Goal: Task Accomplishment & Management: Manage account settings

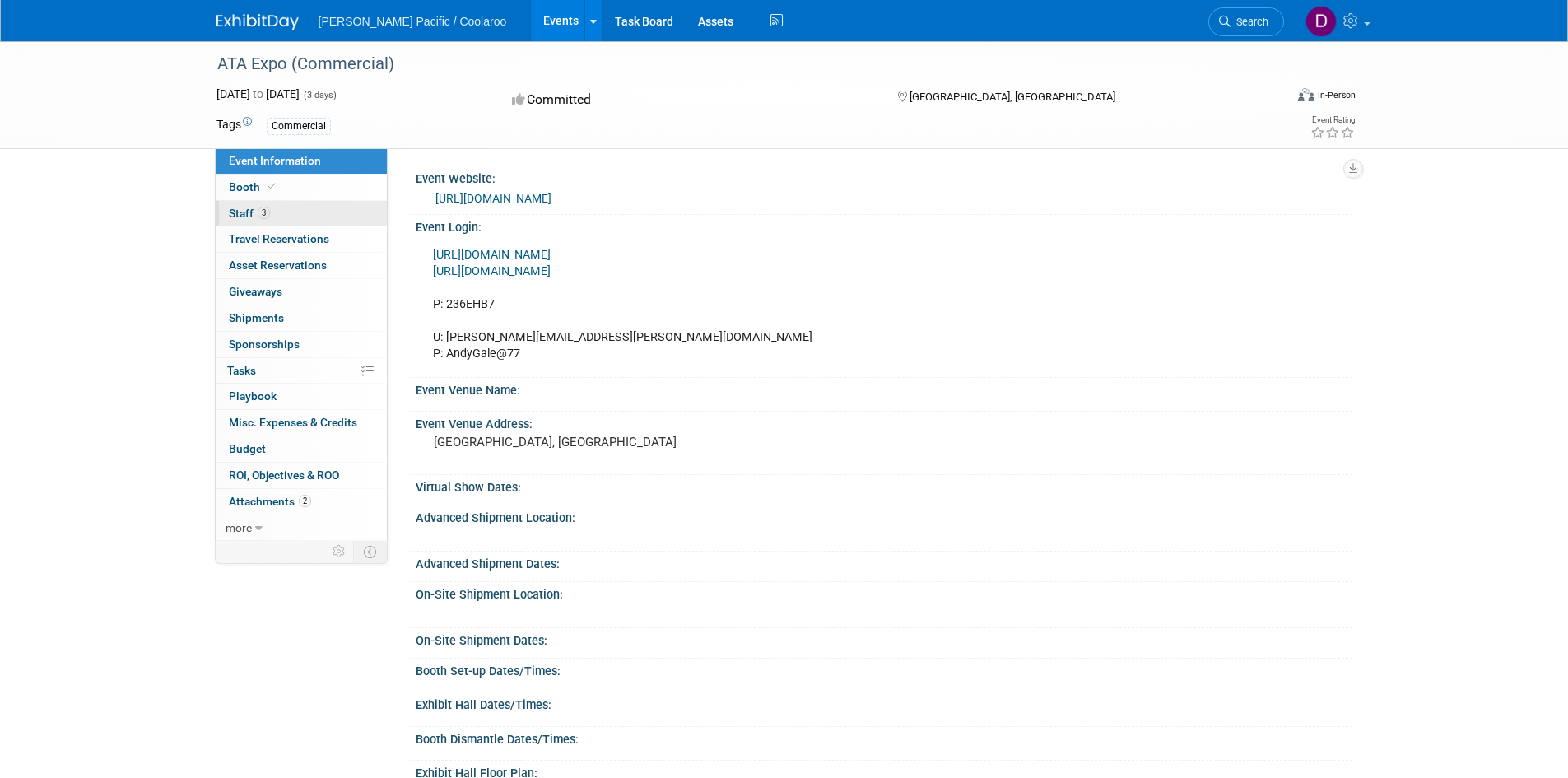
click at [242, 213] on span "Staff 3" at bounding box center [249, 213] width 41 height 13
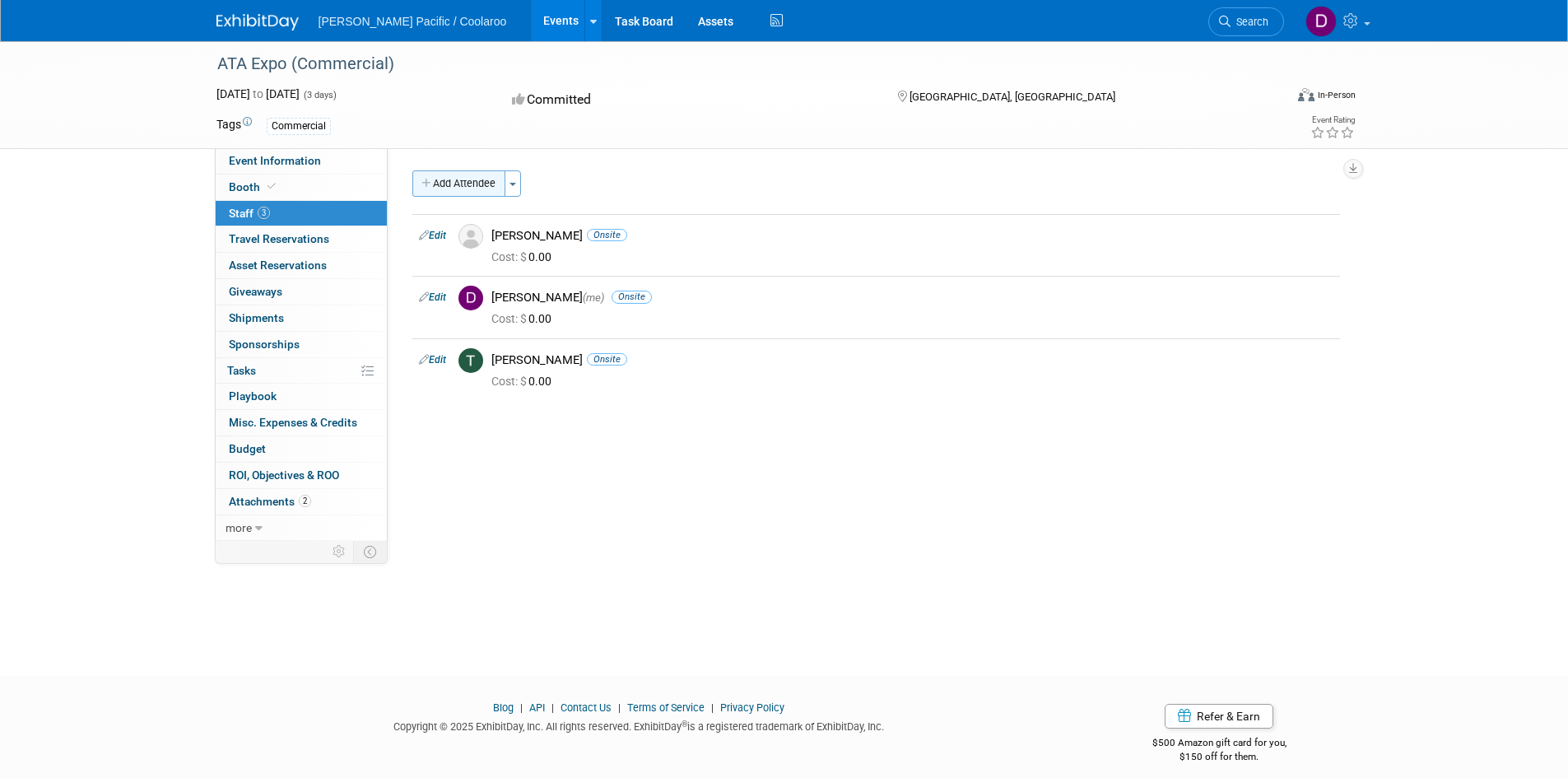
click at [444, 182] on button "Add Attendee" at bounding box center [459, 183] width 93 height 26
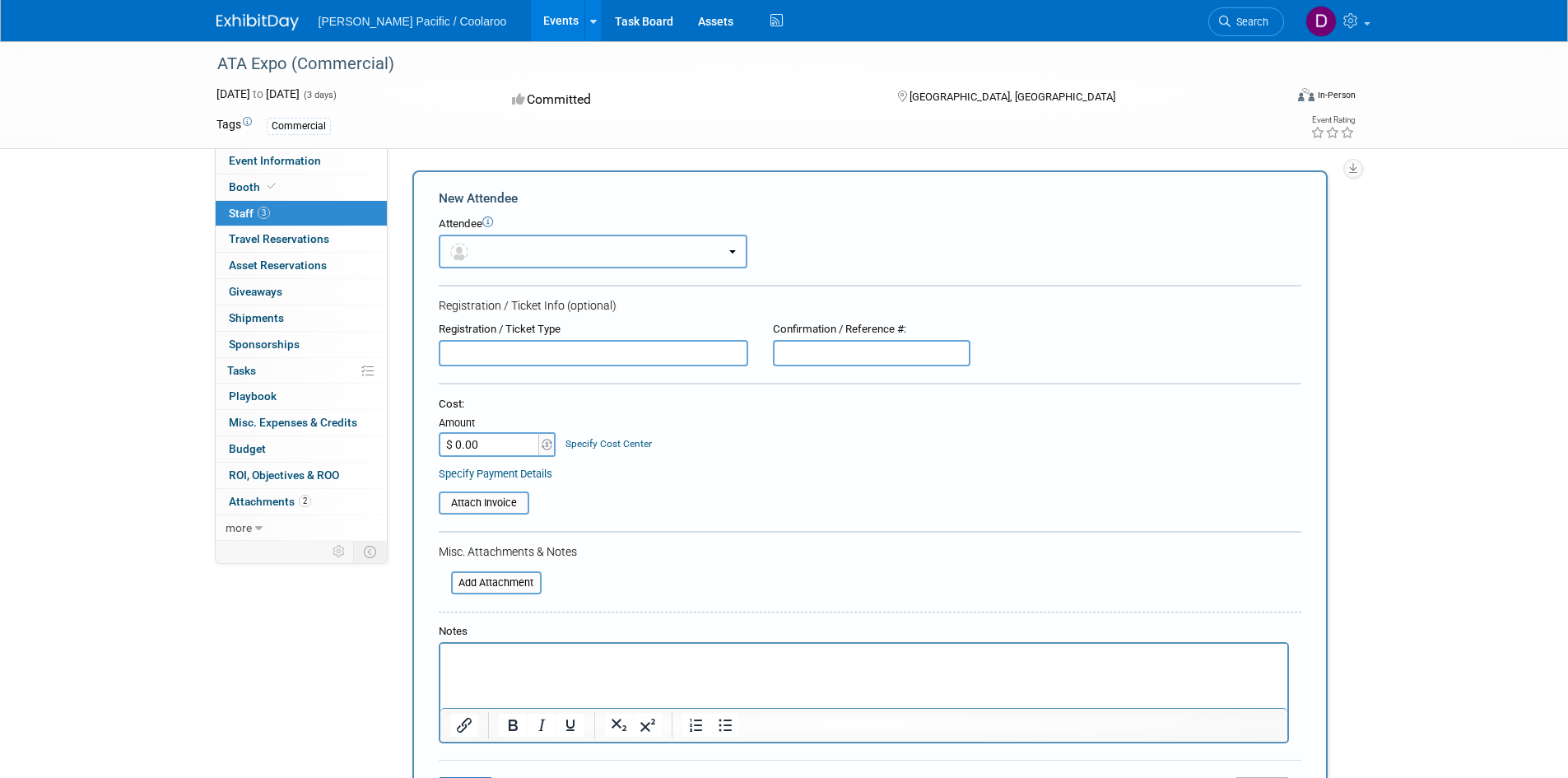
click at [531, 255] on button "button" at bounding box center [593, 251] width 309 height 34
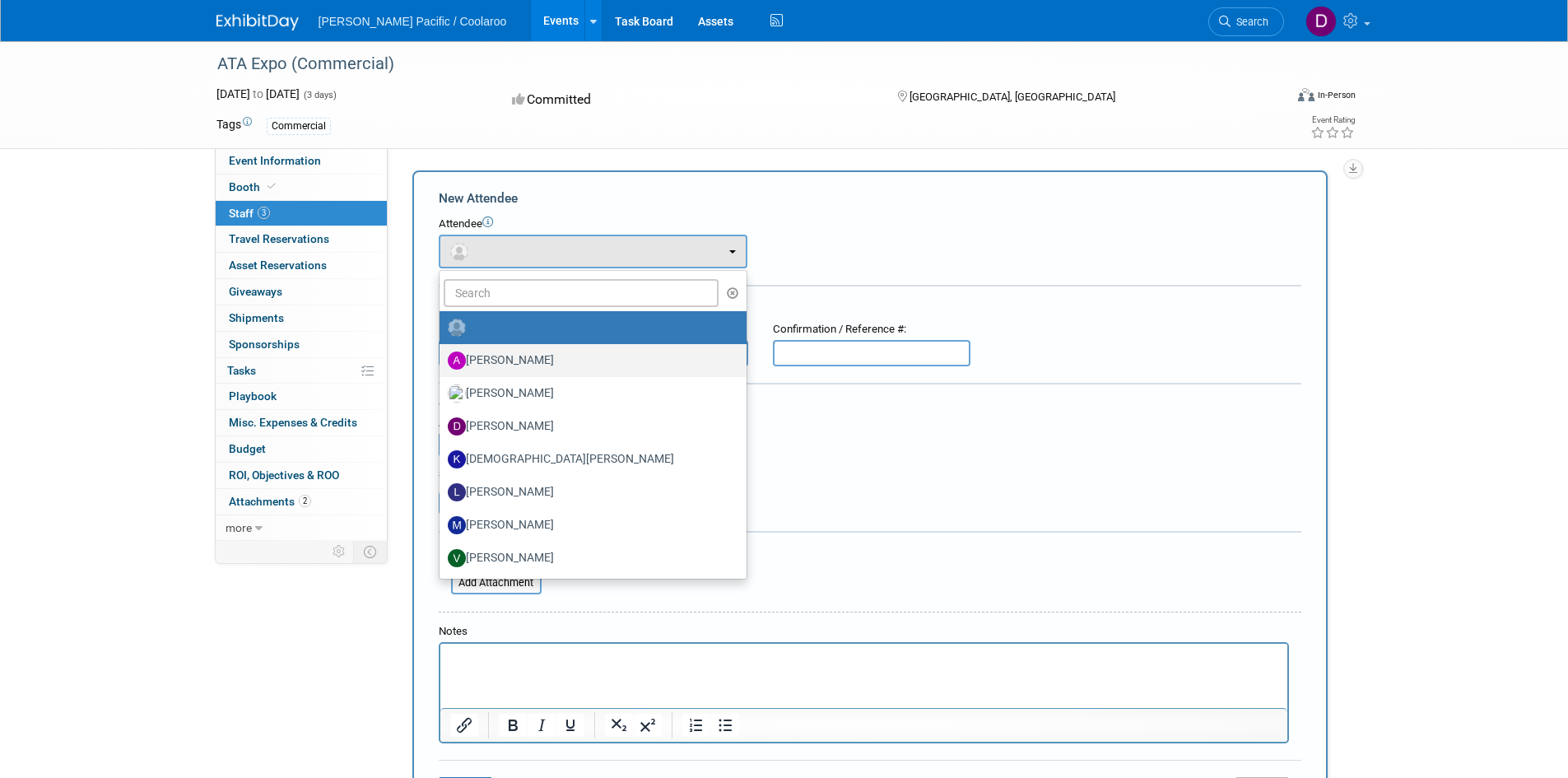
click at [526, 361] on label "[PERSON_NAME]" at bounding box center [589, 360] width 283 height 26
click at [442, 361] on input "[PERSON_NAME]" at bounding box center [437, 358] width 11 height 11
select select "a9ef0859-f33a-4cfd-9348-367bf8bcfc24"
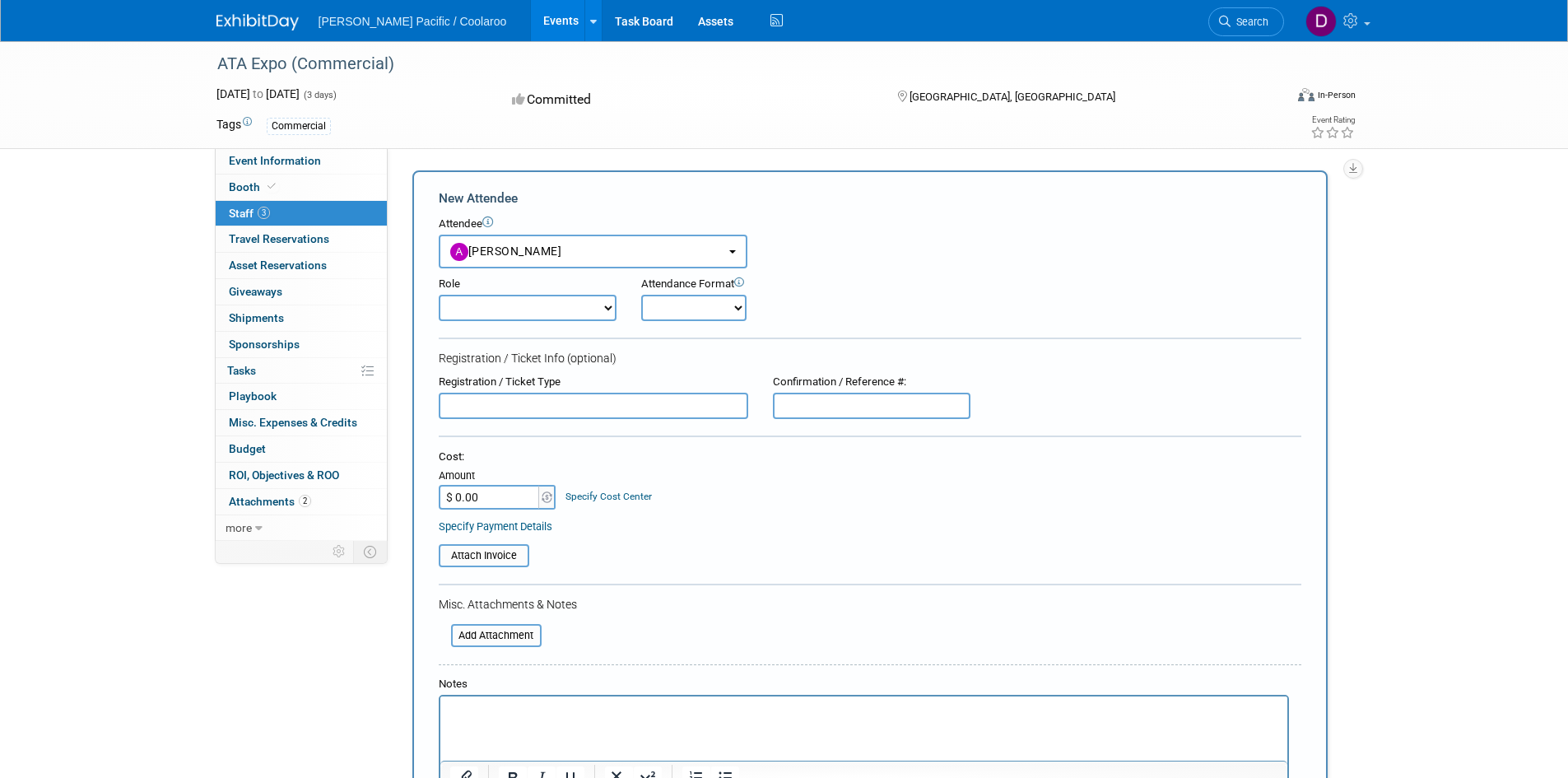
click at [592, 306] on select "Demonstrator Host Planner Presenter Sales Representative Set-up/Dismantle Crew …" at bounding box center [527, 307] width 178 height 26
select select "4"
click at [438, 295] on select "Demonstrator Host Planner Presenter Sales Representative Set-up/Dismantle Crew …" at bounding box center [527, 307] width 178 height 26
click at [734, 308] on select "Onsite Remote" at bounding box center [695, 307] width 106 height 26
select select "1"
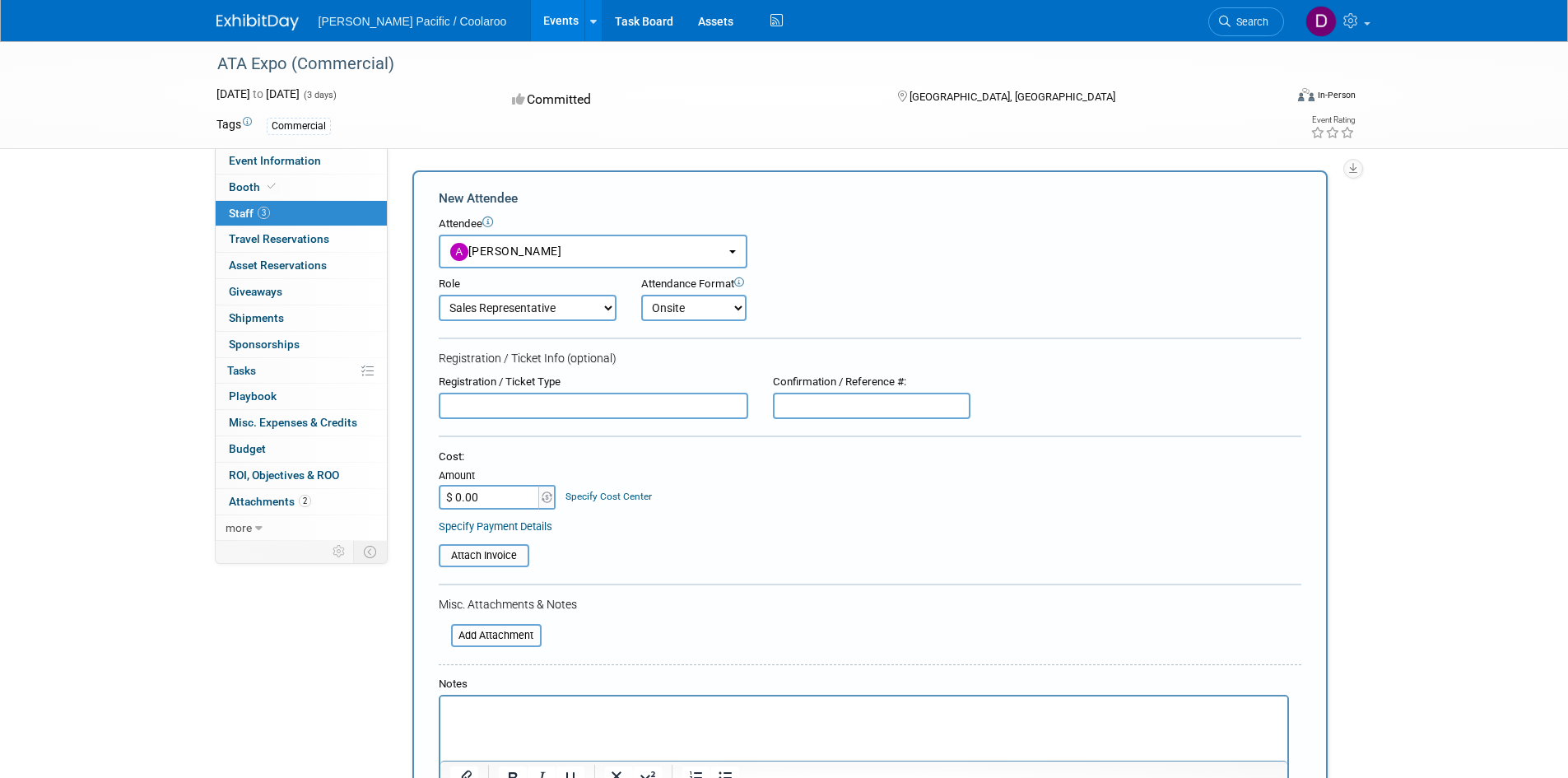
click at [642, 295] on select "Onsite Remote" at bounding box center [695, 307] width 106 height 26
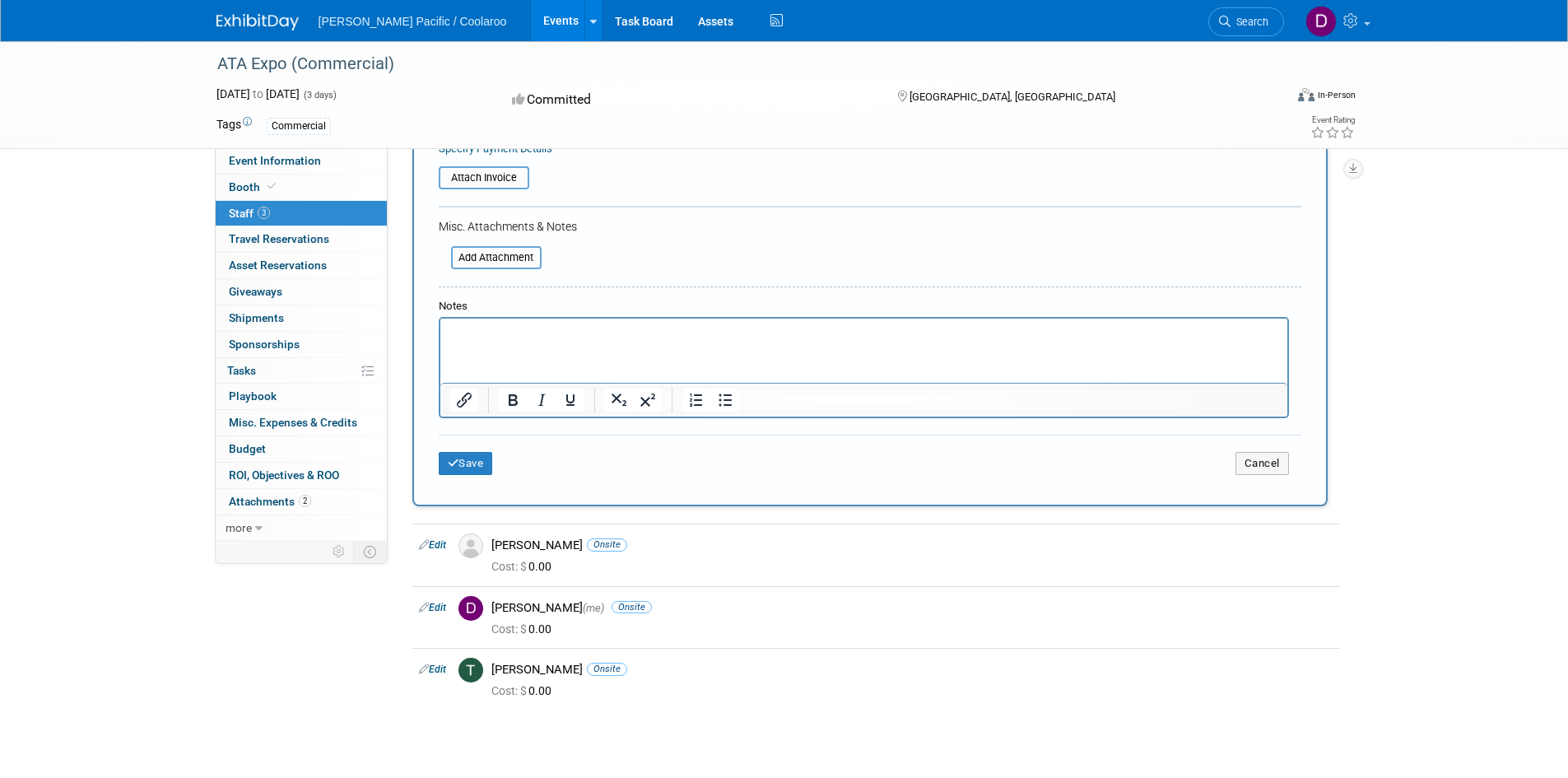
scroll to position [412, 0]
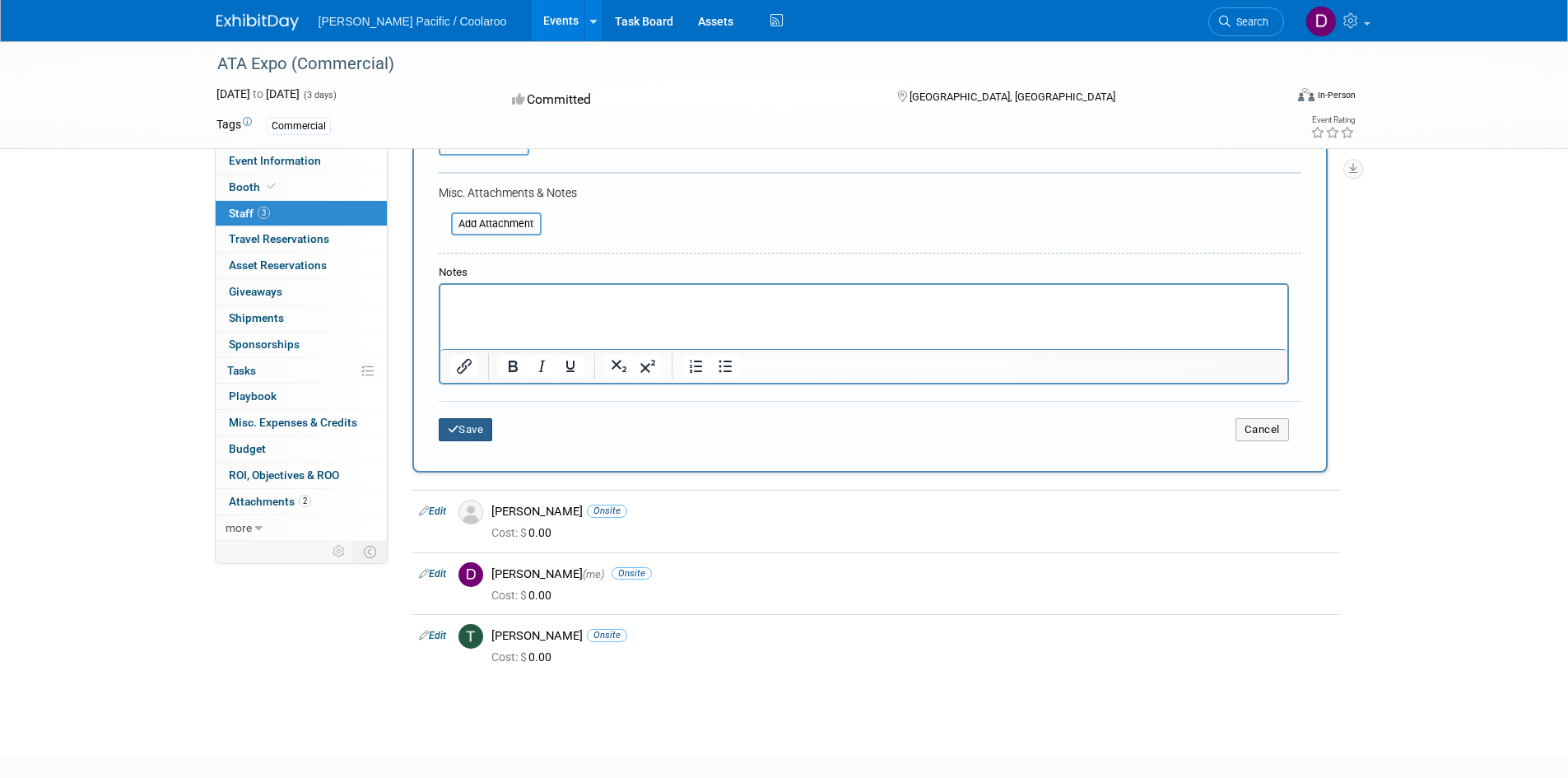
click at [463, 430] on button "Save" at bounding box center [466, 430] width 55 height 23
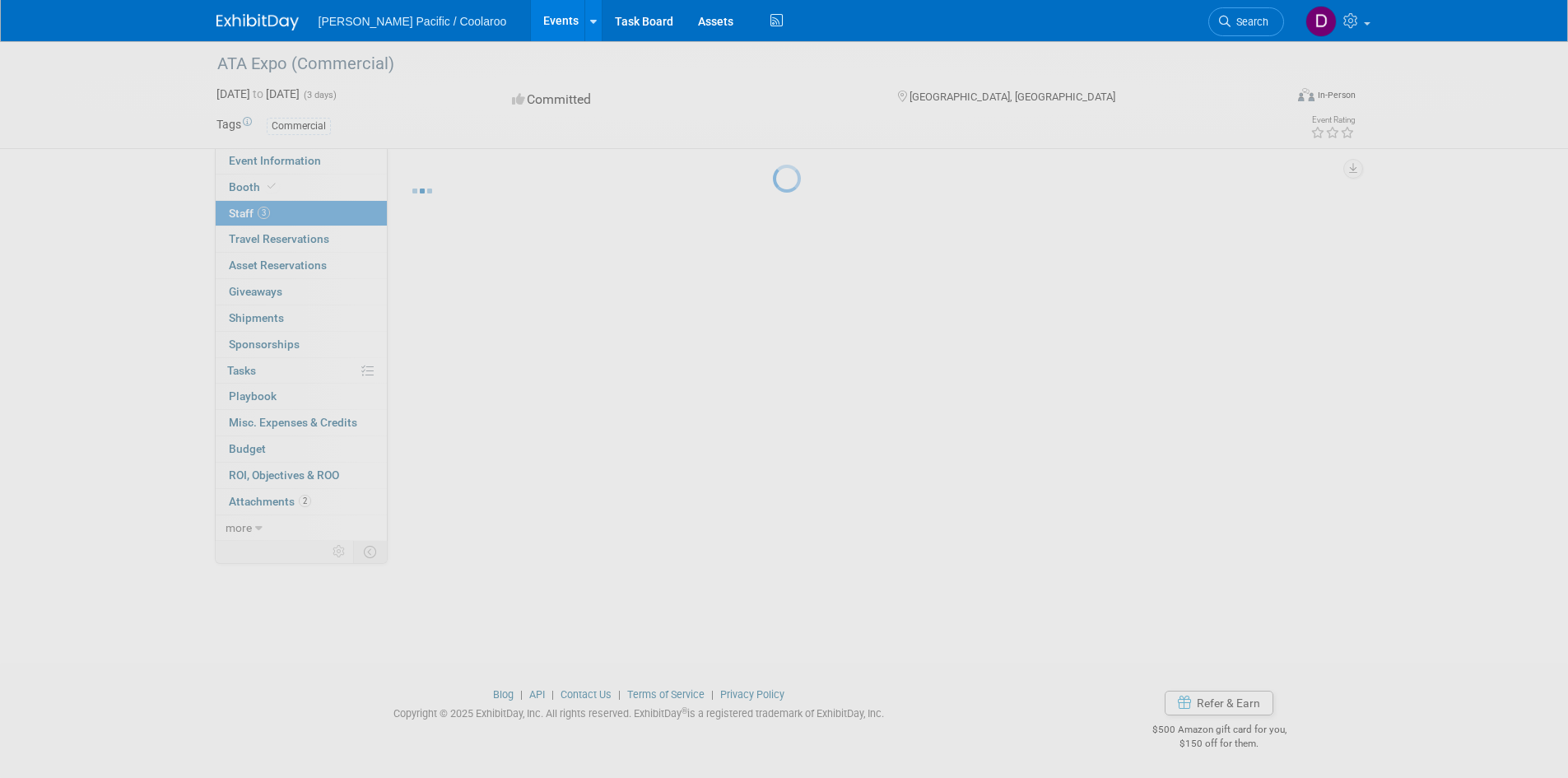
scroll to position [13, 0]
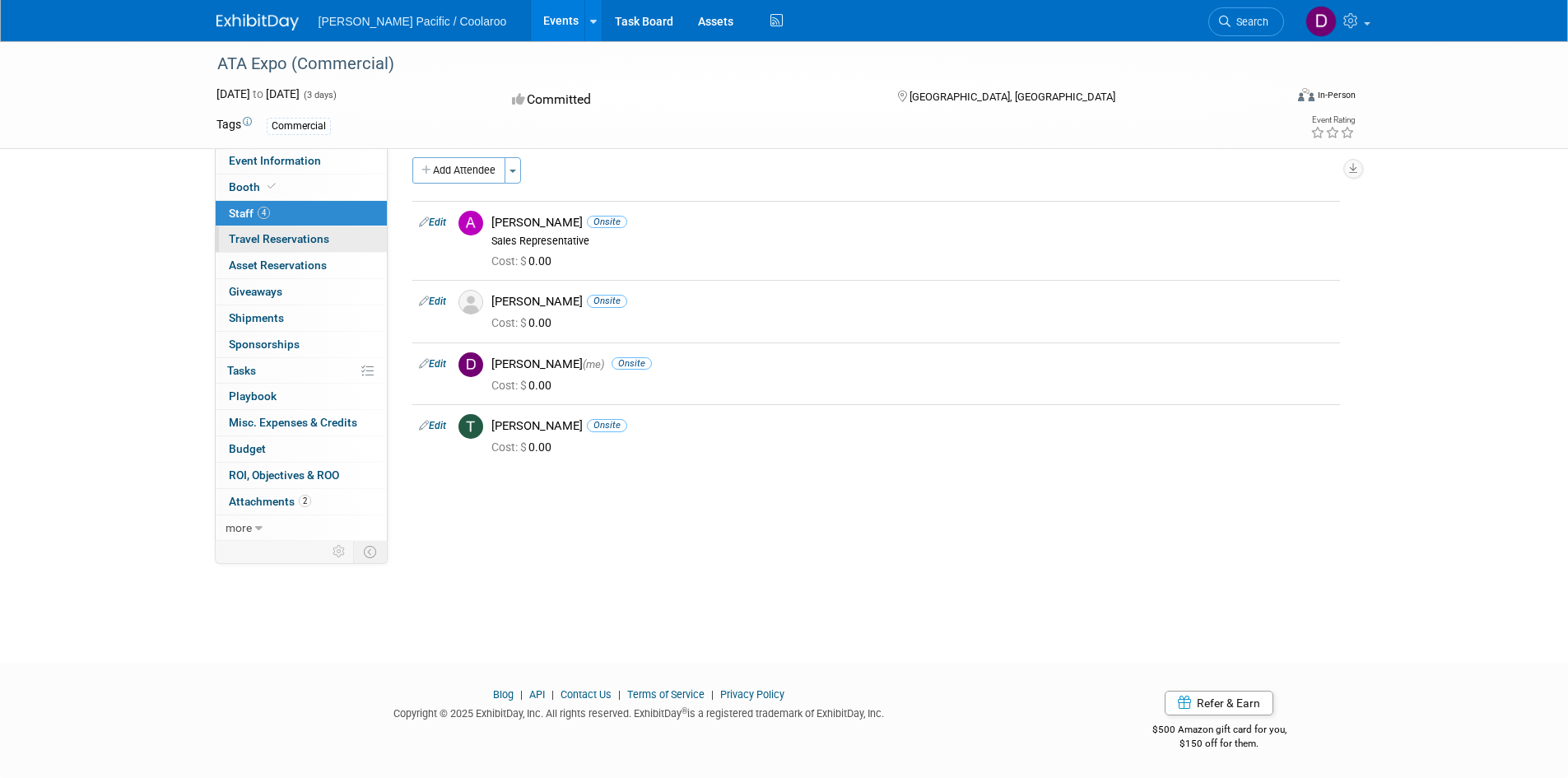
click at [294, 236] on span "Travel Reservations 0" at bounding box center [279, 239] width 100 height 13
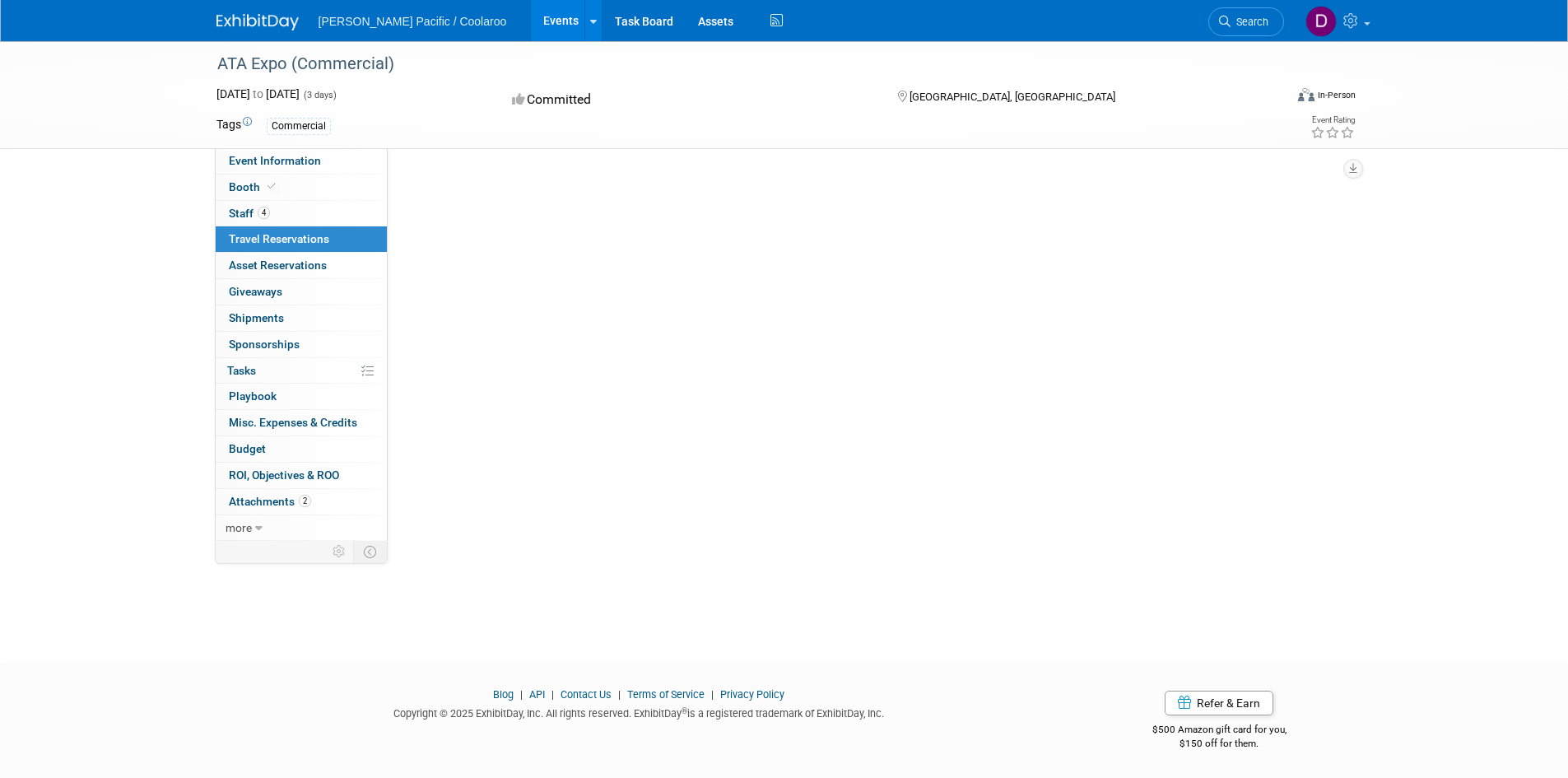
scroll to position [0, 0]
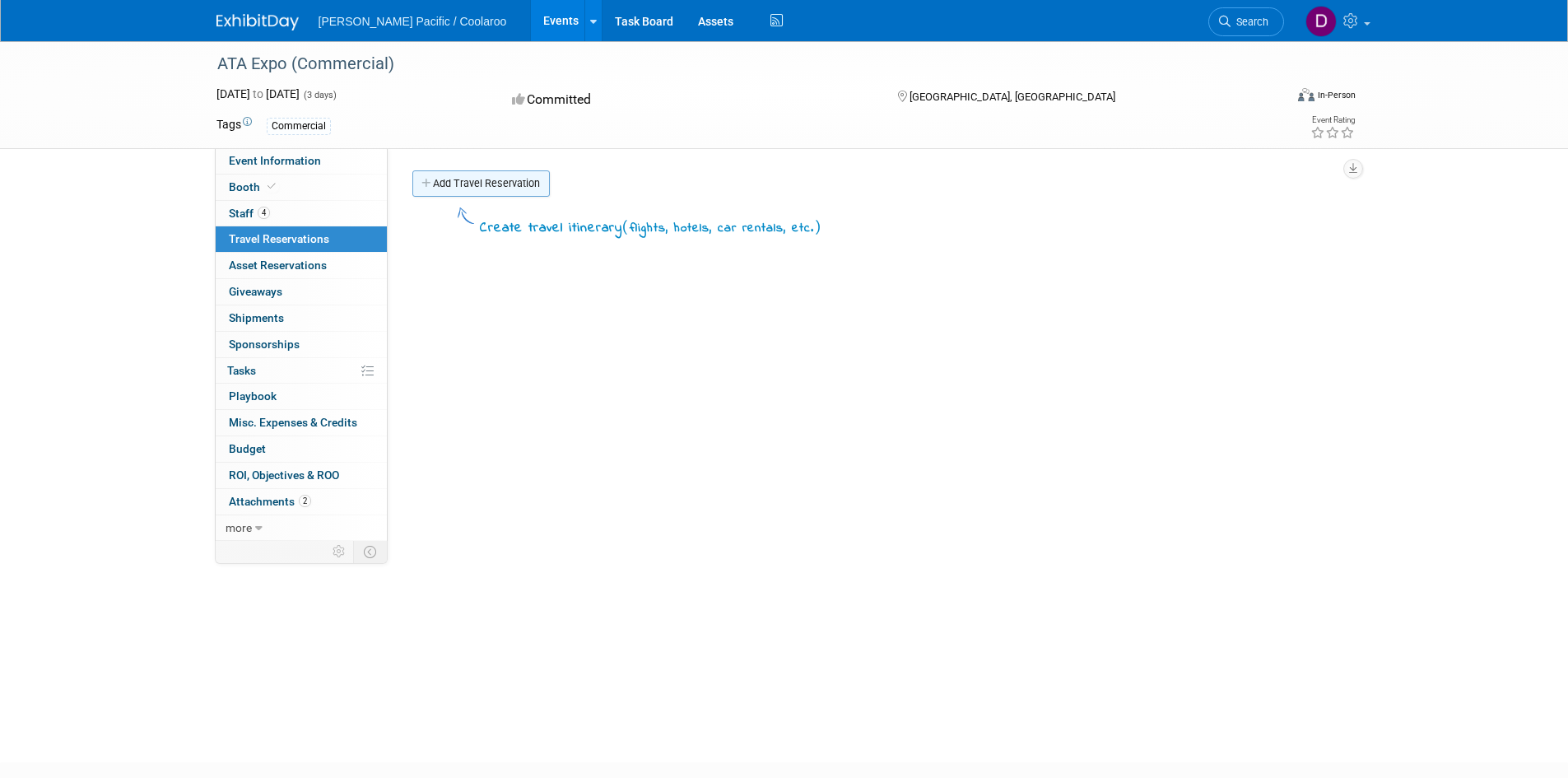
click at [476, 177] on link "Add Travel Reservation" at bounding box center [480, 183] width 138 height 26
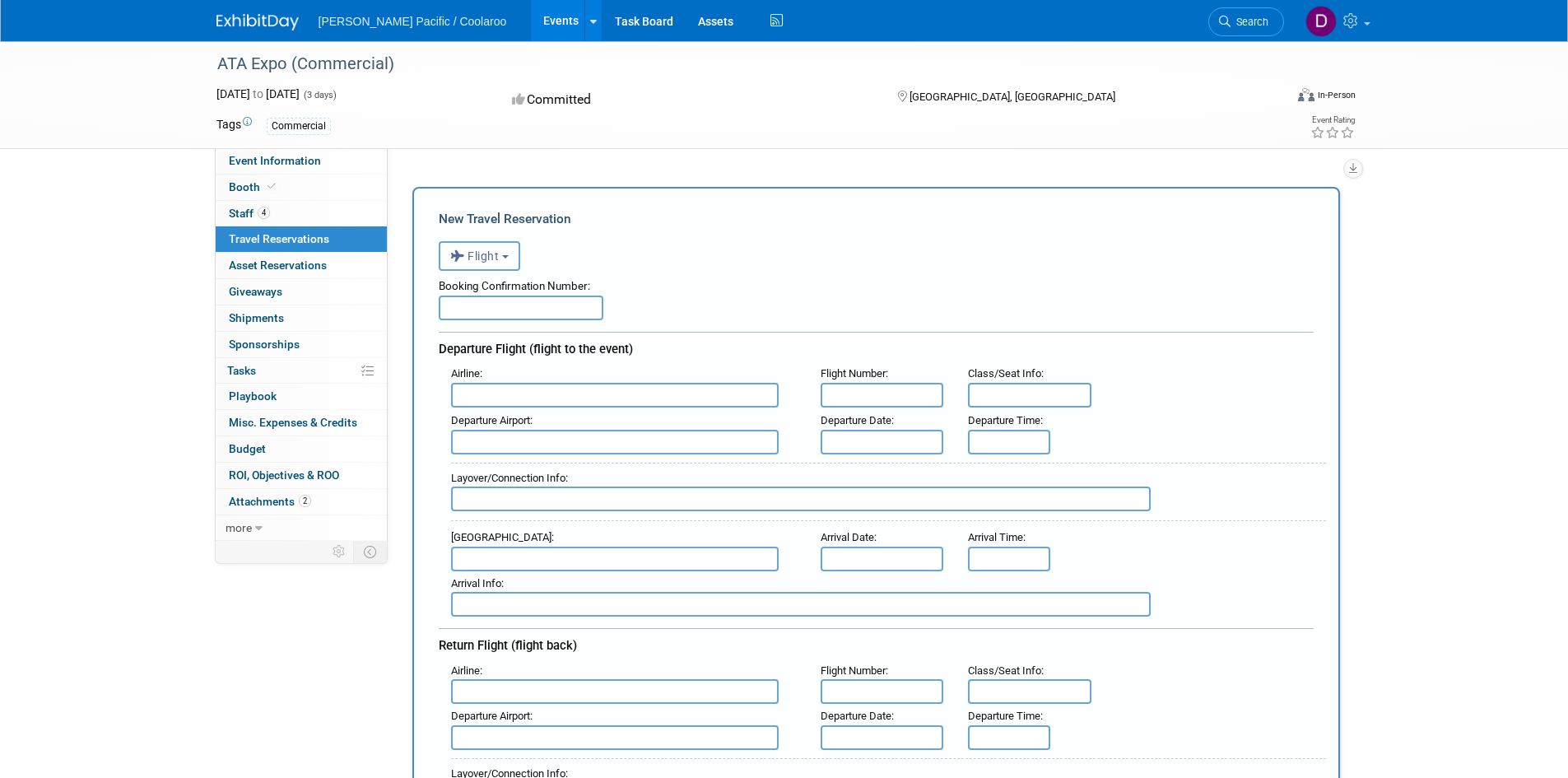
click at [508, 307] on input "text" at bounding box center [521, 307] width 165 height 25
paste input "OYQHTM"
type input "OYQHTM"
click at [521, 392] on input "text" at bounding box center [614, 395] width 327 height 25
type input "C"
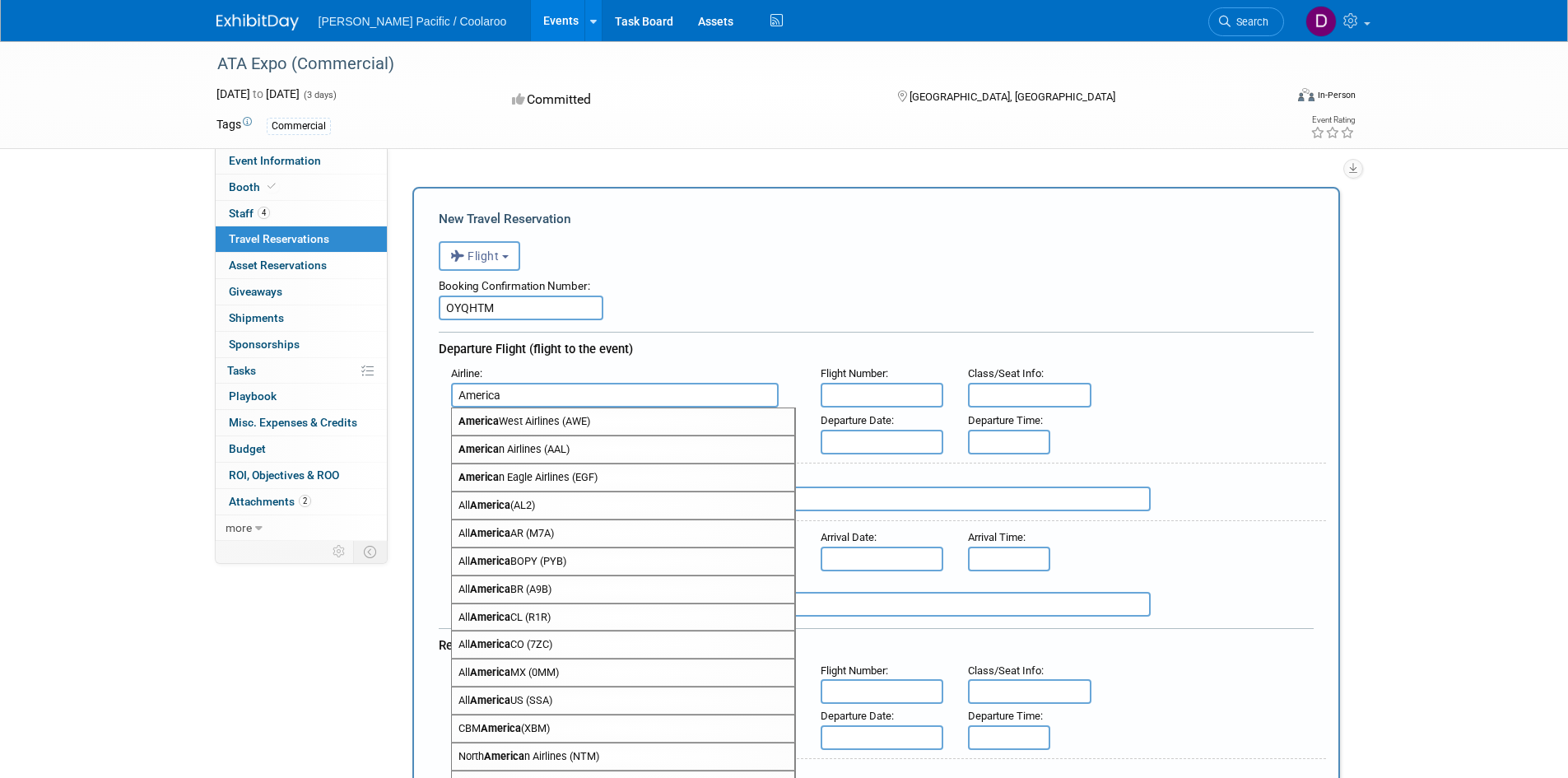
click at [513, 450] on span "America n Airlines (AAL)" at bounding box center [624, 450] width 343 height 26
type input "American Airlines (AAL)"
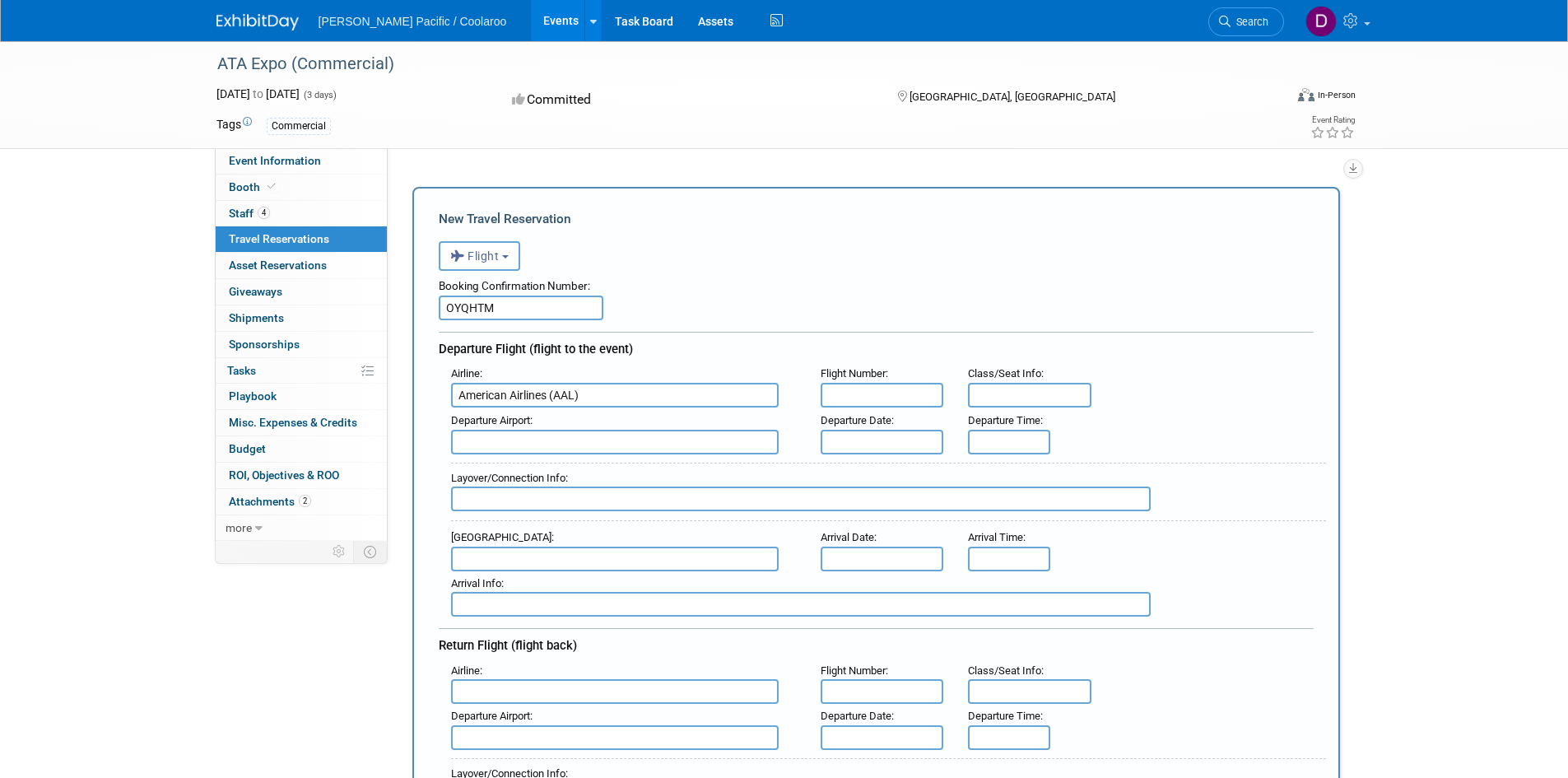
click at [854, 399] on input "text" at bounding box center [882, 395] width 123 height 25
type input "3253"
click at [997, 389] on input "text" at bounding box center [1029, 395] width 123 height 25
type input "23C"
click at [592, 443] on input "text" at bounding box center [614, 441] width 327 height 25
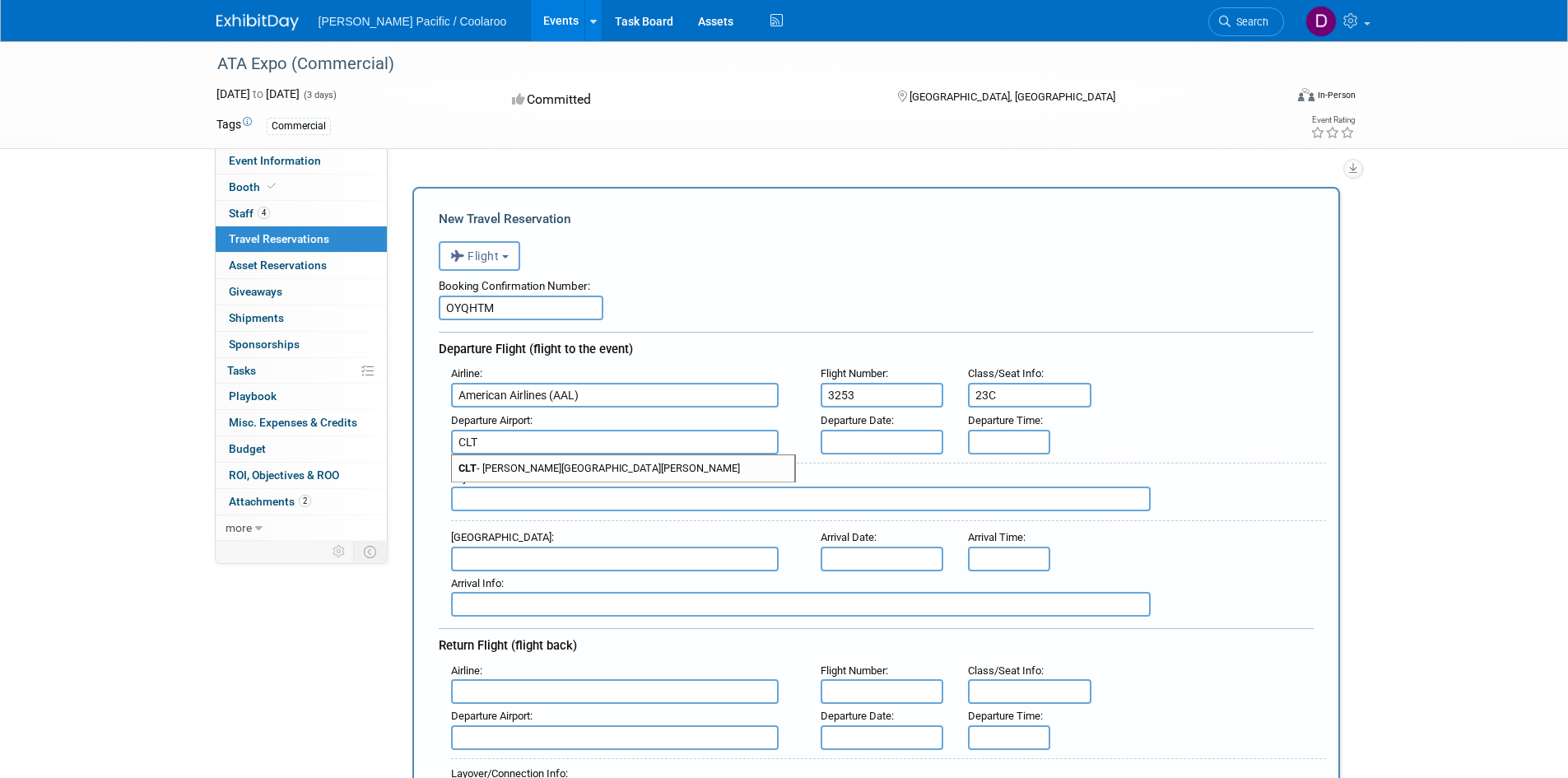
click at [610, 473] on span "CLT - [PERSON_NAME][GEOGRAPHIC_DATA][PERSON_NAME]" at bounding box center [624, 468] width 343 height 26
type input "CLT - [PERSON_NAME][GEOGRAPHIC_DATA][PERSON_NAME]"
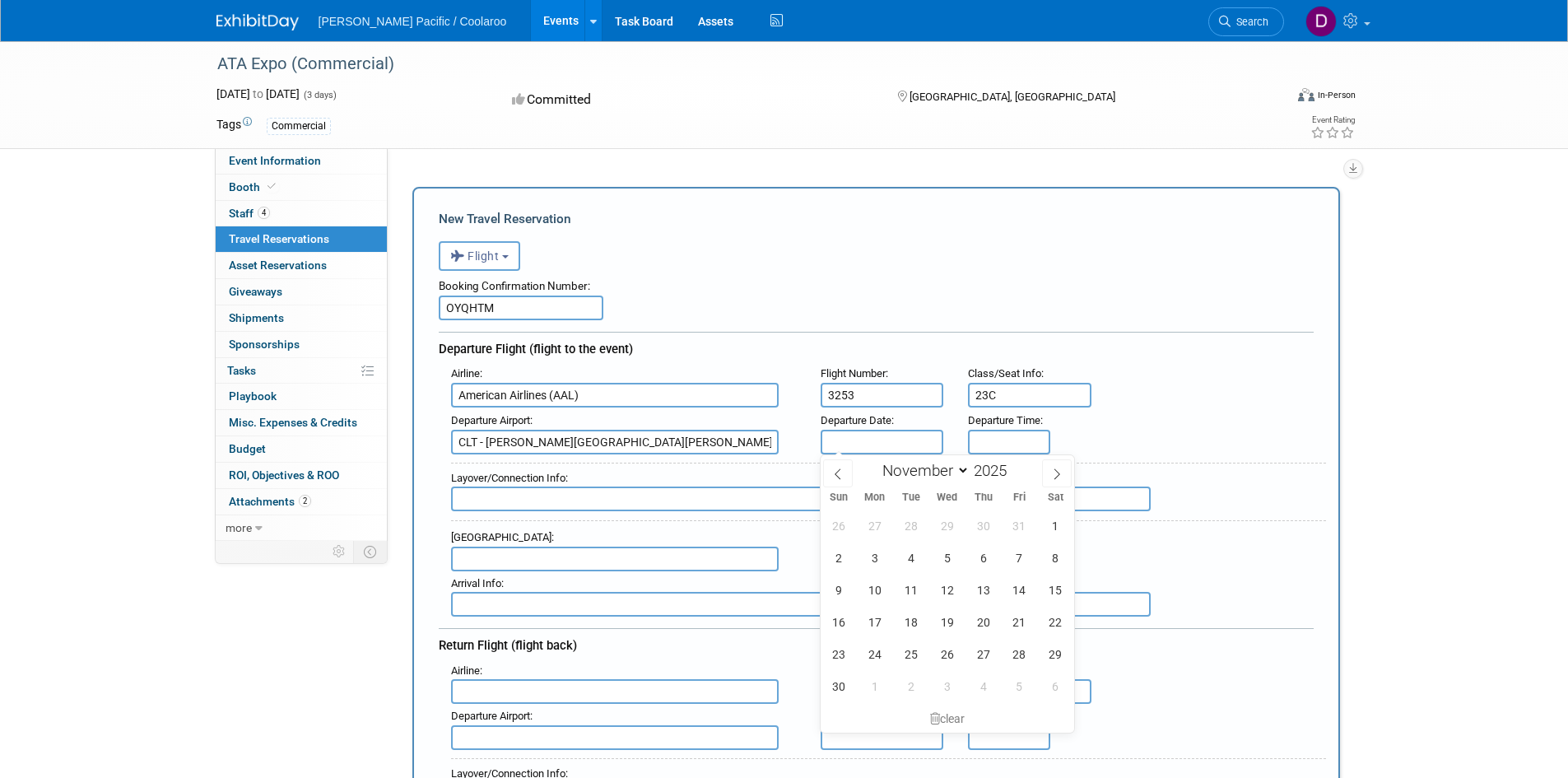
click at [920, 434] on input "text" at bounding box center [882, 441] width 123 height 25
click at [948, 559] on span "5" at bounding box center [946, 557] width 32 height 32
type input "[DATE]"
click at [988, 445] on input "8:00 AM" at bounding box center [1009, 441] width 82 height 25
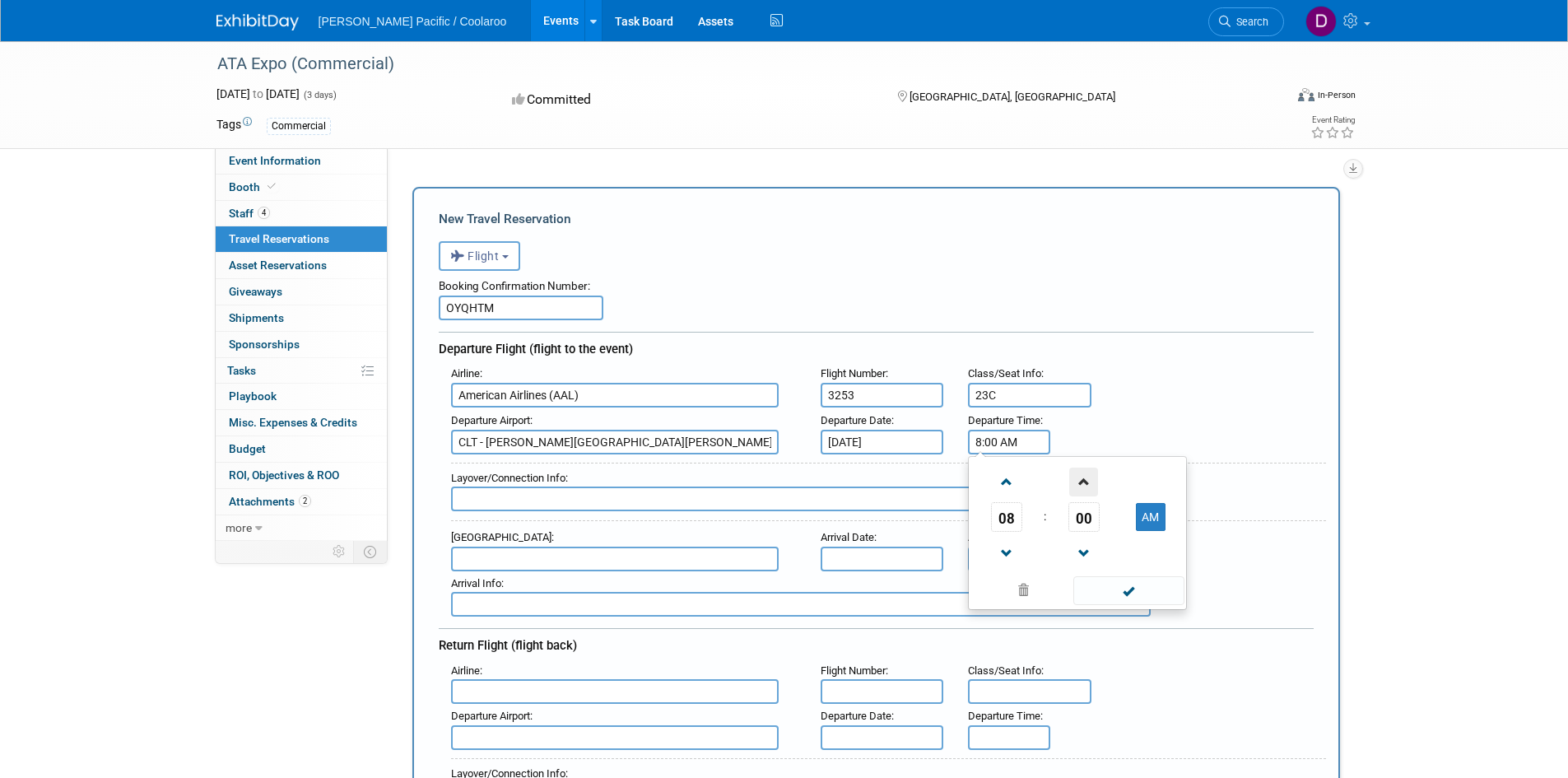
click at [1090, 481] on span at bounding box center [1084, 482] width 29 height 29
click at [1089, 481] on span at bounding box center [1084, 482] width 29 height 29
click at [1087, 480] on span at bounding box center [1084, 482] width 29 height 29
click at [1086, 480] on span at bounding box center [1084, 482] width 29 height 29
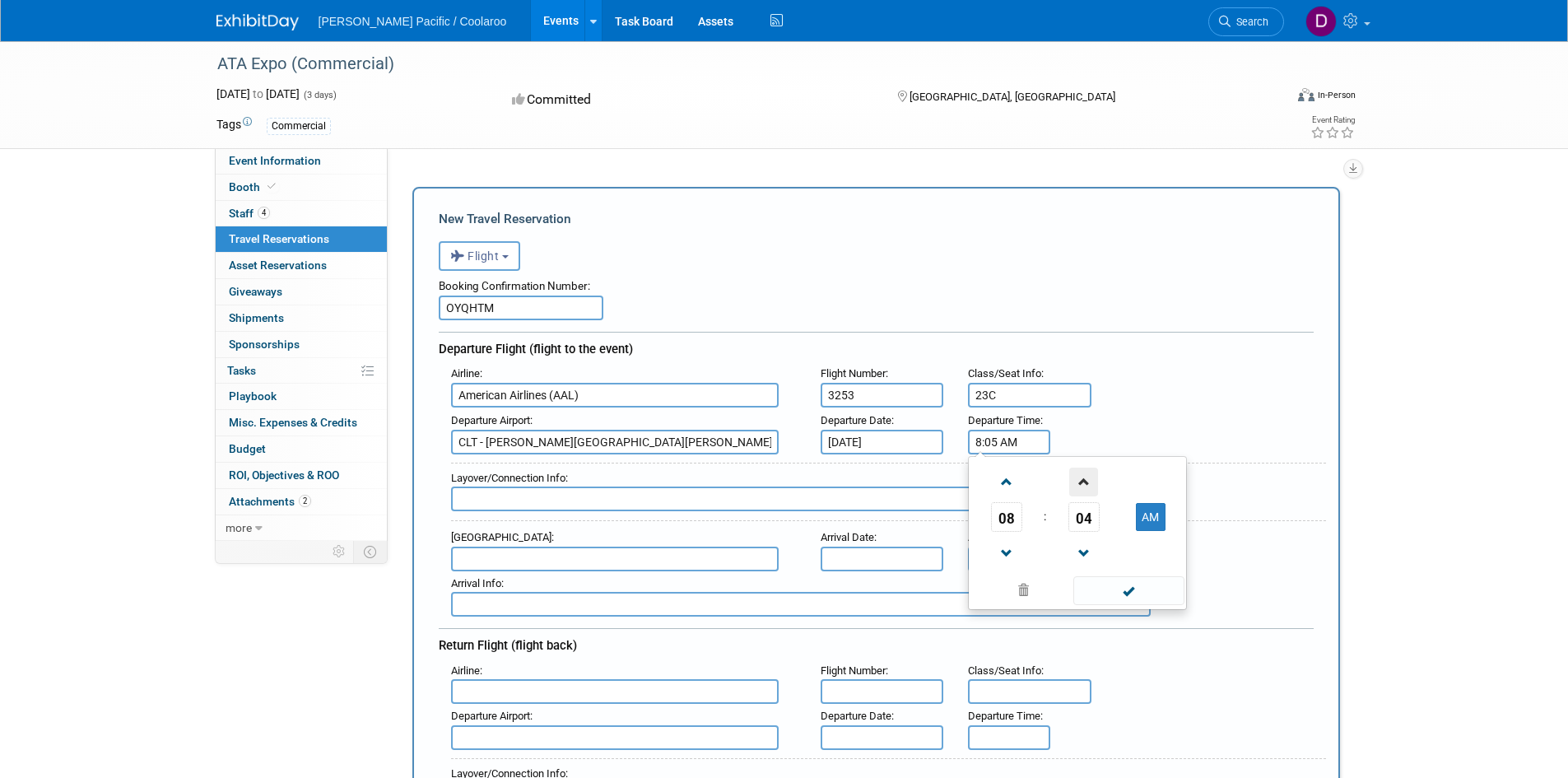
click at [1086, 480] on span at bounding box center [1084, 482] width 29 height 29
click at [1080, 527] on span "07" at bounding box center [1084, 517] width 31 height 30
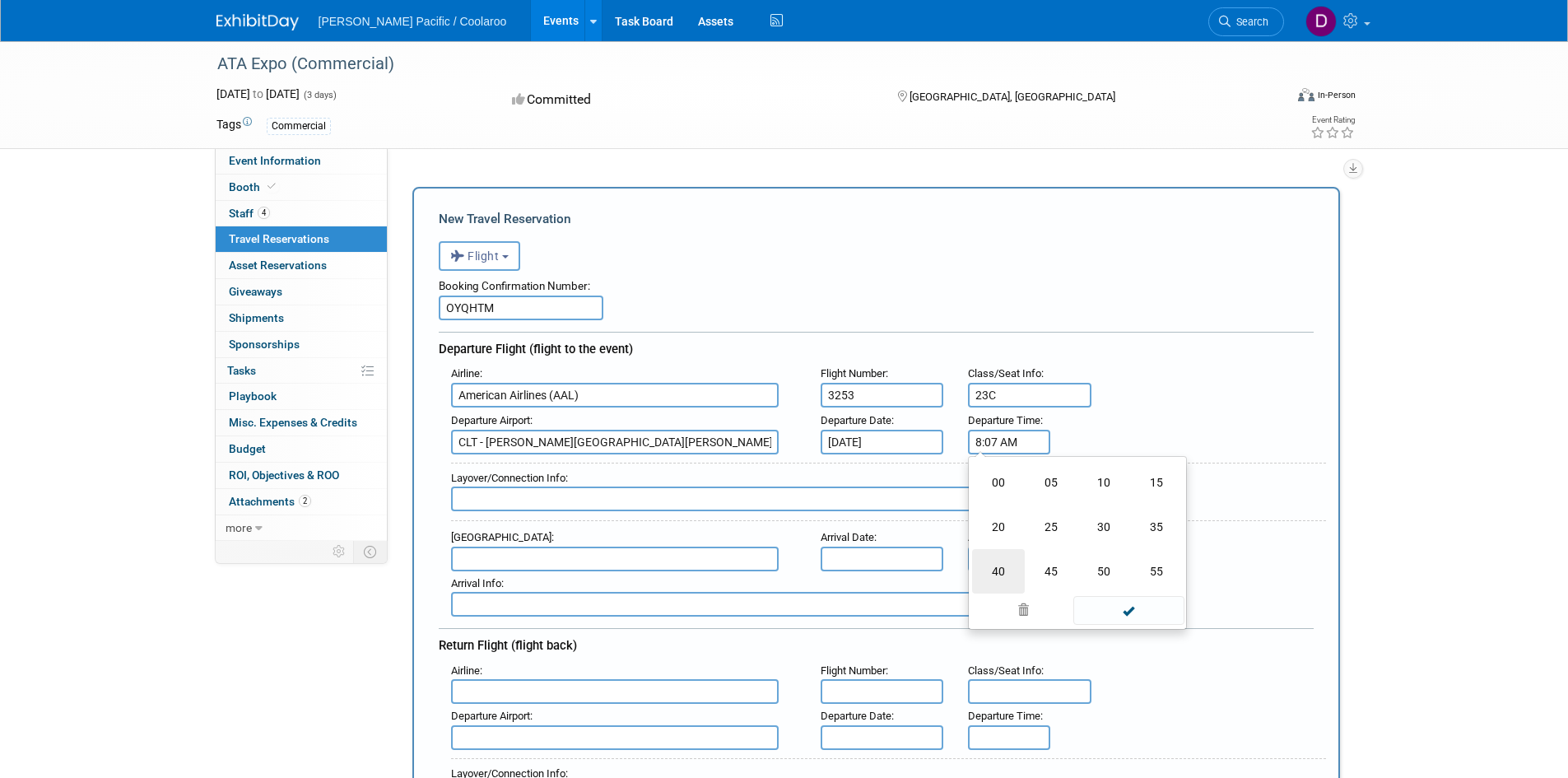
click at [1006, 567] on td "40" at bounding box center [999, 571] width 53 height 45
type input "8:40 AM"
click at [1201, 402] on div "Airline : American Airlines (AAL) Flight Number : 3253 Class/Seat Info : 23C" at bounding box center [882, 384] width 888 height 47
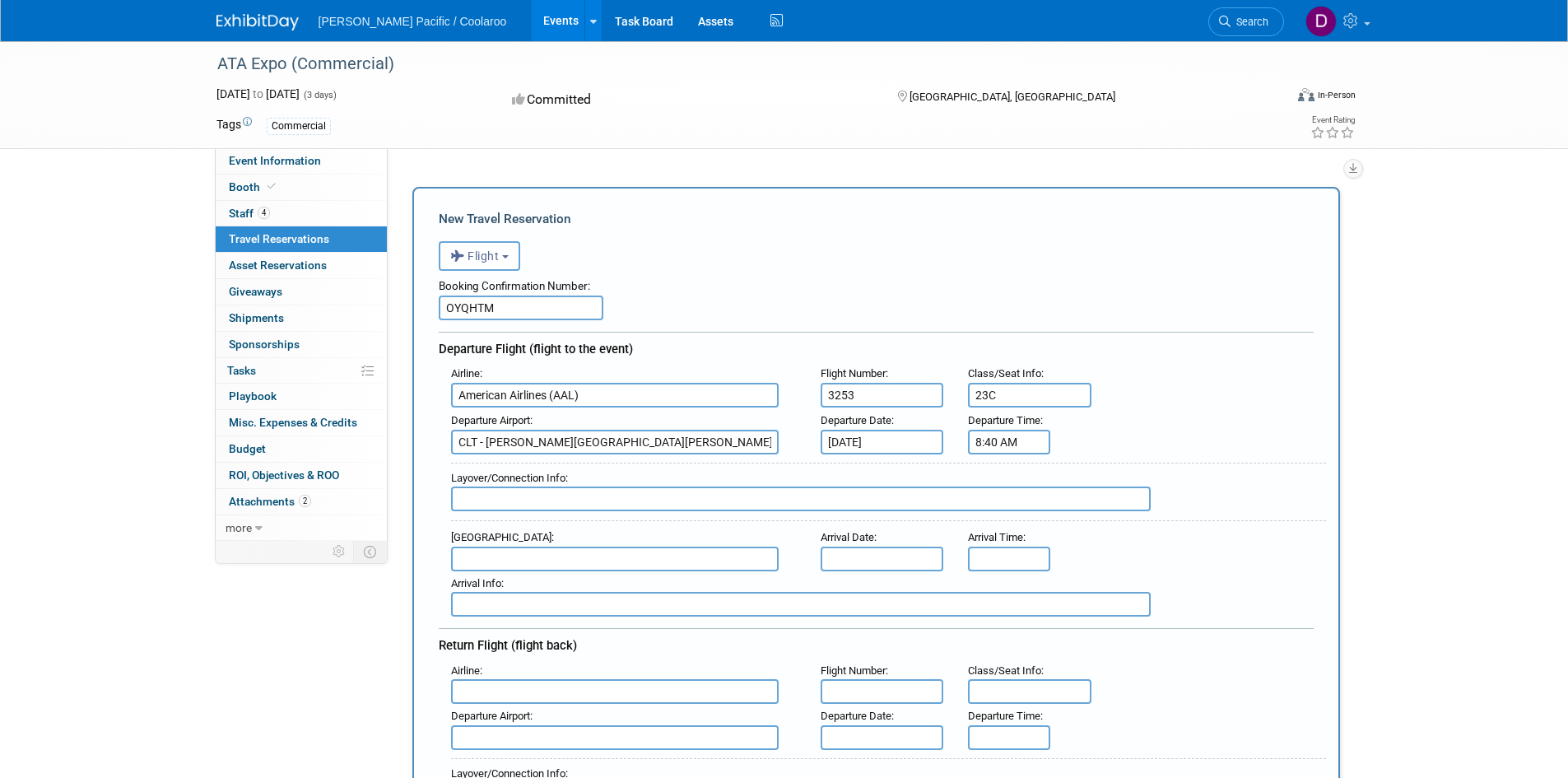
click at [573, 559] on input "text" at bounding box center [614, 559] width 327 height 25
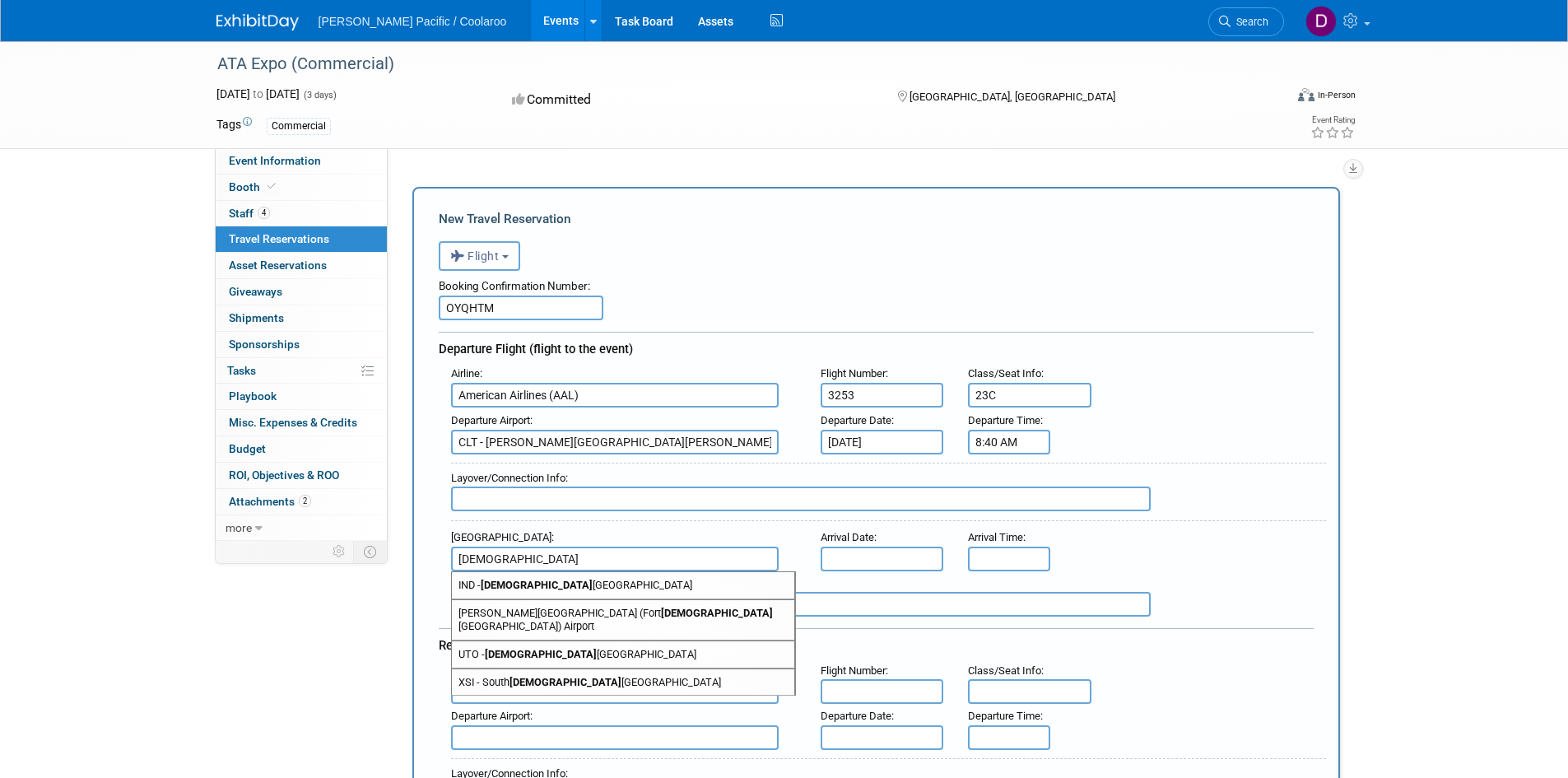
click at [537, 583] on span "IND - [GEOGRAPHIC_DATA]" at bounding box center [624, 586] width 343 height 26
type input "IND - [GEOGRAPHIC_DATA]"
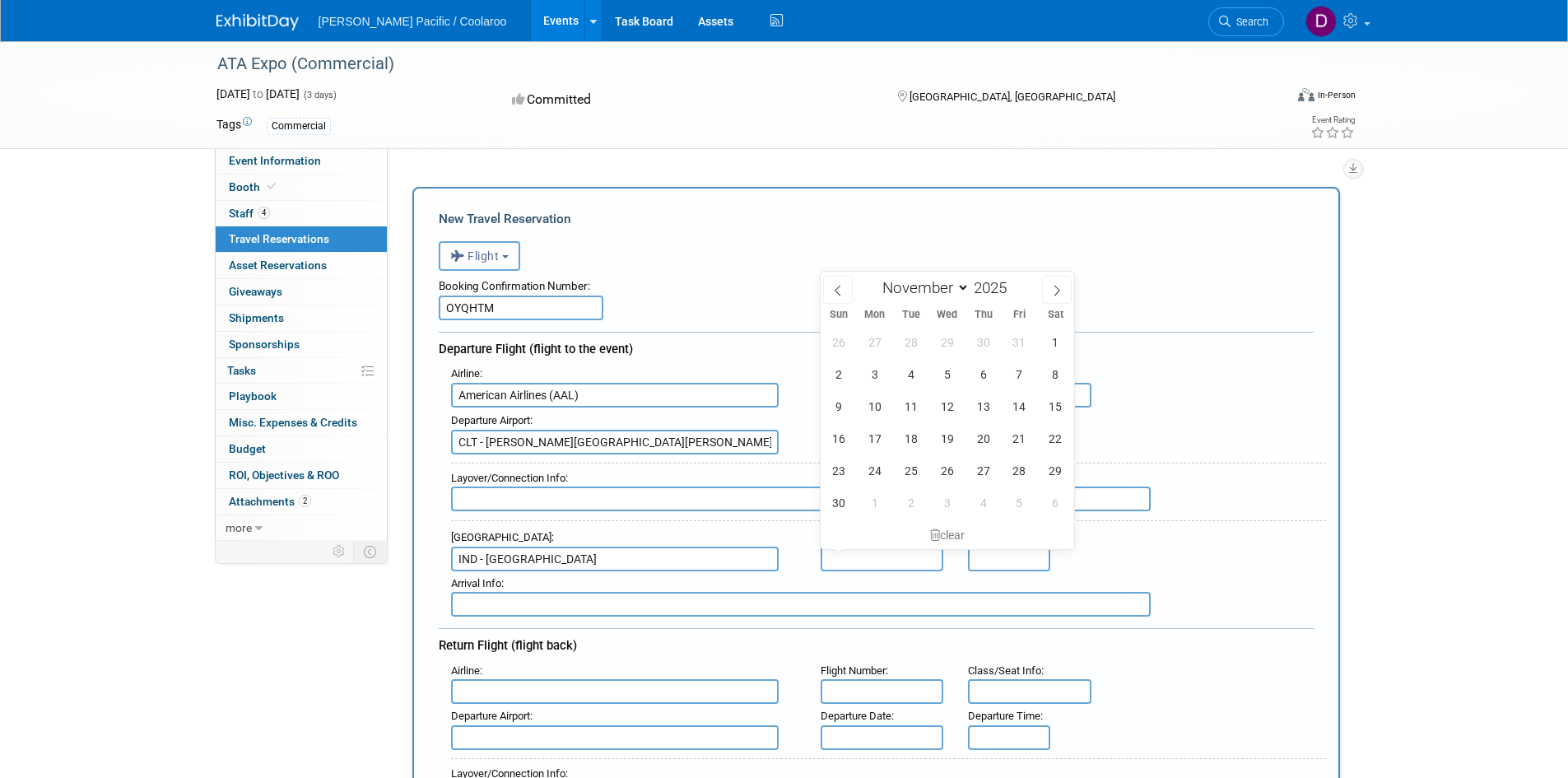
click at [885, 557] on input "text" at bounding box center [882, 559] width 123 height 25
click at [943, 380] on span "5" at bounding box center [946, 374] width 32 height 32
type input "[DATE]"
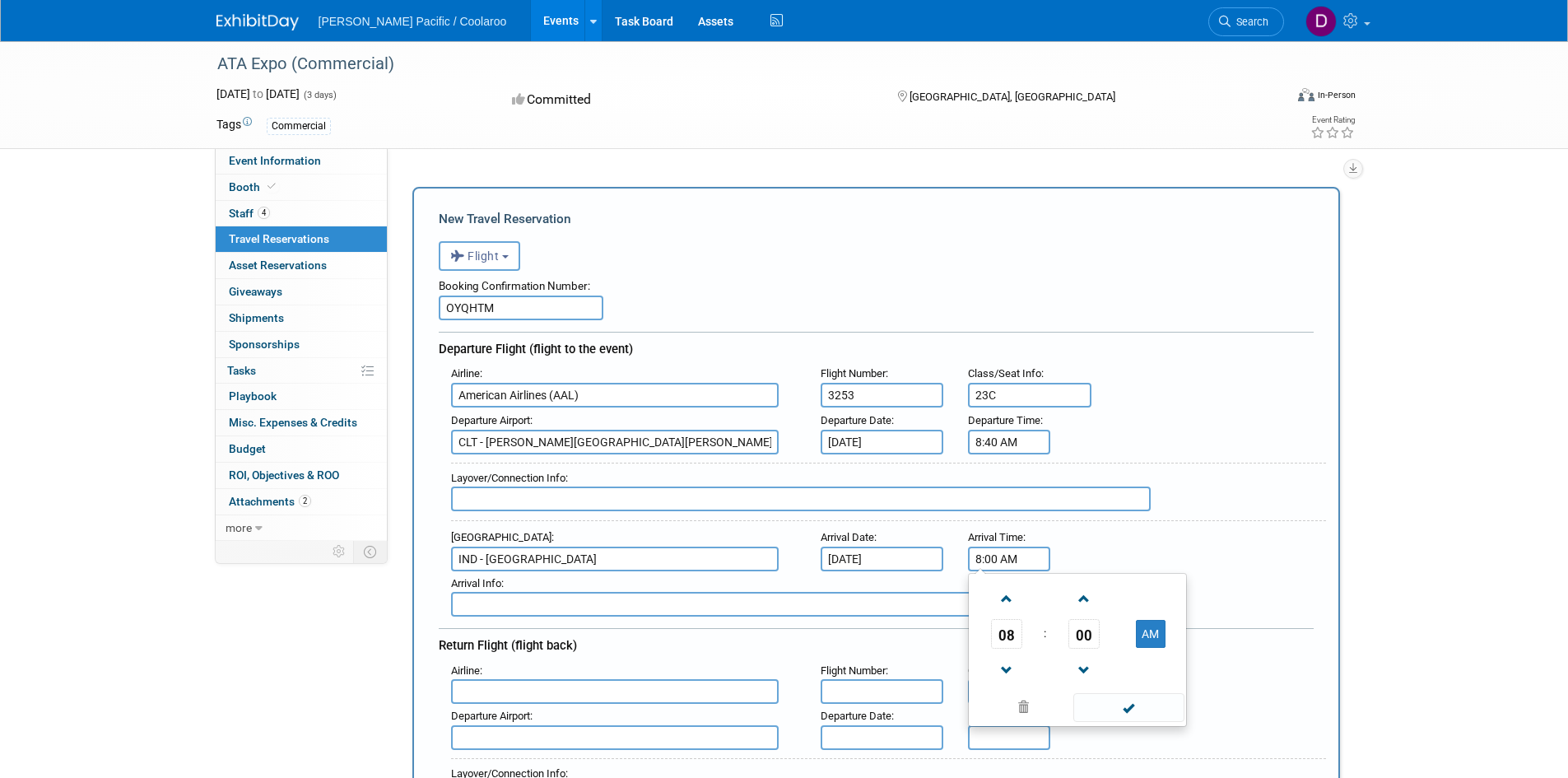
click at [999, 558] on input "8:00 AM" at bounding box center [1009, 559] width 82 height 25
click at [1015, 597] on span at bounding box center [1006, 599] width 29 height 29
click at [1072, 633] on span "00" at bounding box center [1084, 634] width 31 height 30
click at [1059, 648] on td "25" at bounding box center [1051, 644] width 53 height 45
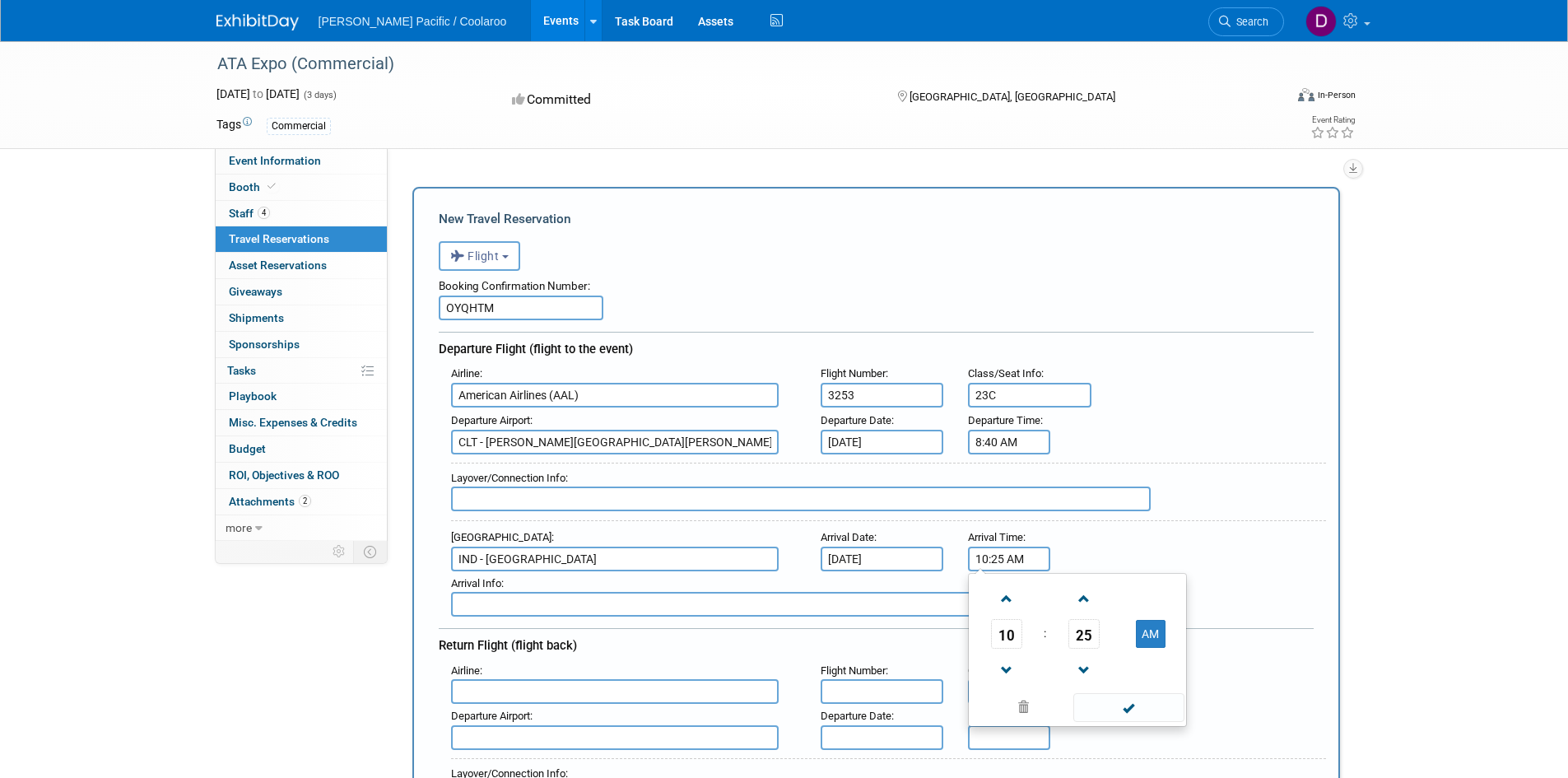
click at [1001, 556] on input "10:25 AM" at bounding box center [1009, 559] width 82 height 25
click at [1094, 540] on div "Arrival Airport : IND - [GEOGRAPHIC_DATA] Arrival Date : [DATE] Arrival Time : …" at bounding box center [882, 548] width 888 height 47
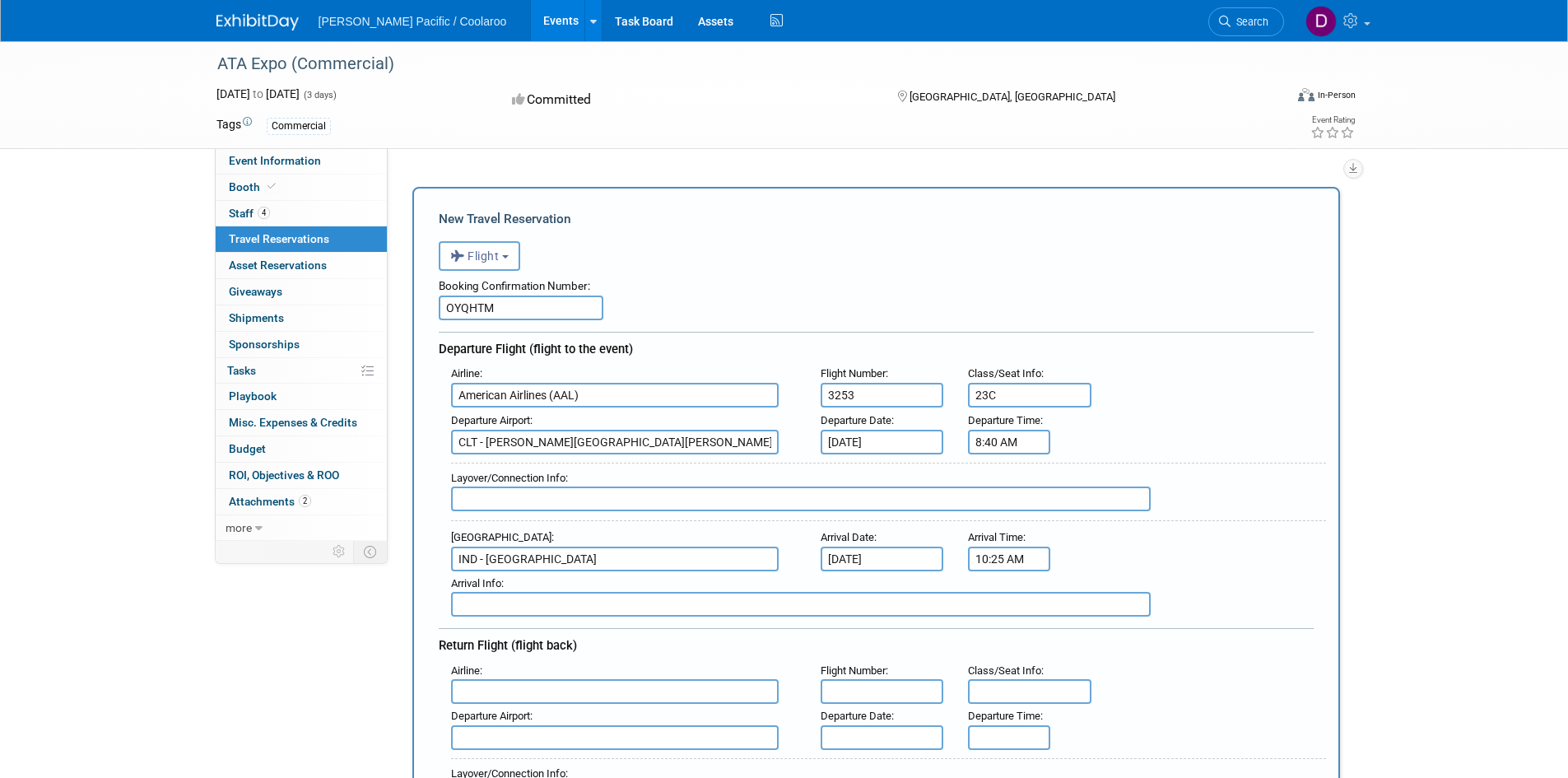
drag, startPoint x: 1026, startPoint y: 557, endPoint x: 1050, endPoint y: 560, distance: 24.2
click at [1026, 557] on input "10:25 AM" at bounding box center [1009, 559] width 82 height 25
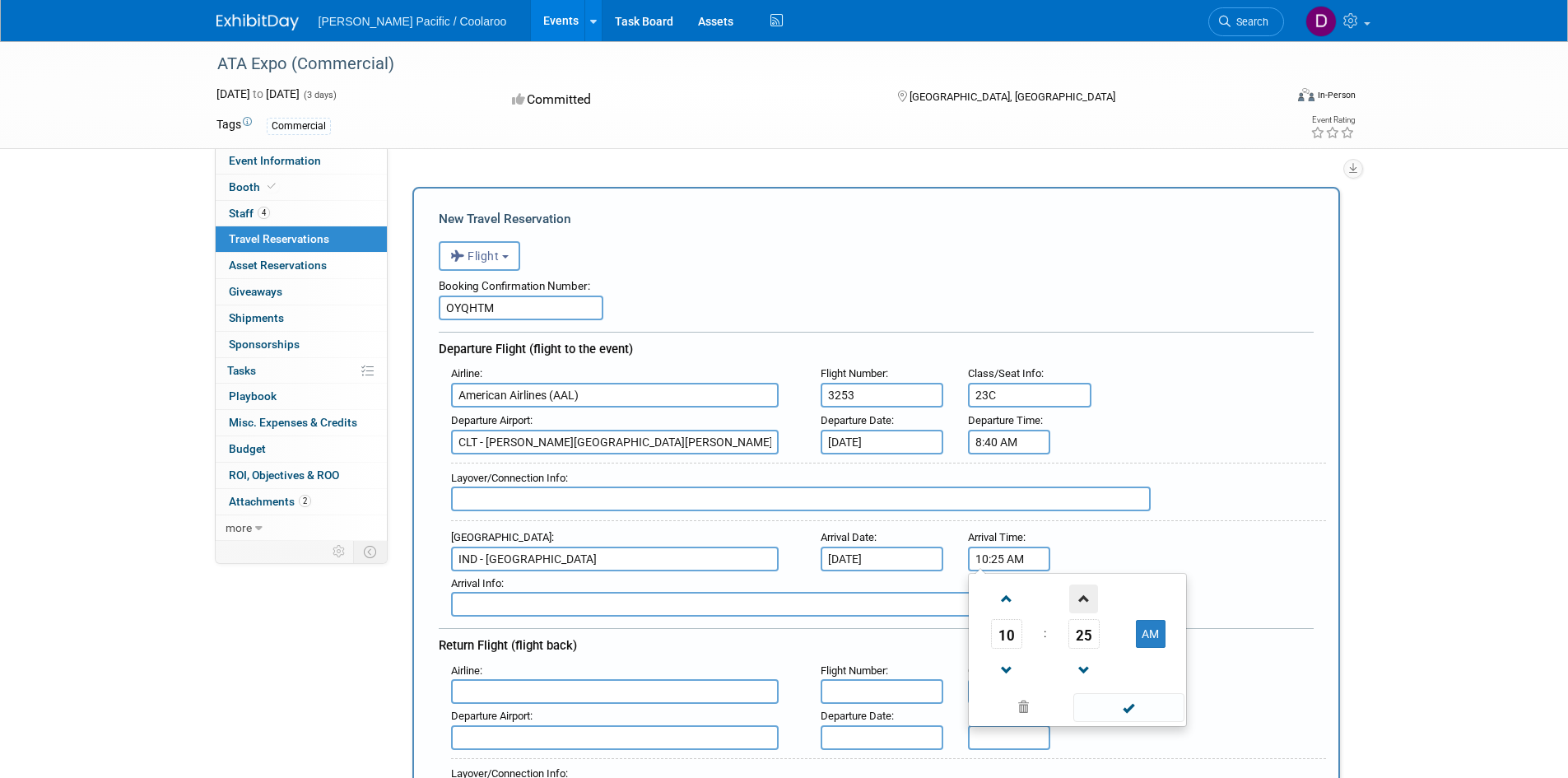
click at [1079, 593] on span at bounding box center [1084, 599] width 29 height 29
type input "10:28 AM"
click at [1241, 591] on div "Arrival Info :" at bounding box center [889, 584] width 875 height 18
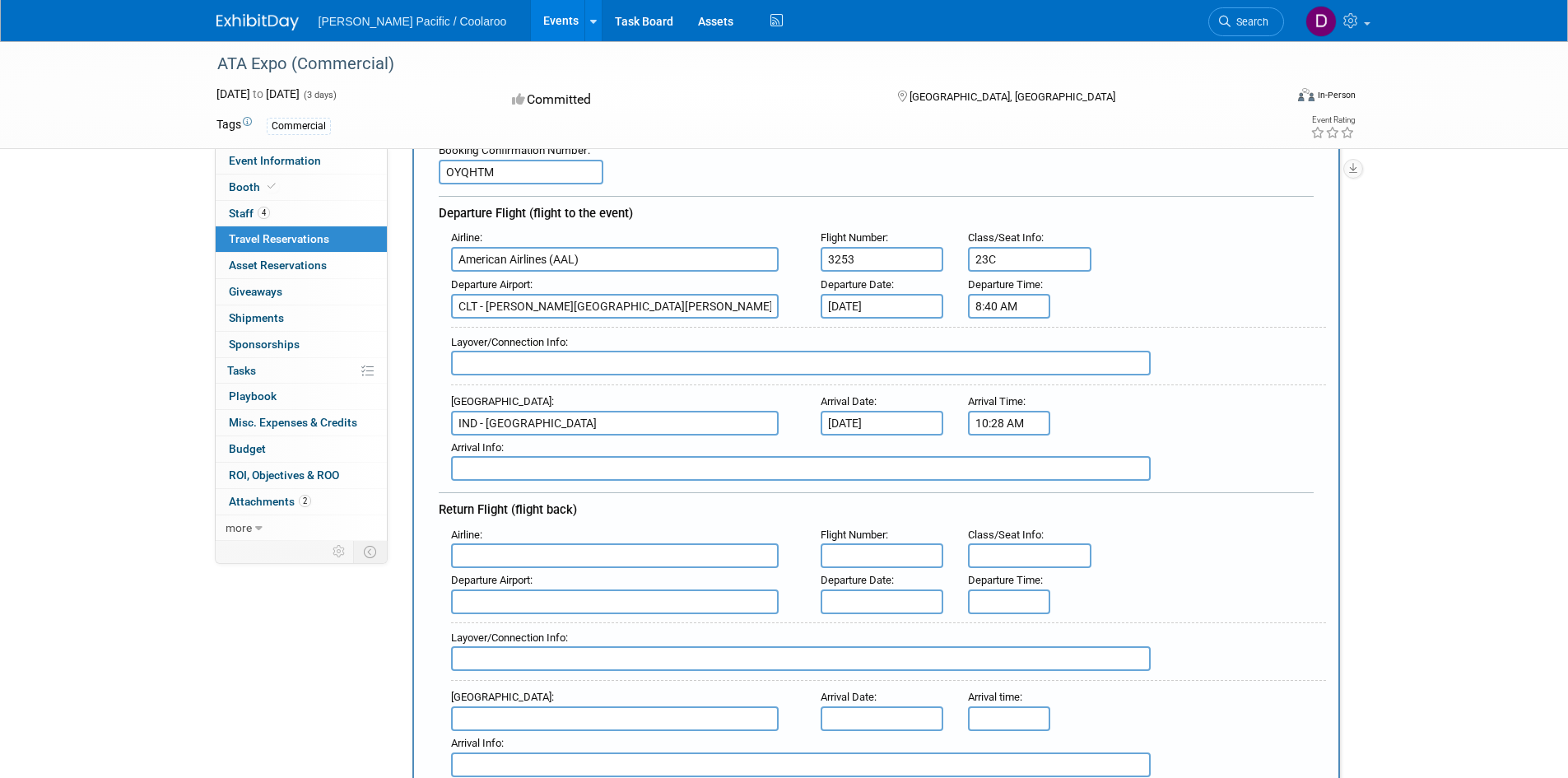
scroll to position [165, 0]
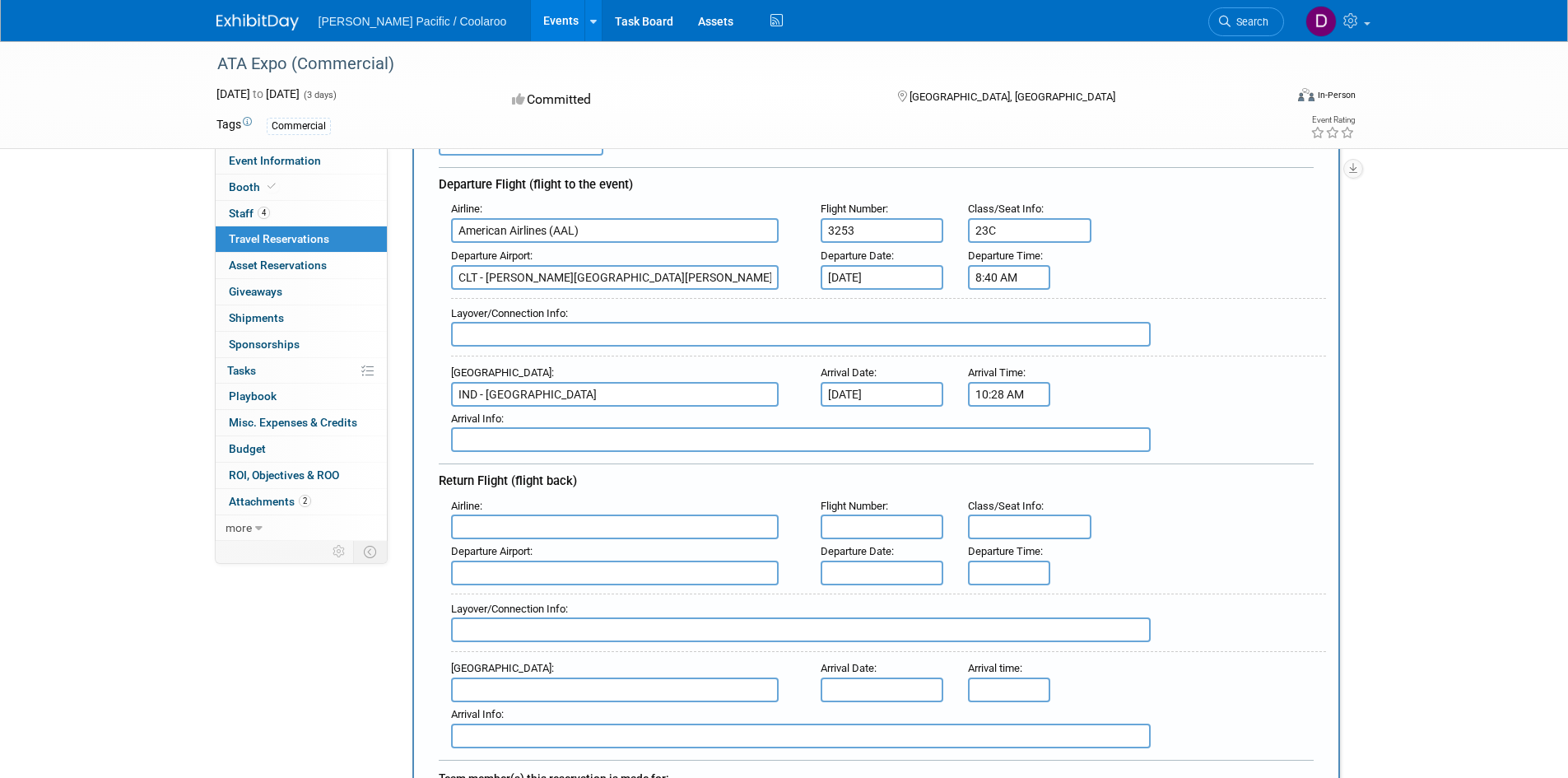
click at [481, 530] on input "text" at bounding box center [614, 526] width 327 height 25
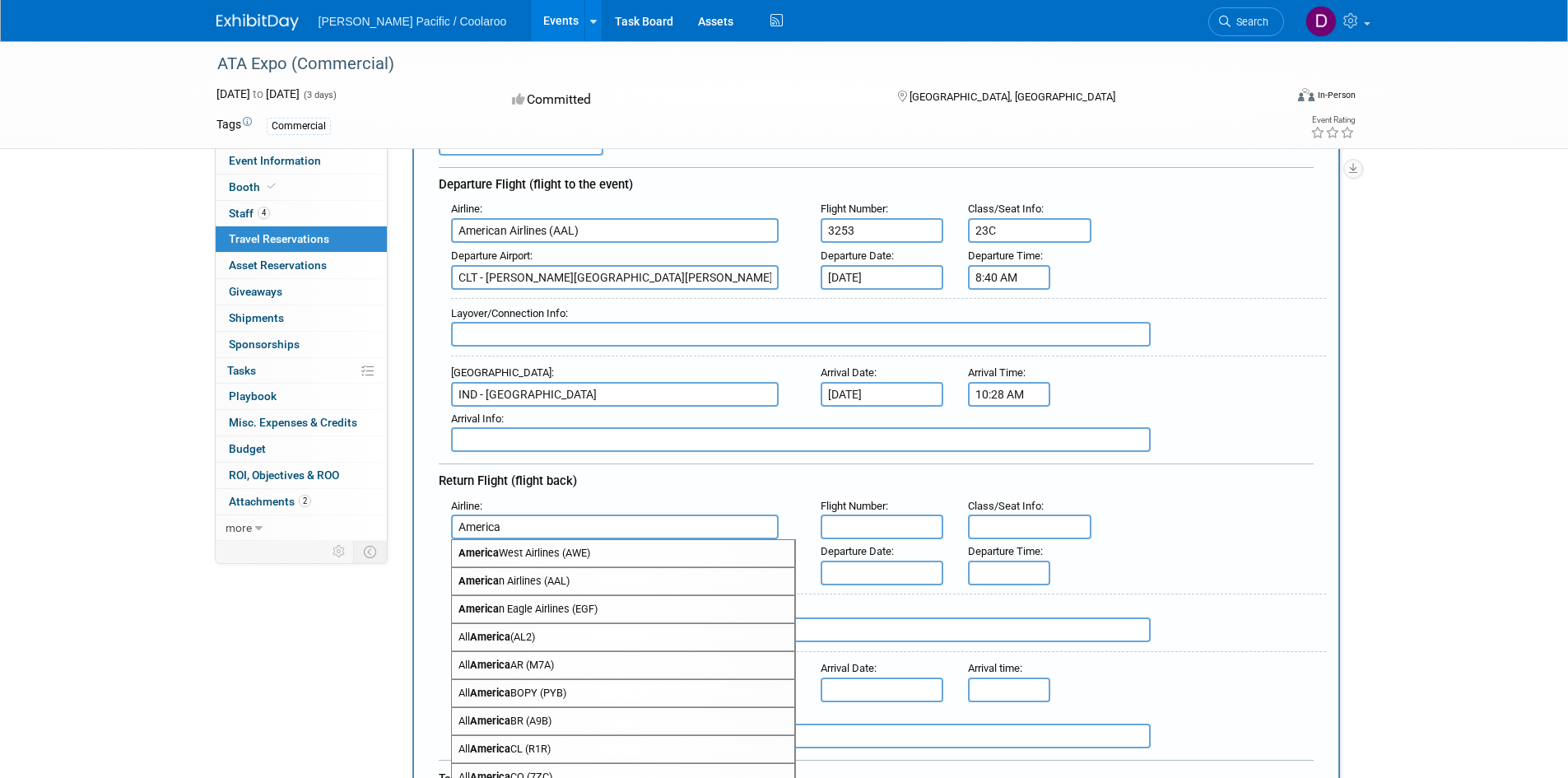
click at [518, 582] on span "America n Airlines (AAL)" at bounding box center [624, 581] width 343 height 26
type input "American Airlines (AAL)"
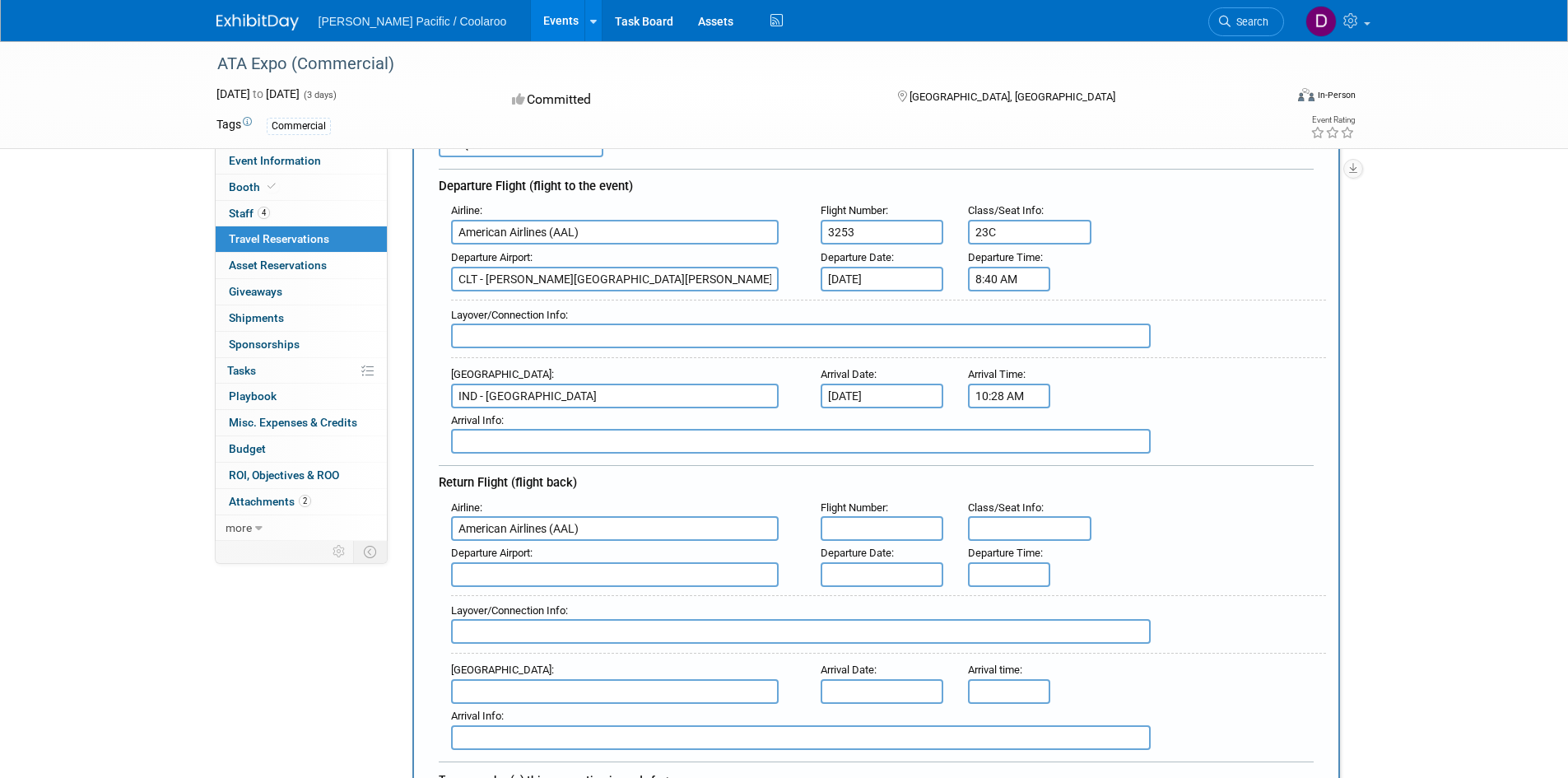
scroll to position [0, 0]
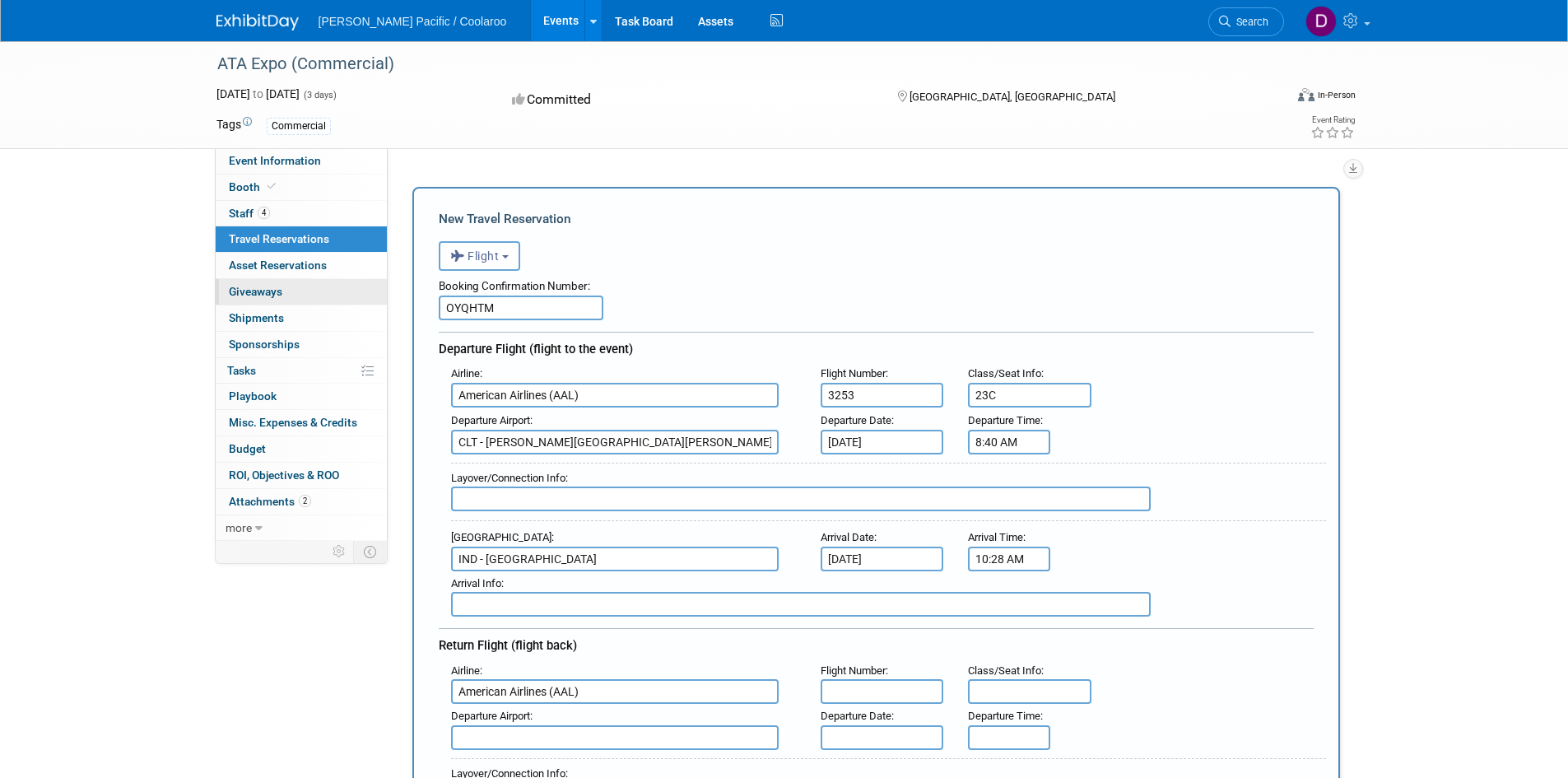
drag, startPoint x: 507, startPoint y: 305, endPoint x: 378, endPoint y: 302, distance: 129.0
paste input "MVCILC"
type input "MVCILC"
click at [849, 296] on div "Booking Confirmation Number: MVCILC" at bounding box center [876, 296] width 875 height 49
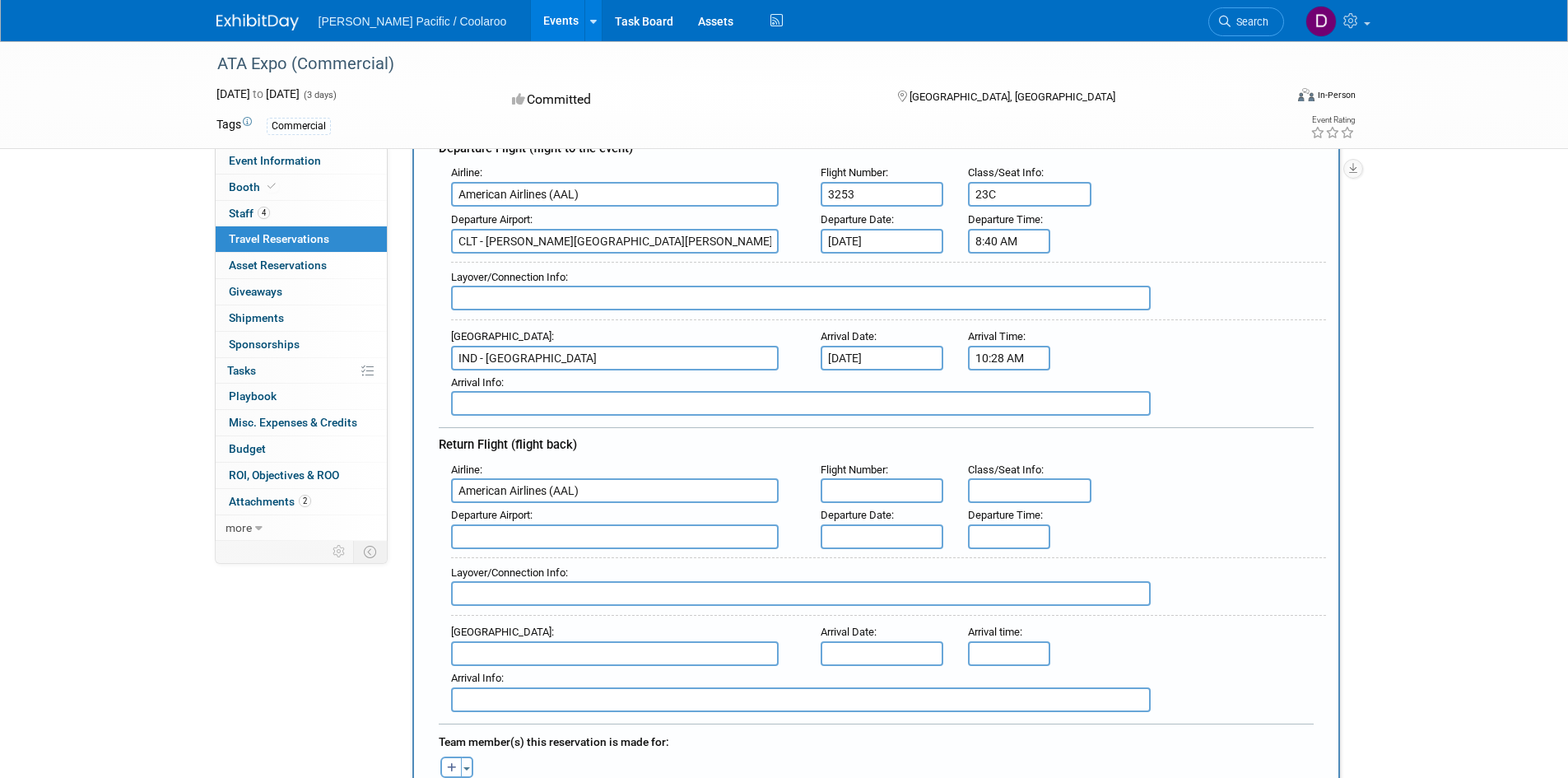
scroll to position [247, 0]
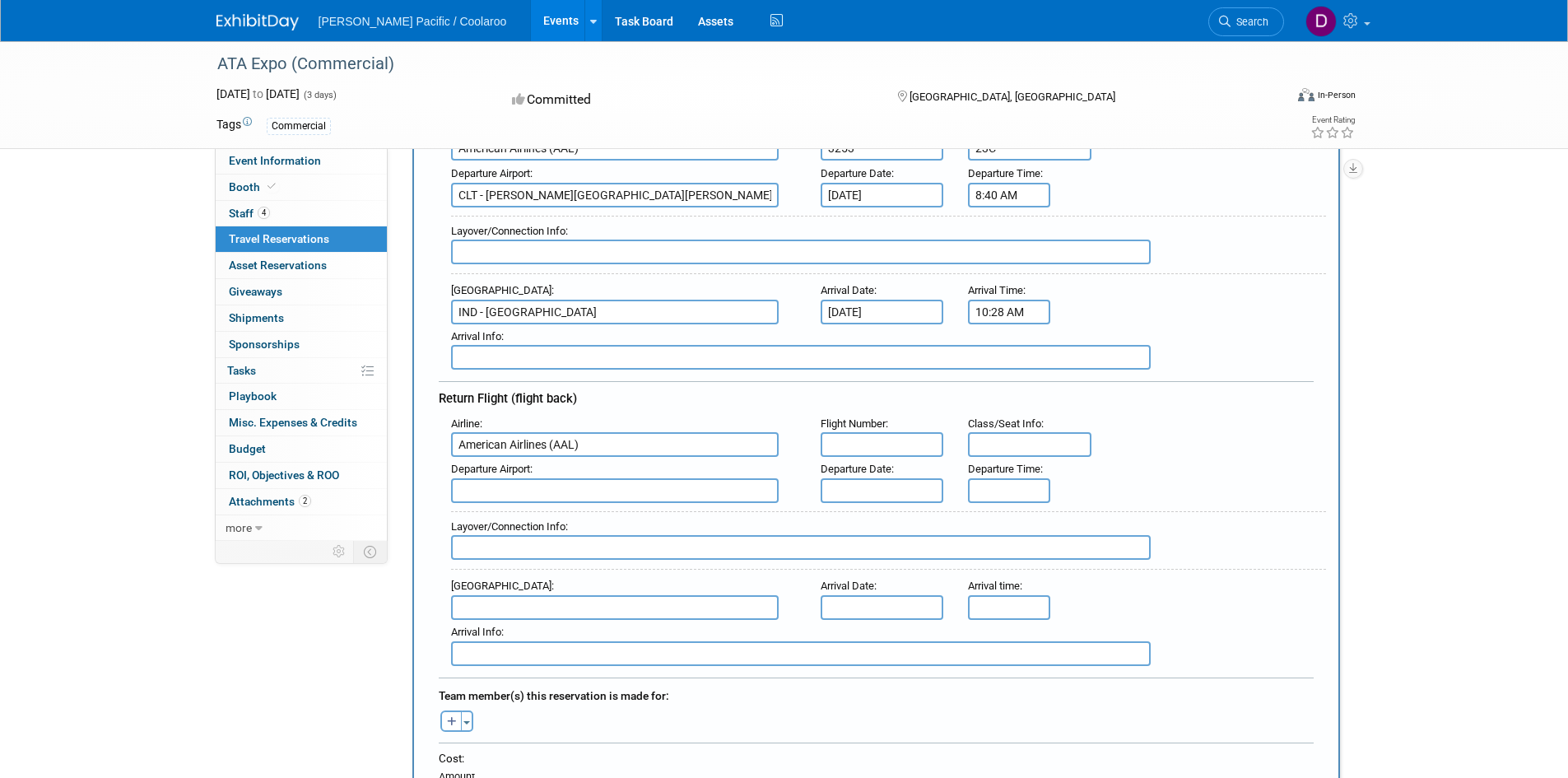
click at [871, 440] on input "text" at bounding box center [882, 444] width 123 height 25
type input "2215"
click at [999, 446] on input "text" at bounding box center [1029, 444] width 123 height 25
type input "24C"
click at [555, 479] on input "text" at bounding box center [614, 491] width 327 height 25
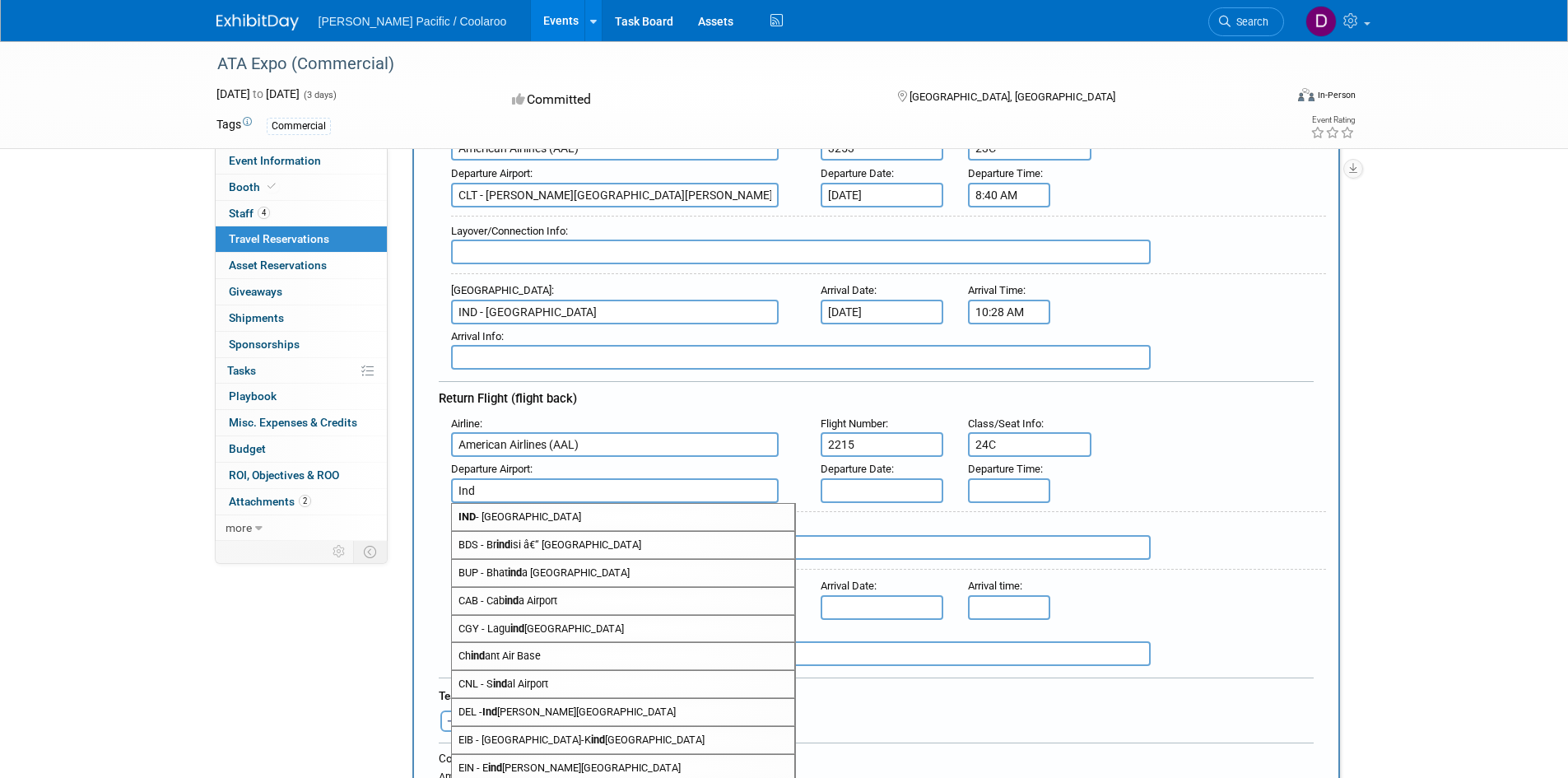
click at [571, 515] on span "IND - [GEOGRAPHIC_DATA]" at bounding box center [624, 517] width 343 height 26
type input "IND - [GEOGRAPHIC_DATA]"
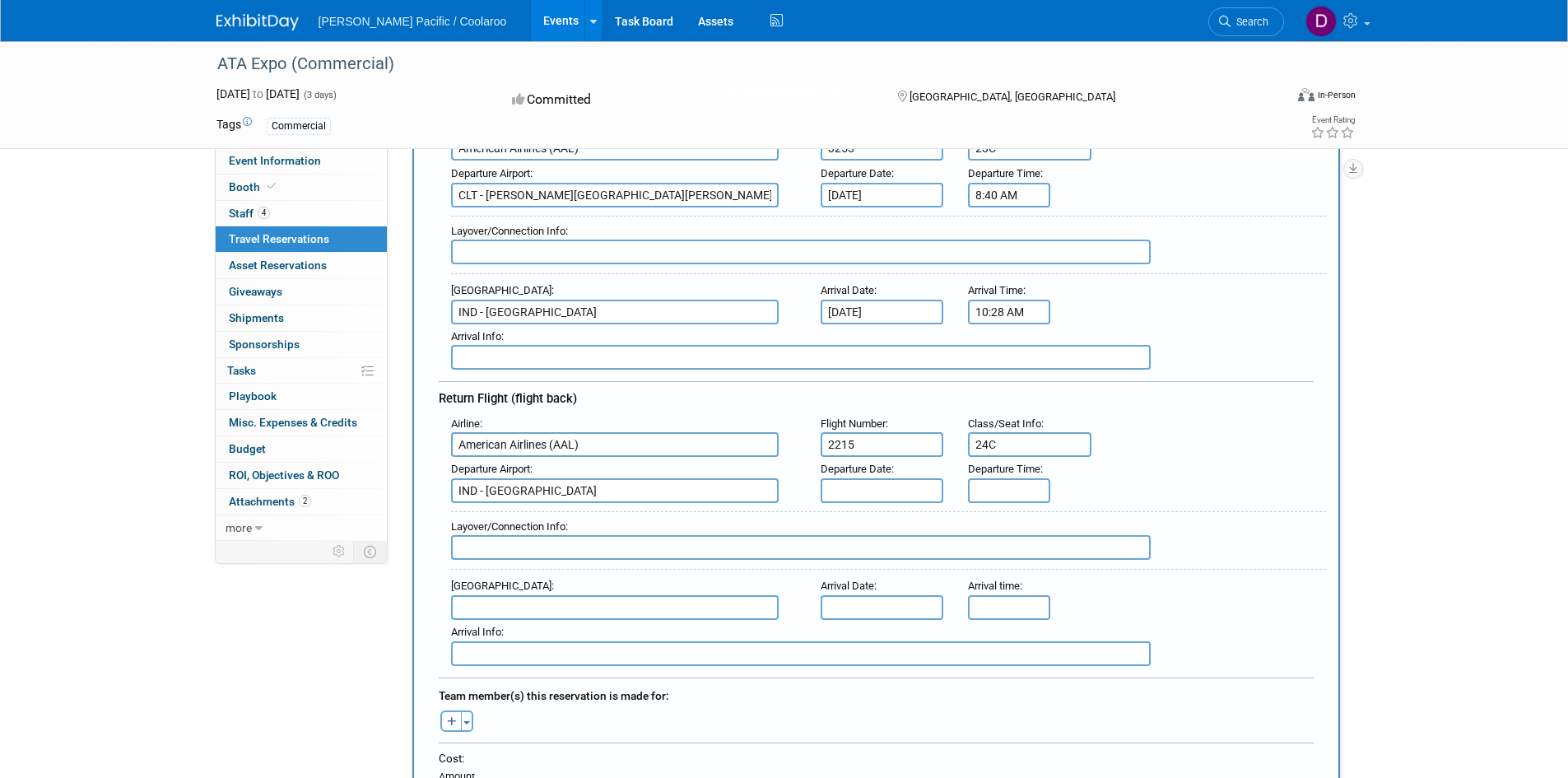
click at [899, 486] on input "text" at bounding box center [882, 491] width 123 height 25
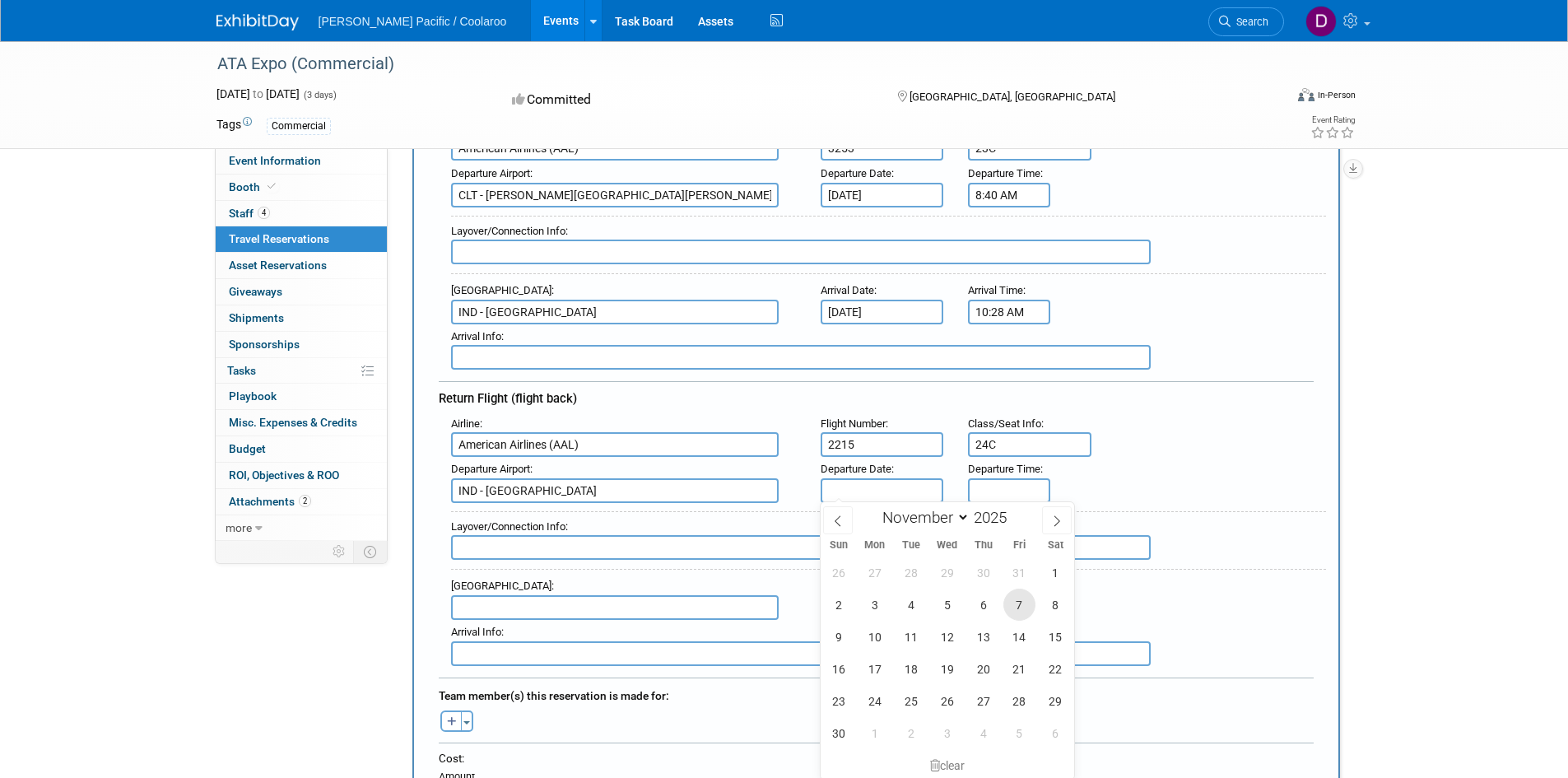
click at [1010, 608] on span "7" at bounding box center [1019, 605] width 32 height 32
type input "[DATE]"
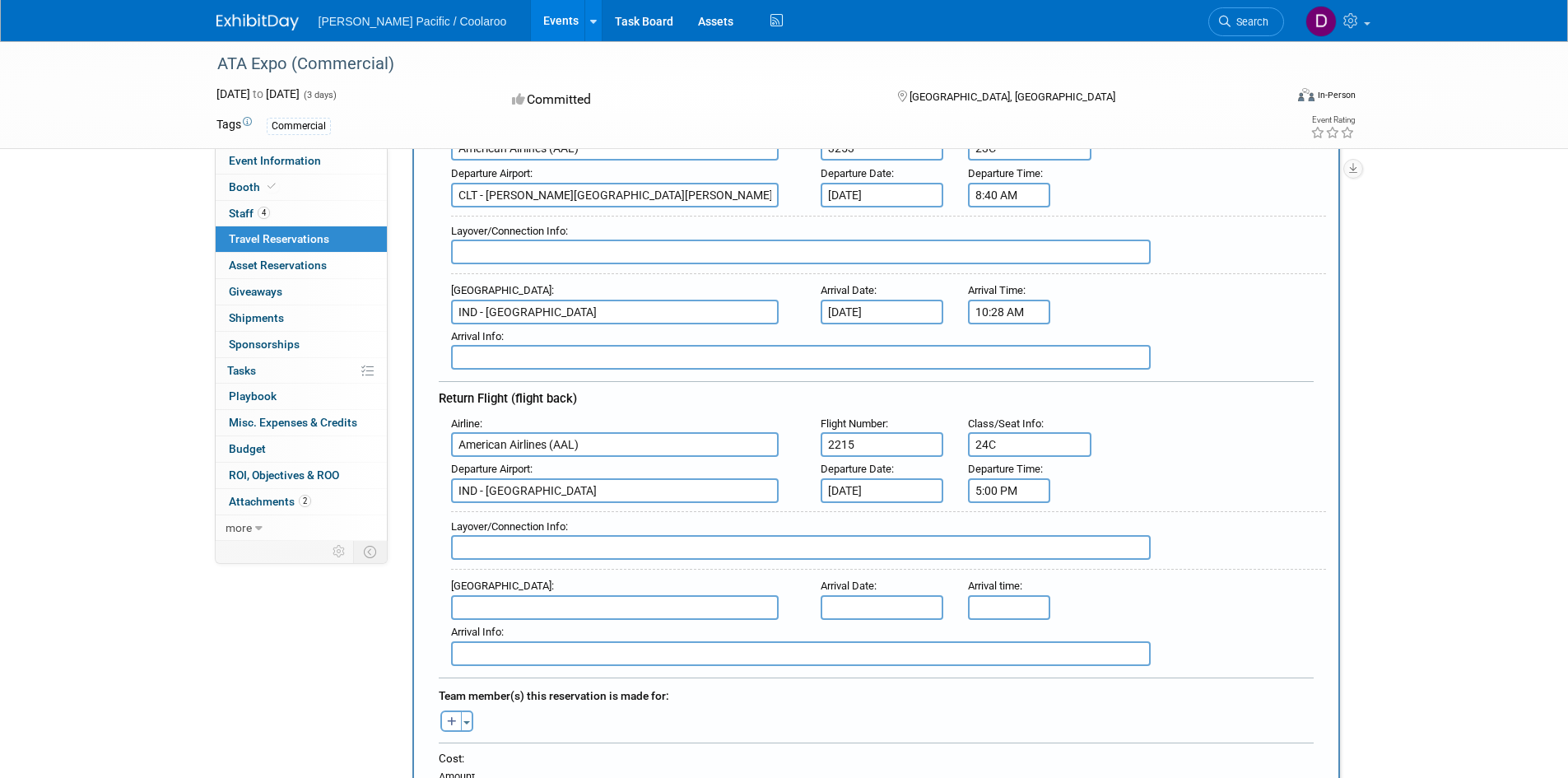
click at [1031, 484] on input "5:00 PM" at bounding box center [1009, 491] width 82 height 25
click at [1008, 591] on span at bounding box center [1006, 603] width 29 height 29
click at [1082, 561] on span "00" at bounding box center [1084, 565] width 31 height 30
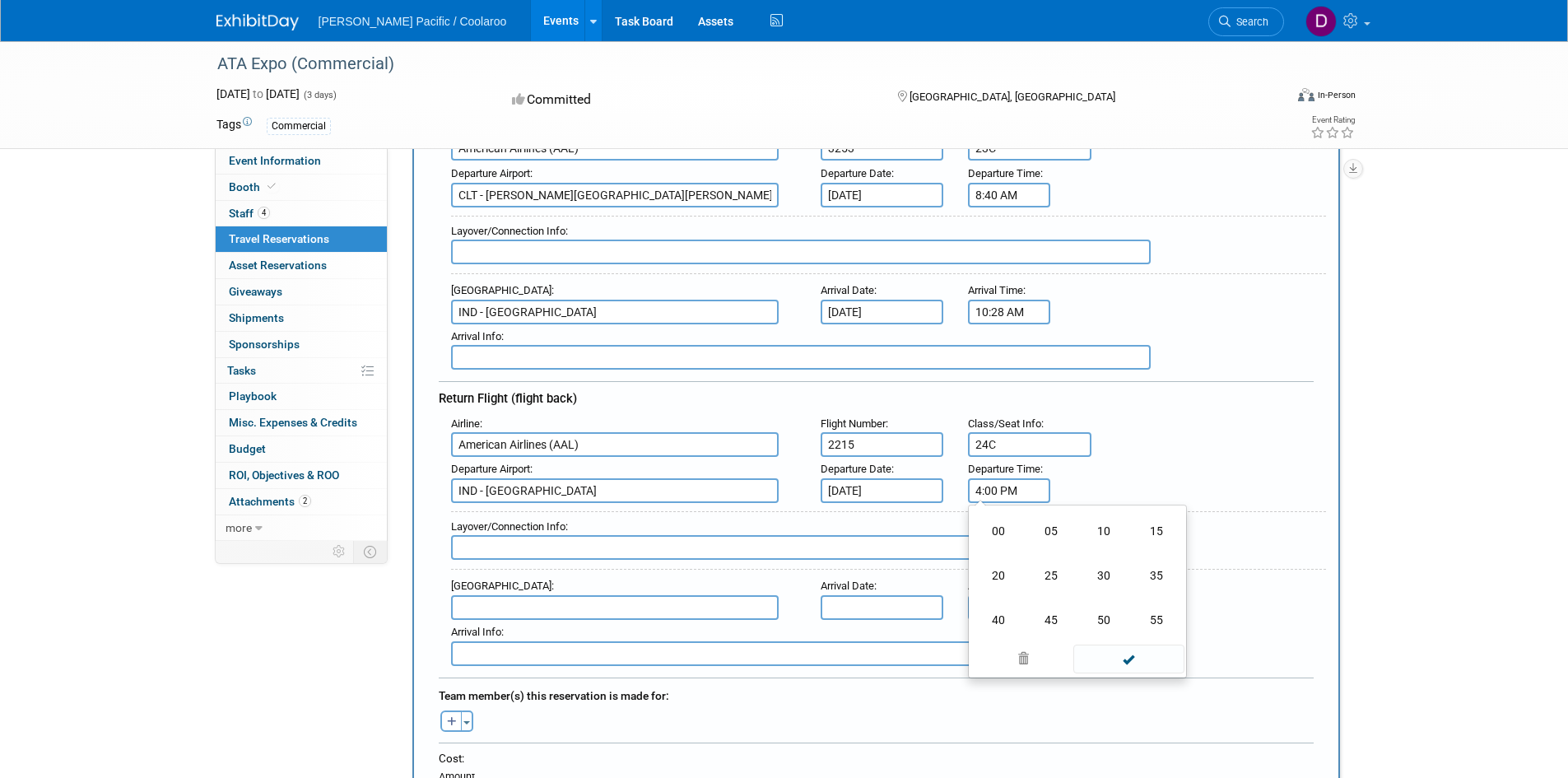
click at [1082, 561] on td "30" at bounding box center [1104, 576] width 53 height 45
click at [1093, 565] on span "30" at bounding box center [1084, 565] width 31 height 30
click at [990, 611] on td "40" at bounding box center [999, 620] width 53 height 45
type input "4:40 PM"
click at [1191, 457] on div "Departure Airport : IND - [GEOGRAPHIC_DATA] Departure Date : [DATE] Departure T…" at bounding box center [882, 480] width 888 height 47
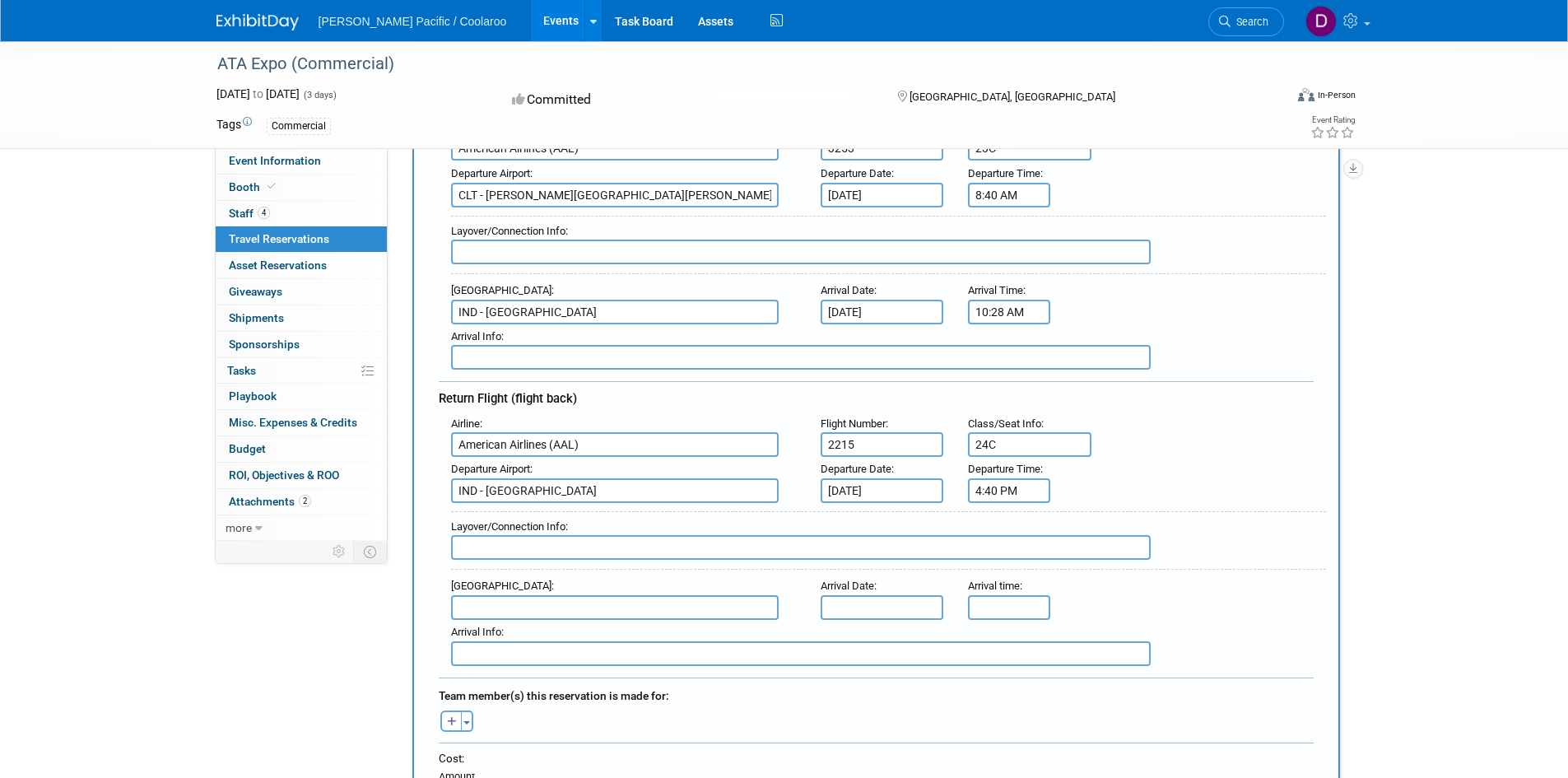
click at [511, 611] on input "text" at bounding box center [614, 607] width 327 height 25
click at [489, 630] on span "CLT - [PERSON_NAME][GEOGRAPHIC_DATA][PERSON_NAME]" at bounding box center [624, 634] width 343 height 26
type input "CLT - [PERSON_NAME][GEOGRAPHIC_DATA][PERSON_NAME]"
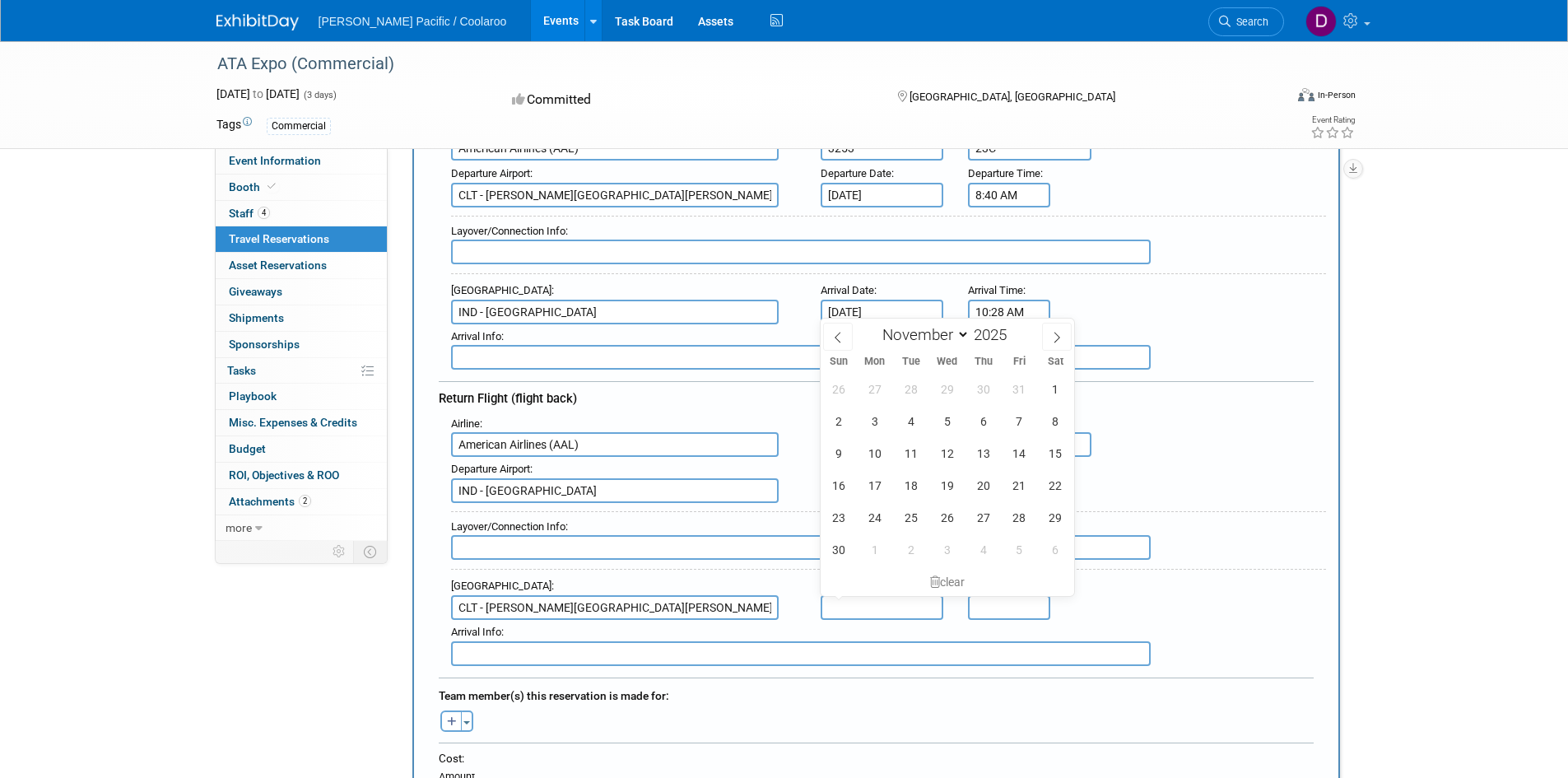
click at [879, 599] on input "text" at bounding box center [882, 607] width 123 height 25
click at [1020, 424] on span "7" at bounding box center [1019, 420] width 32 height 32
type input "[DATE]"
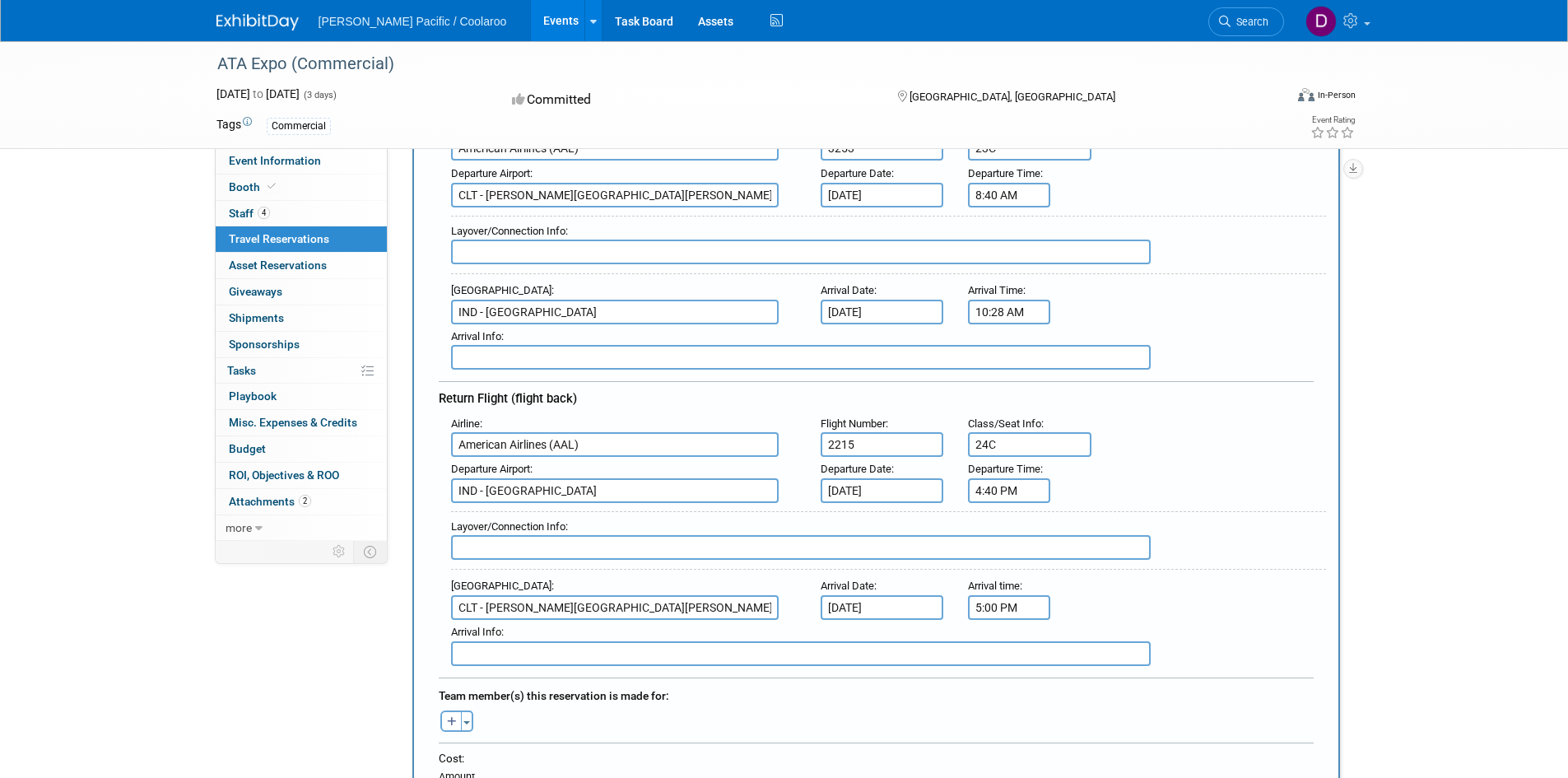
click at [997, 608] on input "5:00 PM" at bounding box center [1009, 607] width 82 height 25
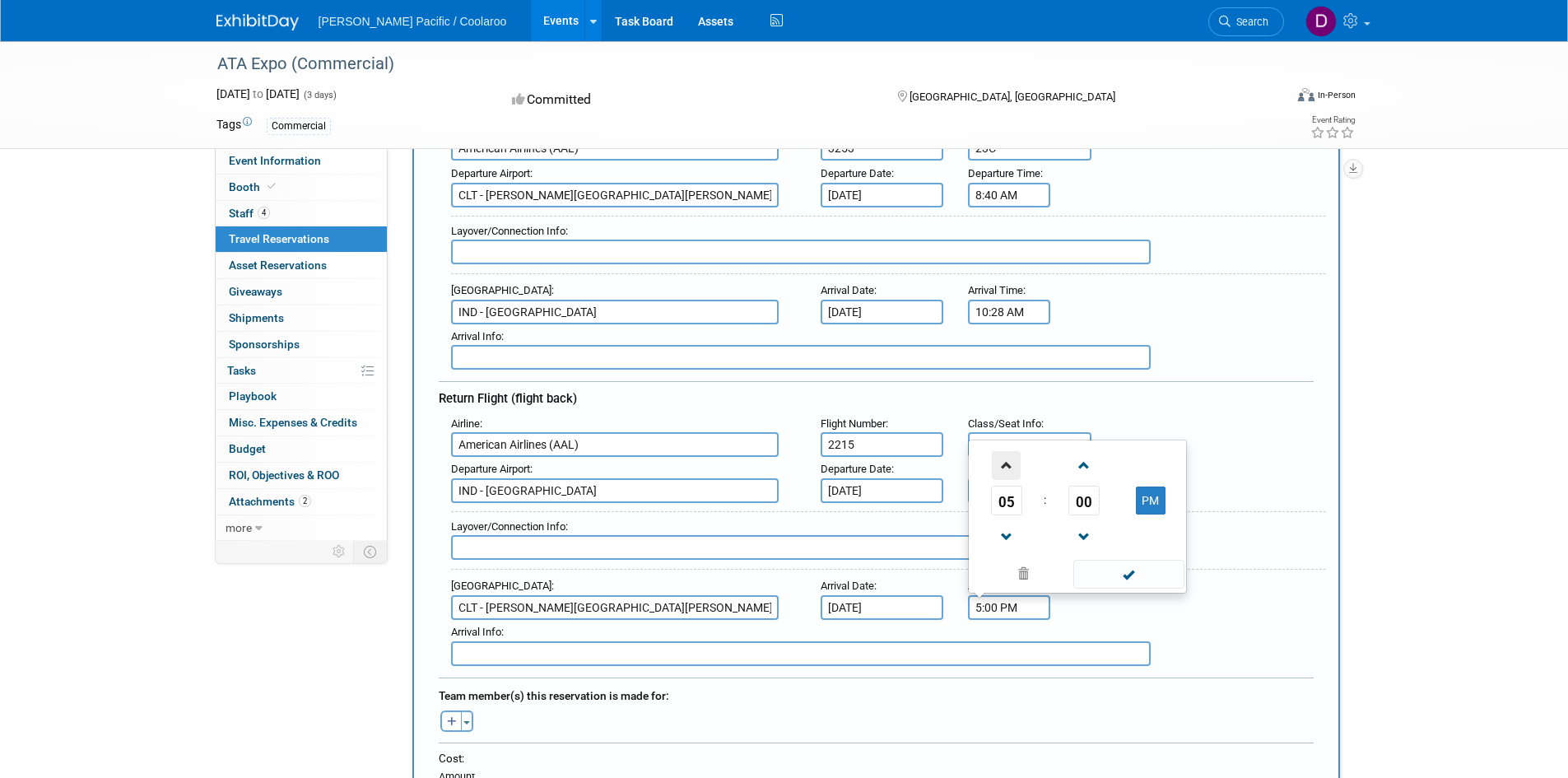
click at [1009, 453] on span at bounding box center [1006, 466] width 29 height 29
click at [1085, 500] on span "00" at bounding box center [1084, 501] width 31 height 30
click at [1159, 487] on td "35" at bounding box center [1157, 491] width 53 height 45
click at [1082, 525] on span at bounding box center [1084, 537] width 29 height 29
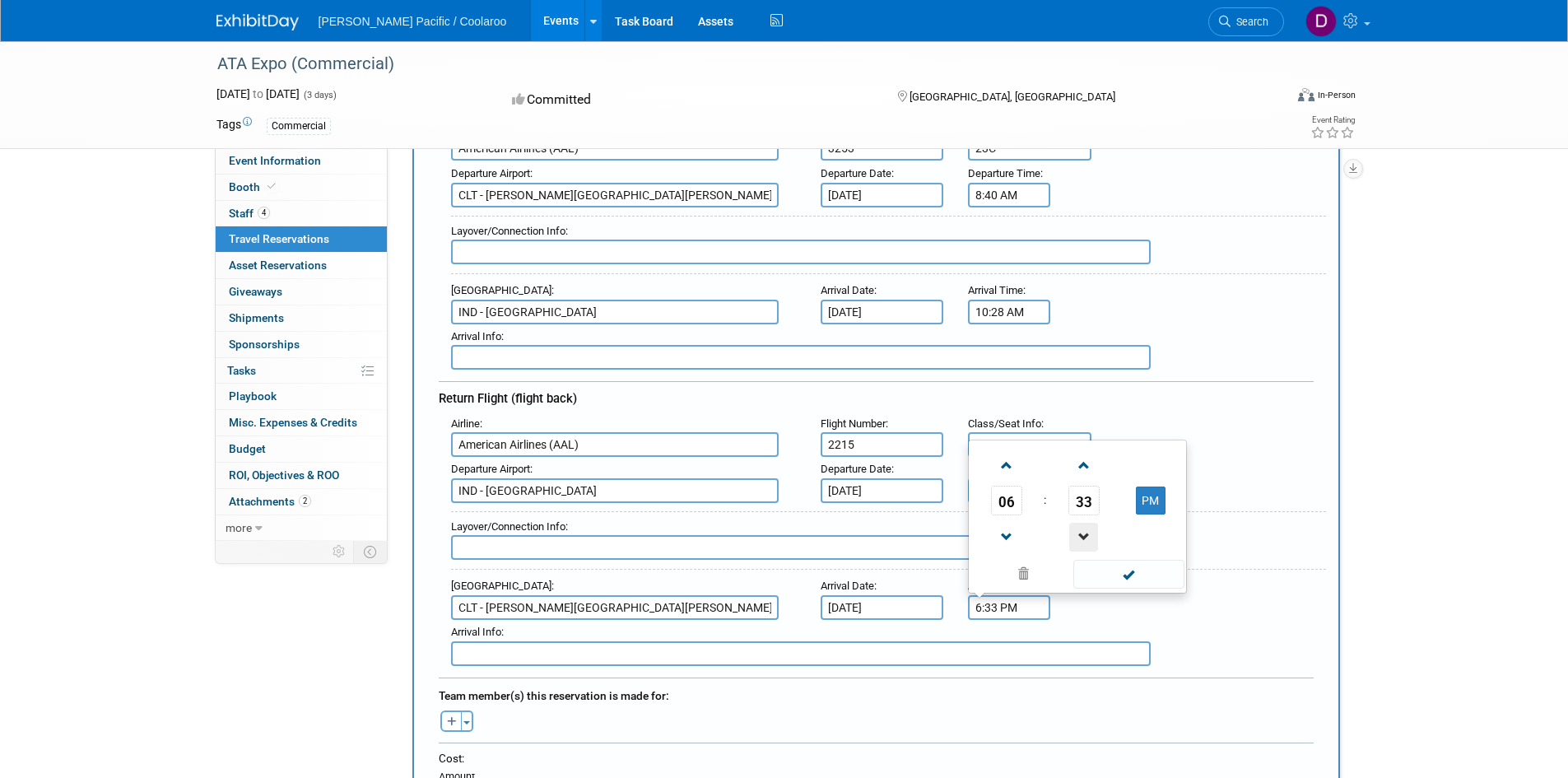
click at [1082, 525] on span at bounding box center [1084, 537] width 29 height 29
type input "6:32 PM"
click at [1160, 567] on span at bounding box center [1130, 575] width 111 height 29
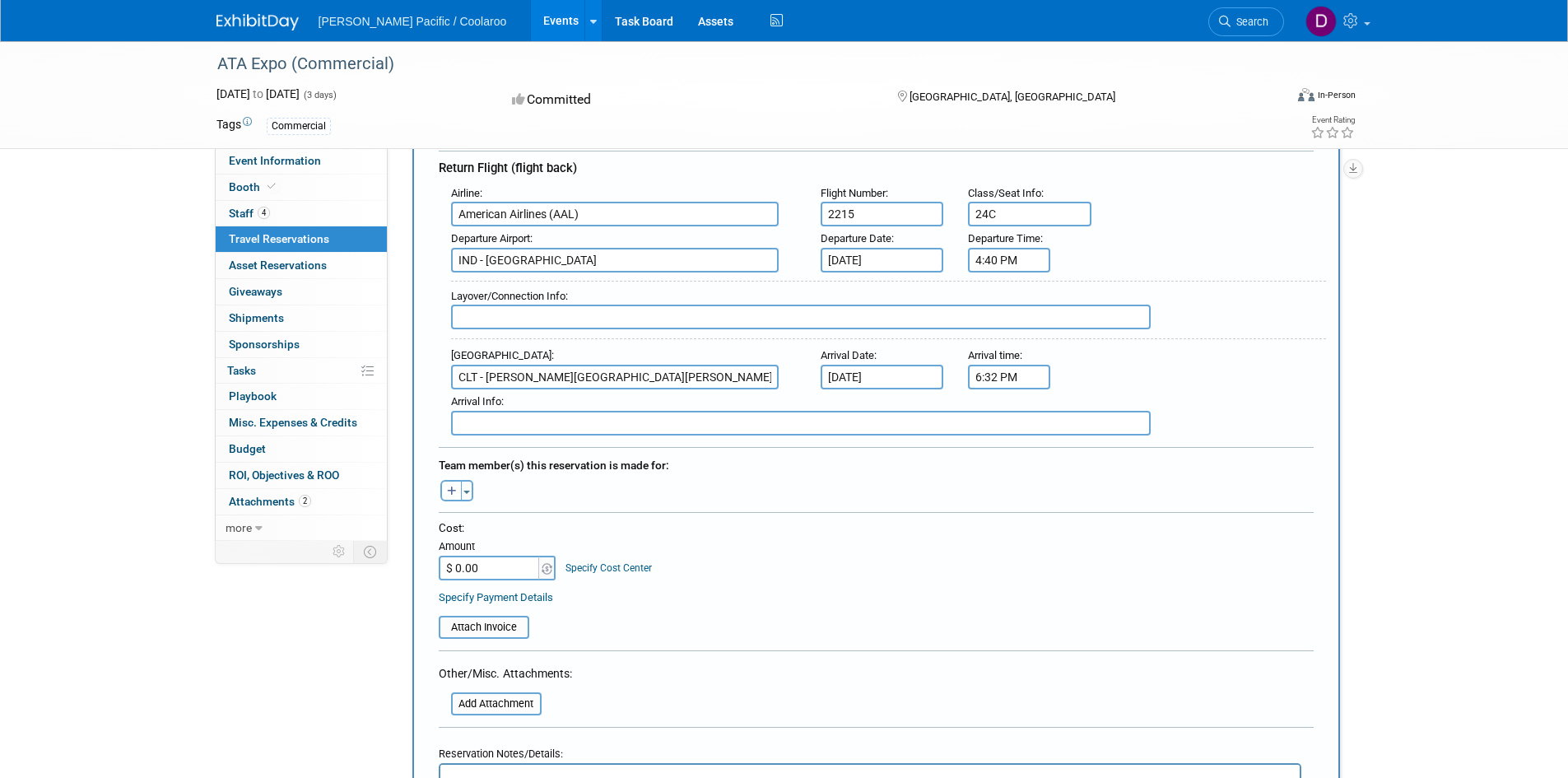
scroll to position [494, 0]
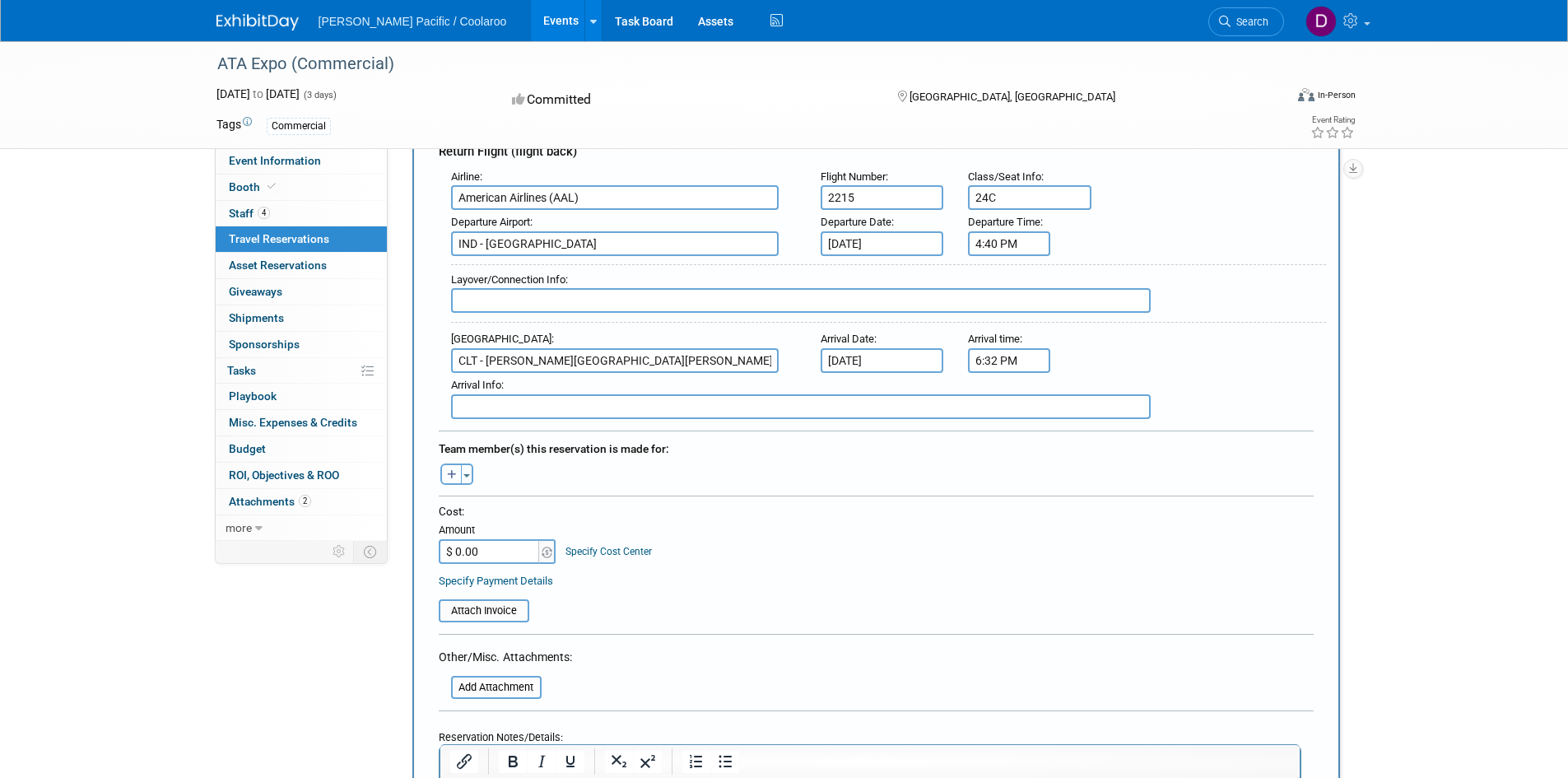
click at [458, 472] on button "button" at bounding box center [450, 473] width 21 height 21
select select
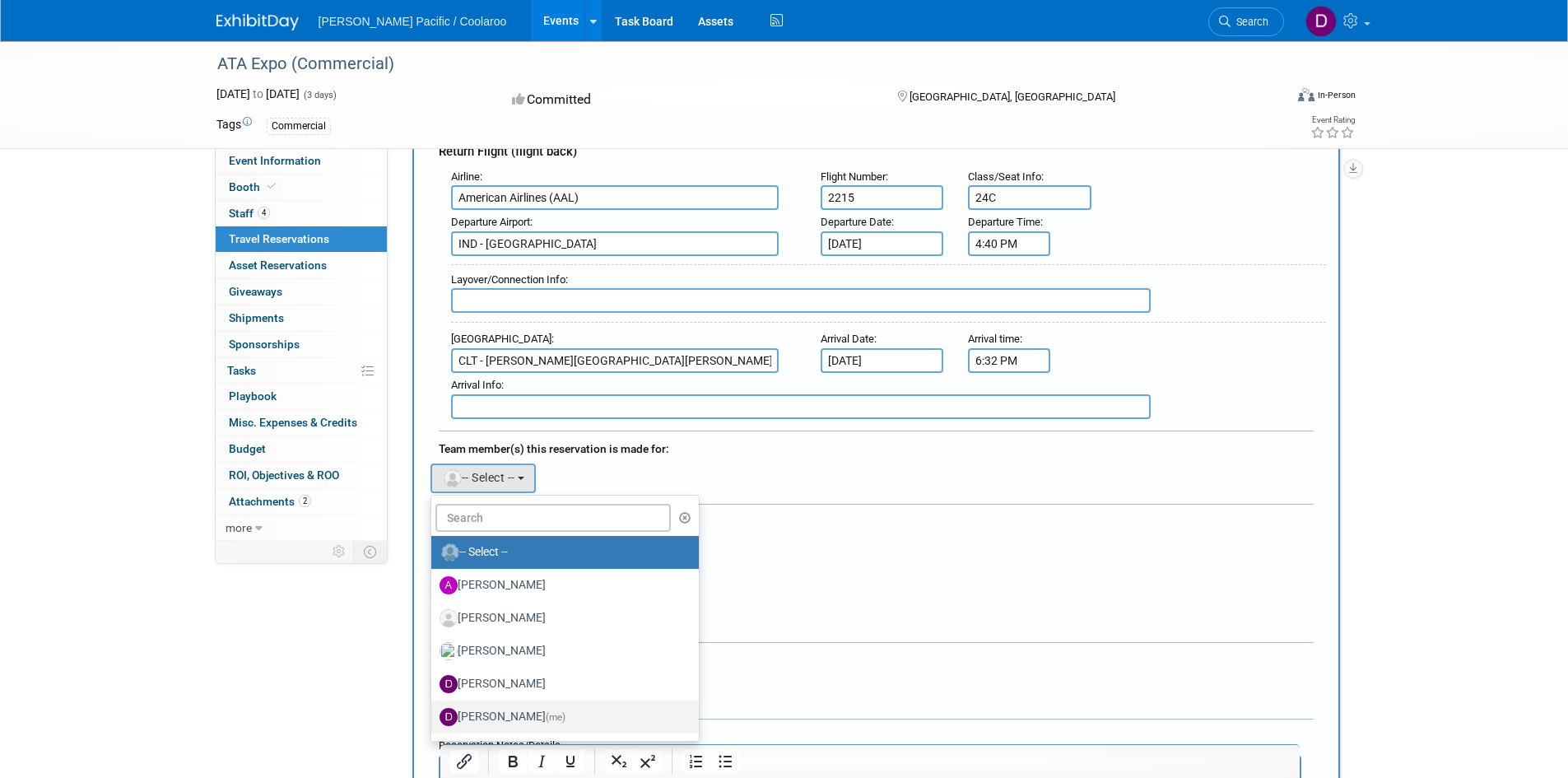
click at [516, 708] on label "[PERSON_NAME] (me)" at bounding box center [561, 717] width 242 height 26
click at [434, 710] on input "[PERSON_NAME] (me)" at bounding box center [428, 715] width 11 height 11
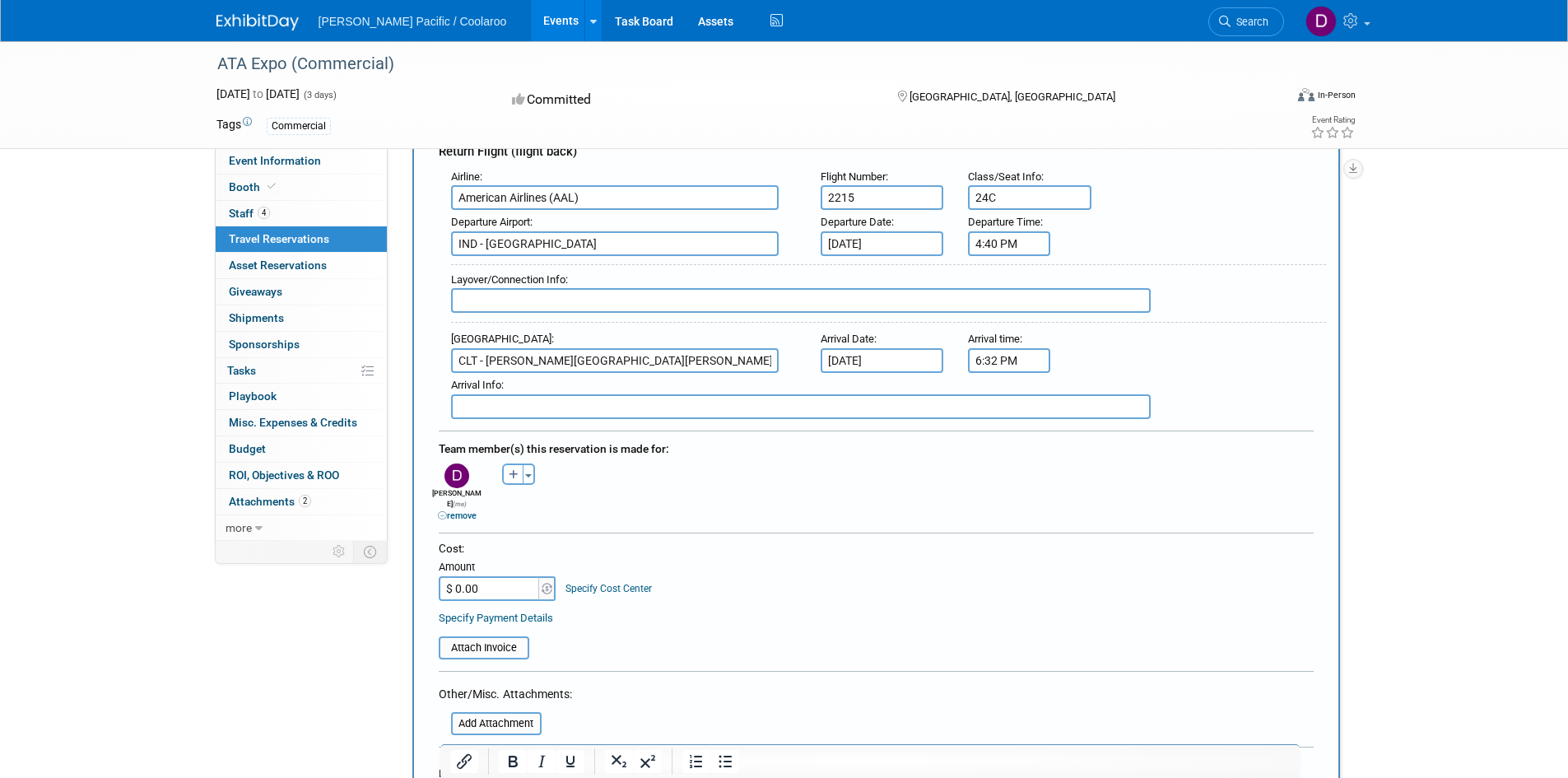
click at [776, 481] on div "[PERSON_NAME] remove [PERSON_NAME] remove [PERSON_NAME] remove" at bounding box center [876, 491] width 900 height 63
click at [463, 576] on input "$ 0.00" at bounding box center [490, 588] width 103 height 25
type input "$ 886.97"
click at [736, 622] on table "Attach Invoice" at bounding box center [876, 641] width 875 height 38
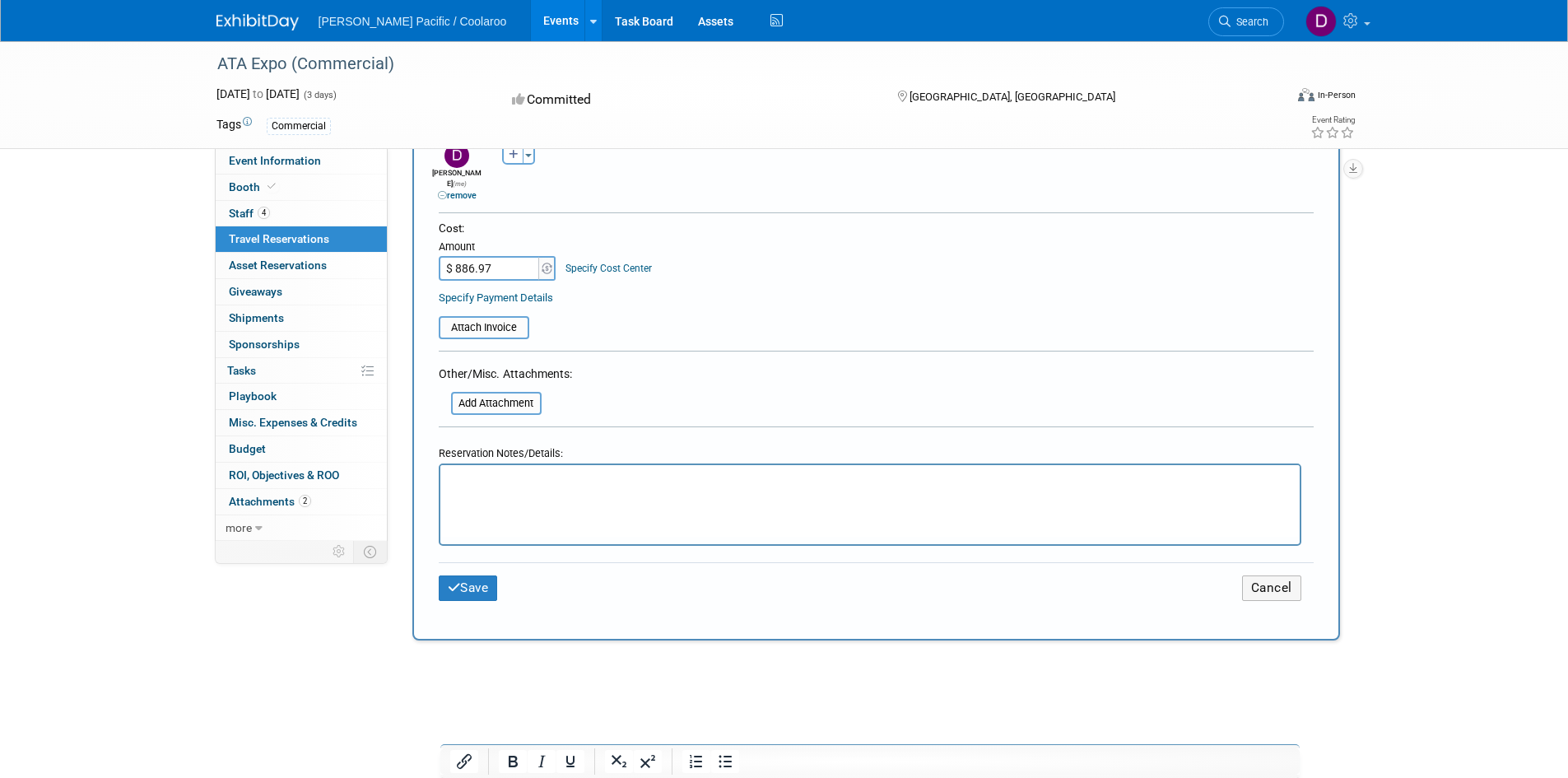
scroll to position [824, 0]
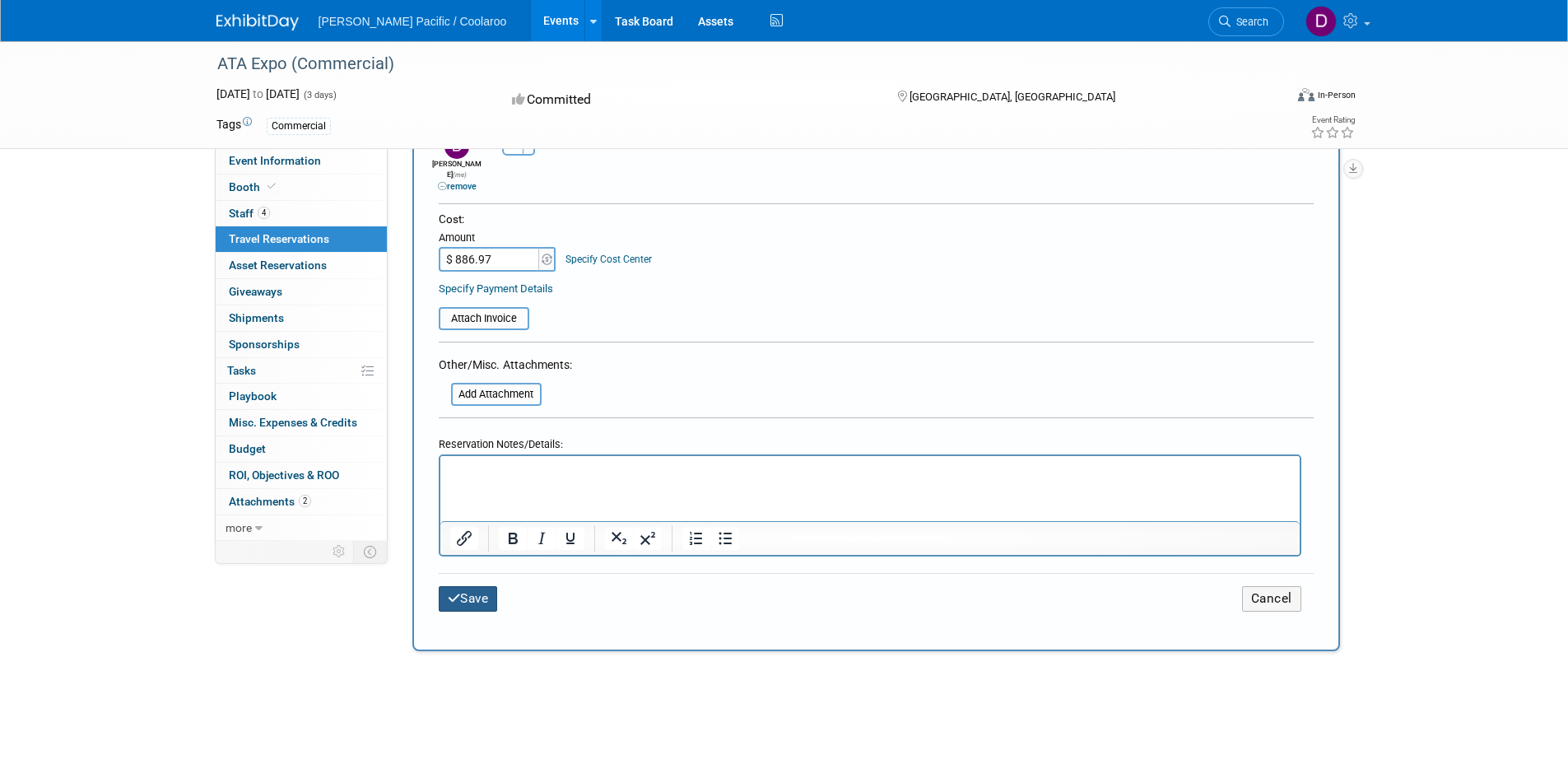
click at [467, 586] on button "Save" at bounding box center [468, 599] width 59 height 26
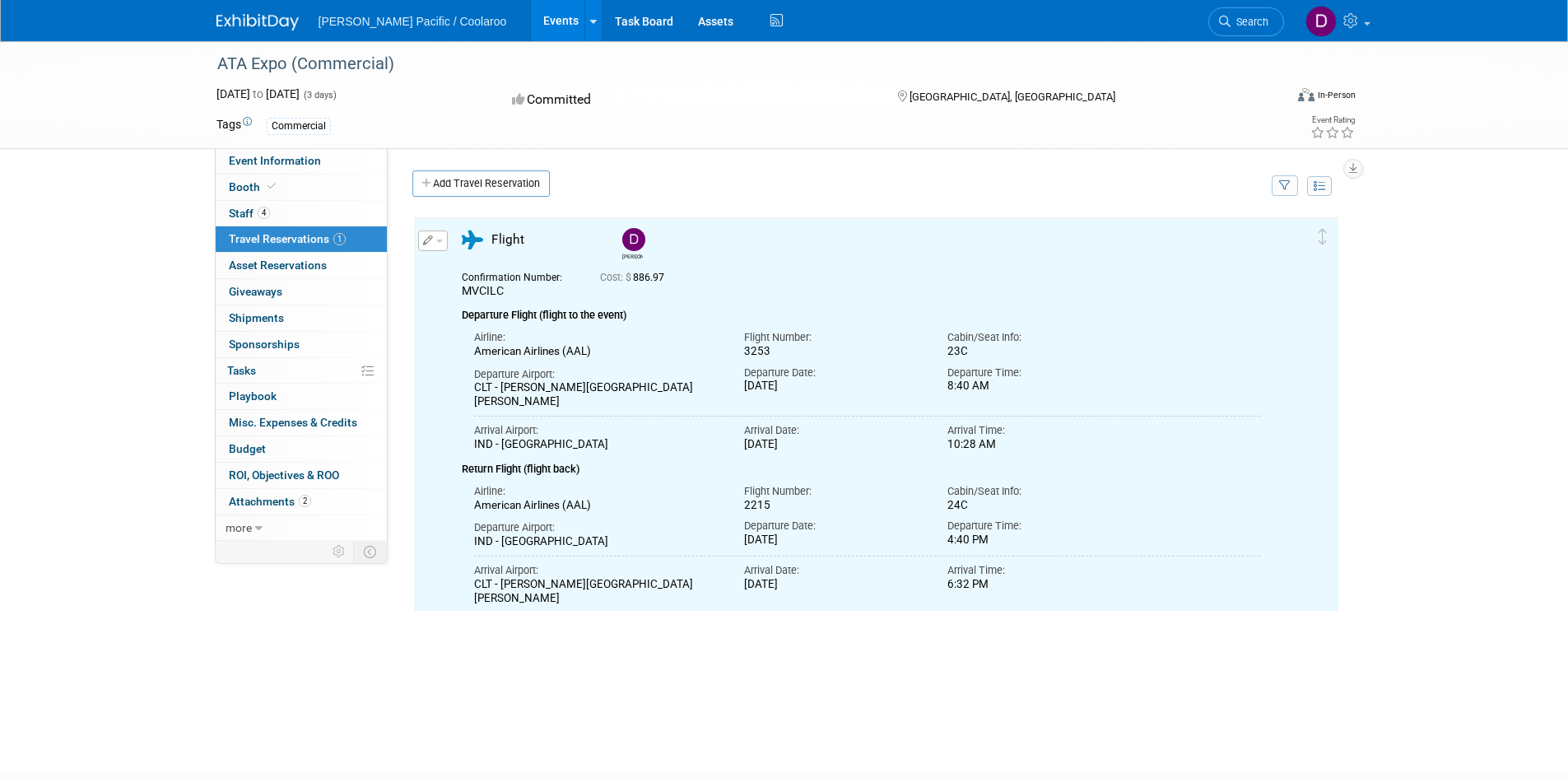
scroll to position [0, 0]
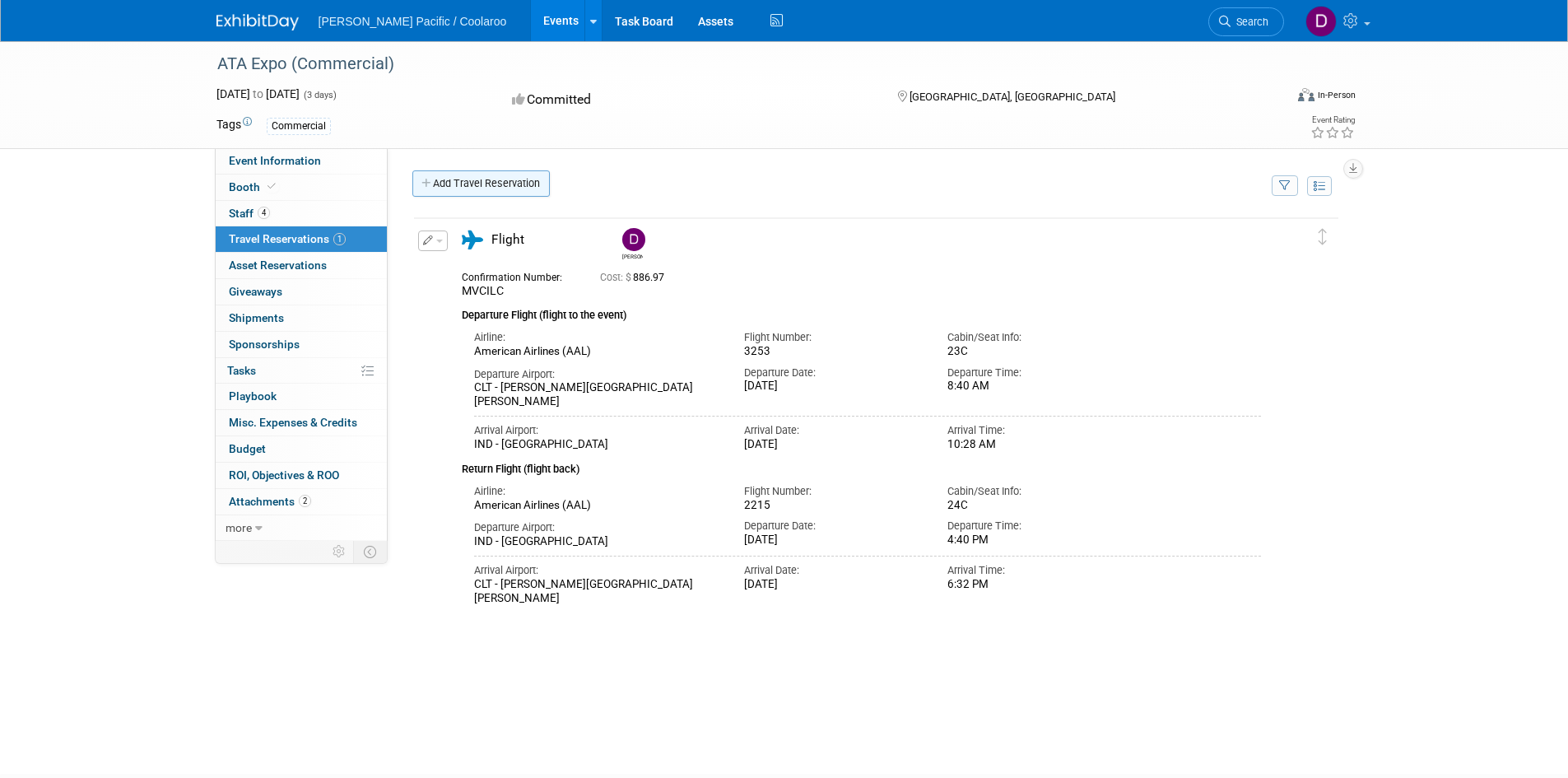
click at [464, 187] on link "Add Travel Reservation" at bounding box center [480, 183] width 138 height 26
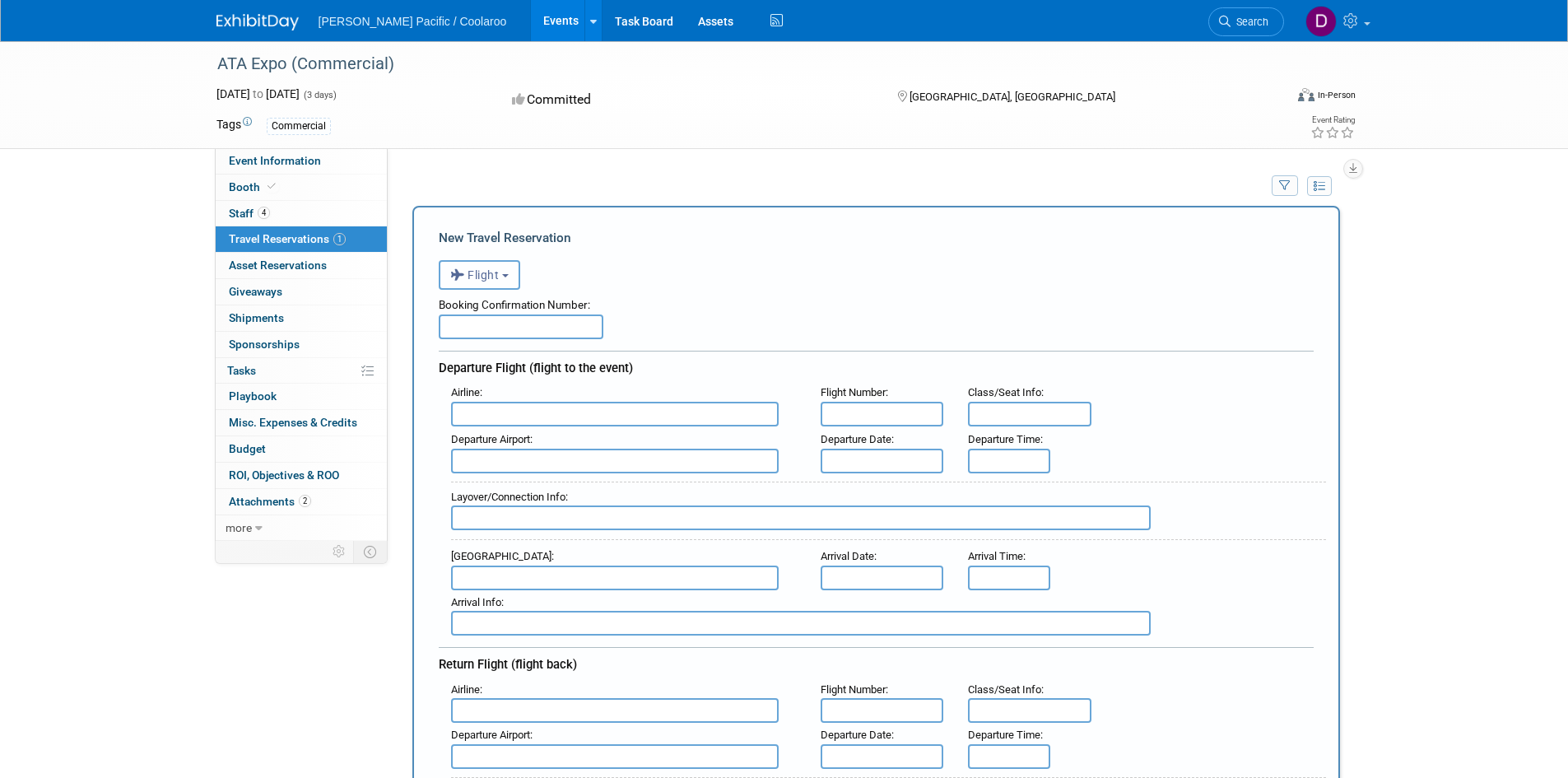
click at [513, 270] on button "Flight" at bounding box center [479, 275] width 81 height 30
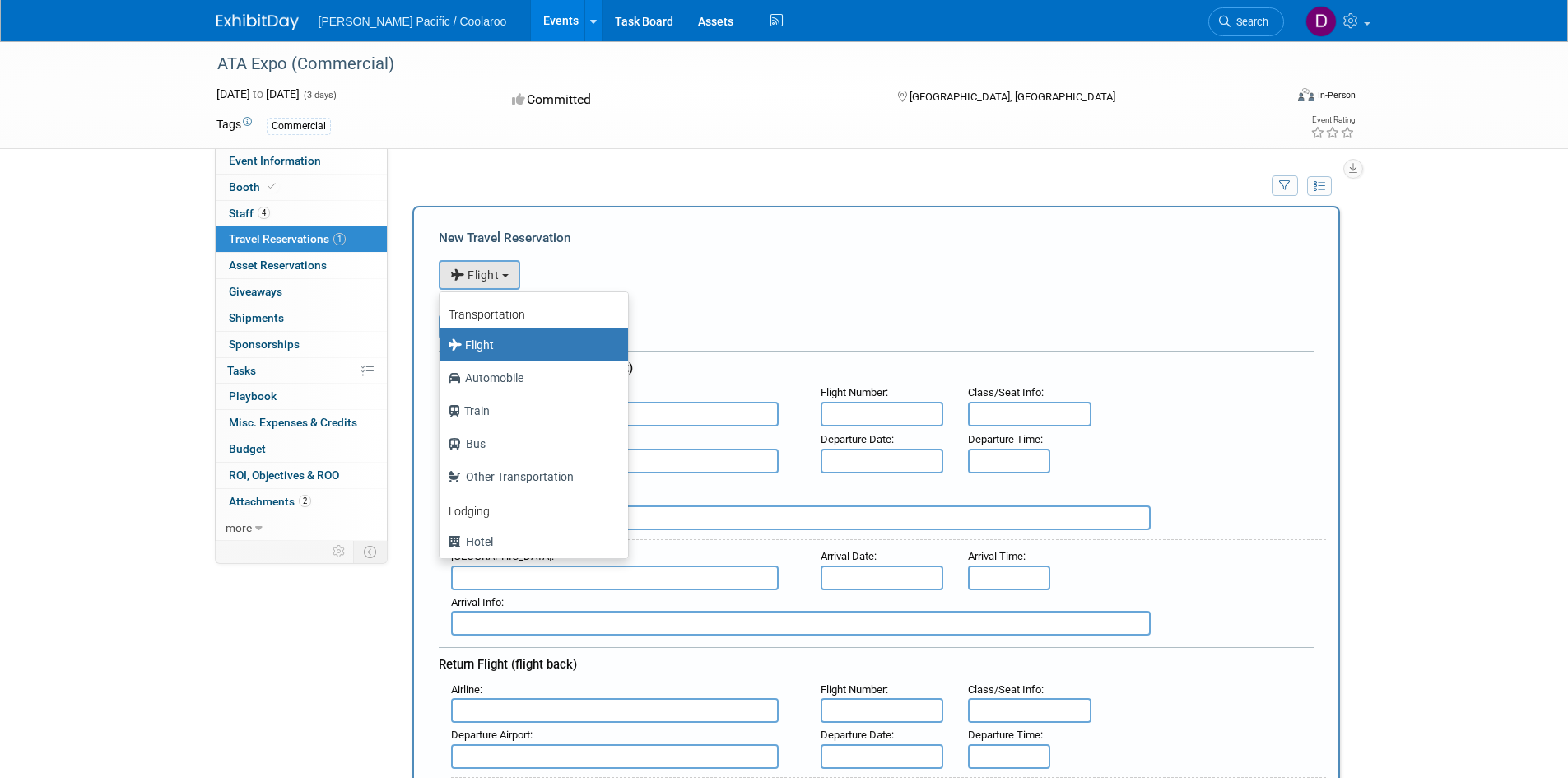
click at [715, 242] on div "New Travel Reservation" at bounding box center [876, 238] width 875 height 18
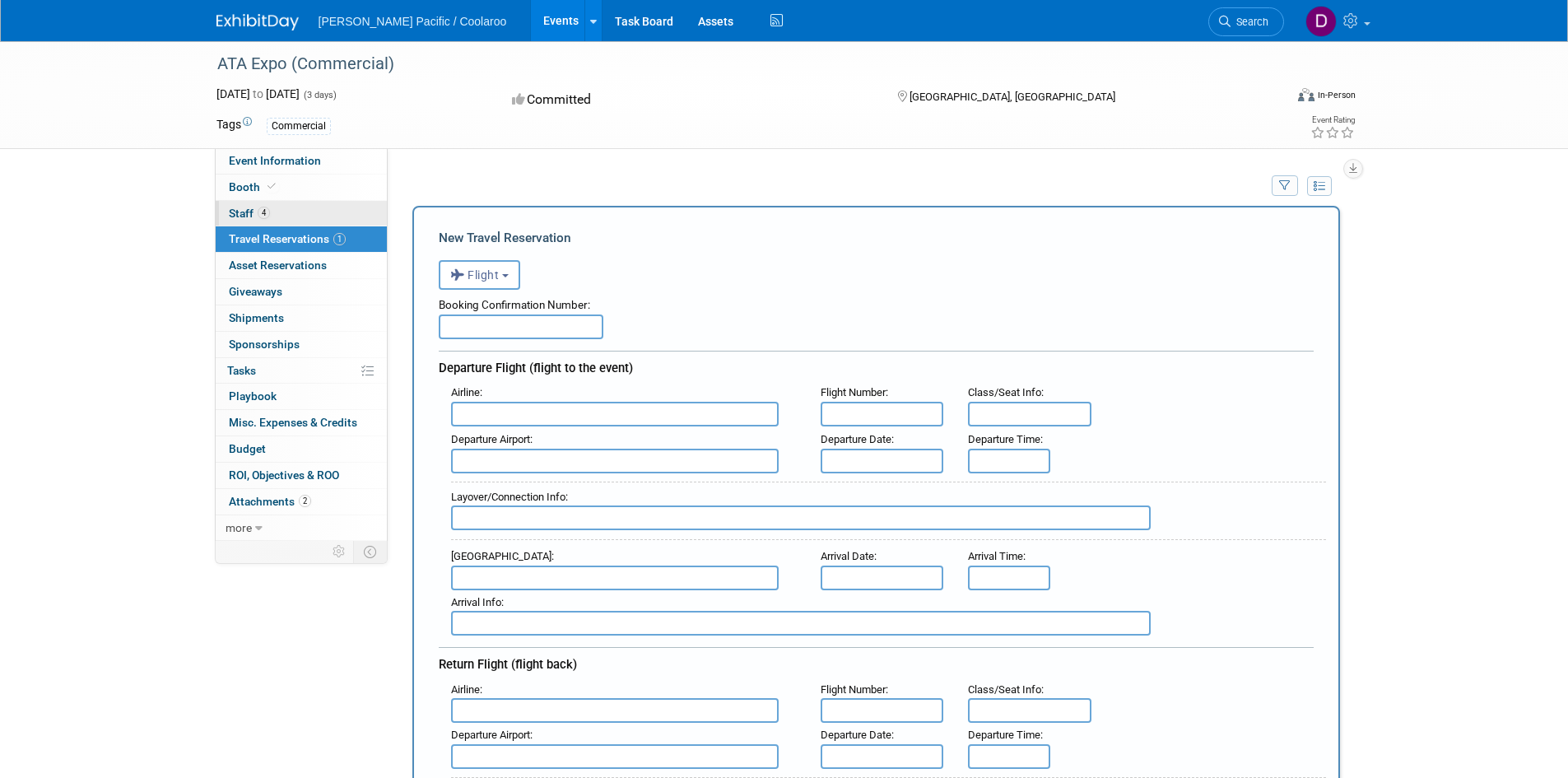
click at [234, 213] on span "Staff 4" at bounding box center [249, 213] width 41 height 13
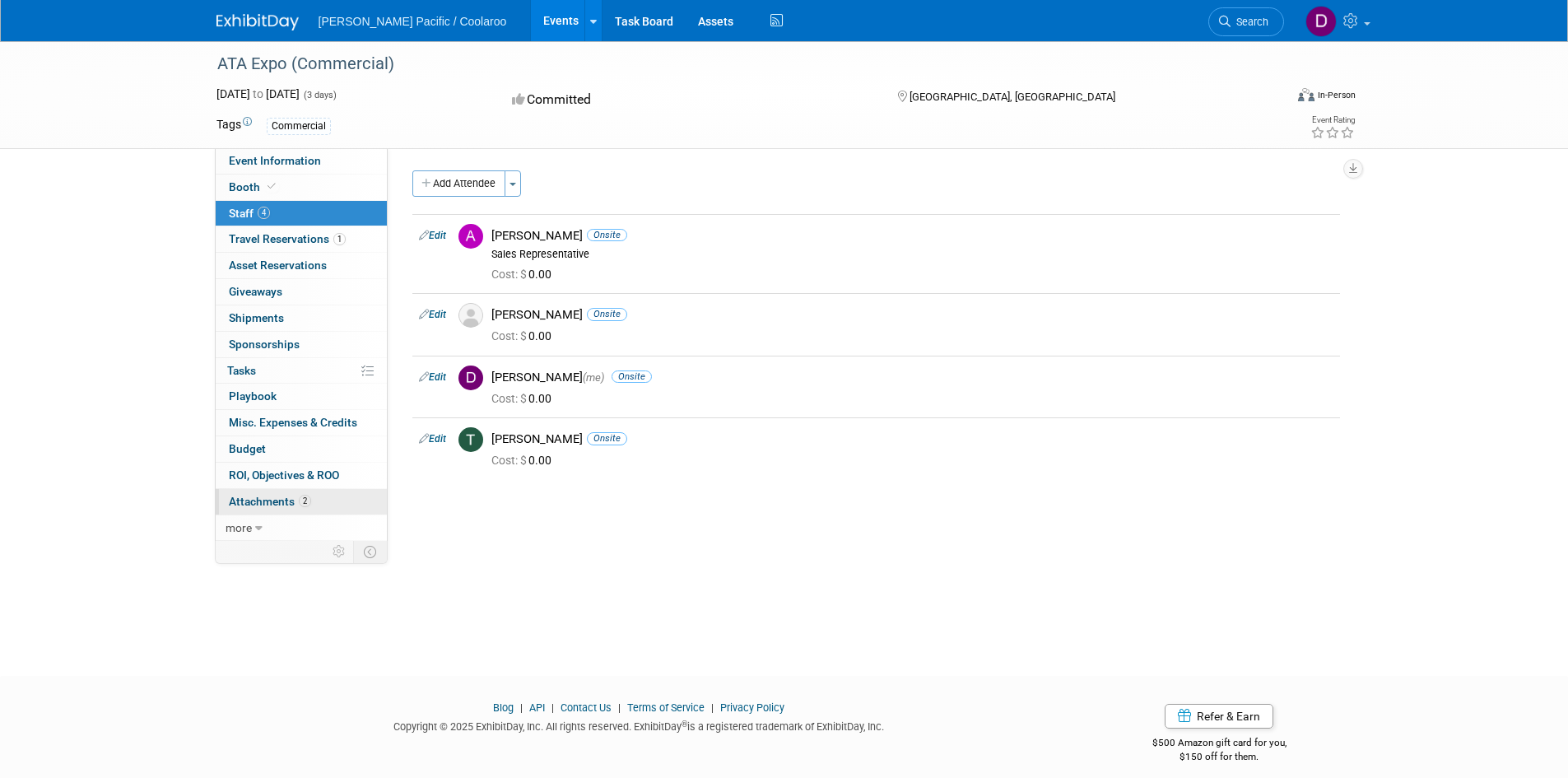
click at [243, 503] on span "Attachments 2" at bounding box center [270, 502] width 82 height 13
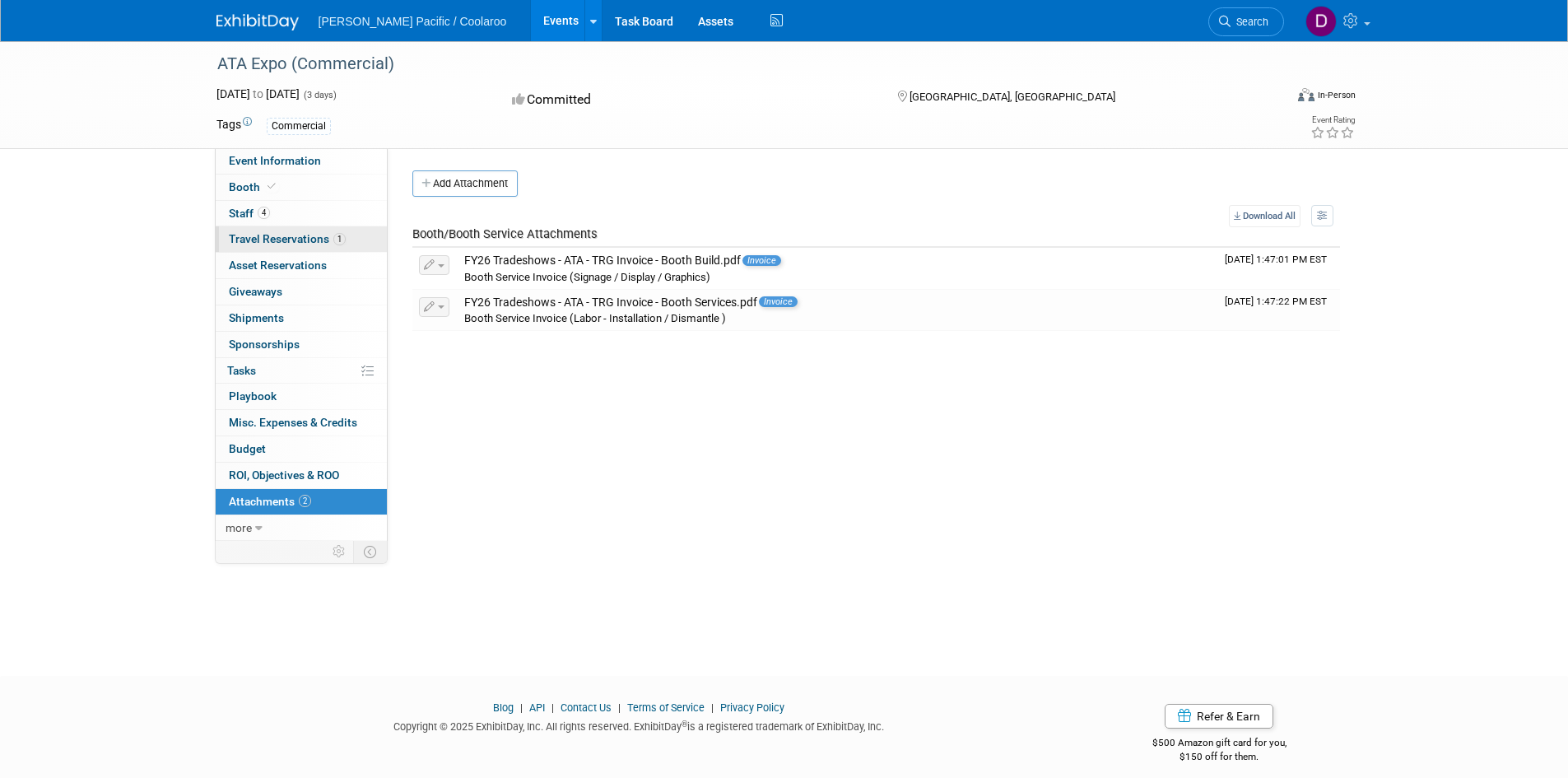
click at [269, 239] on span "Travel Reservations 1" at bounding box center [287, 239] width 117 height 13
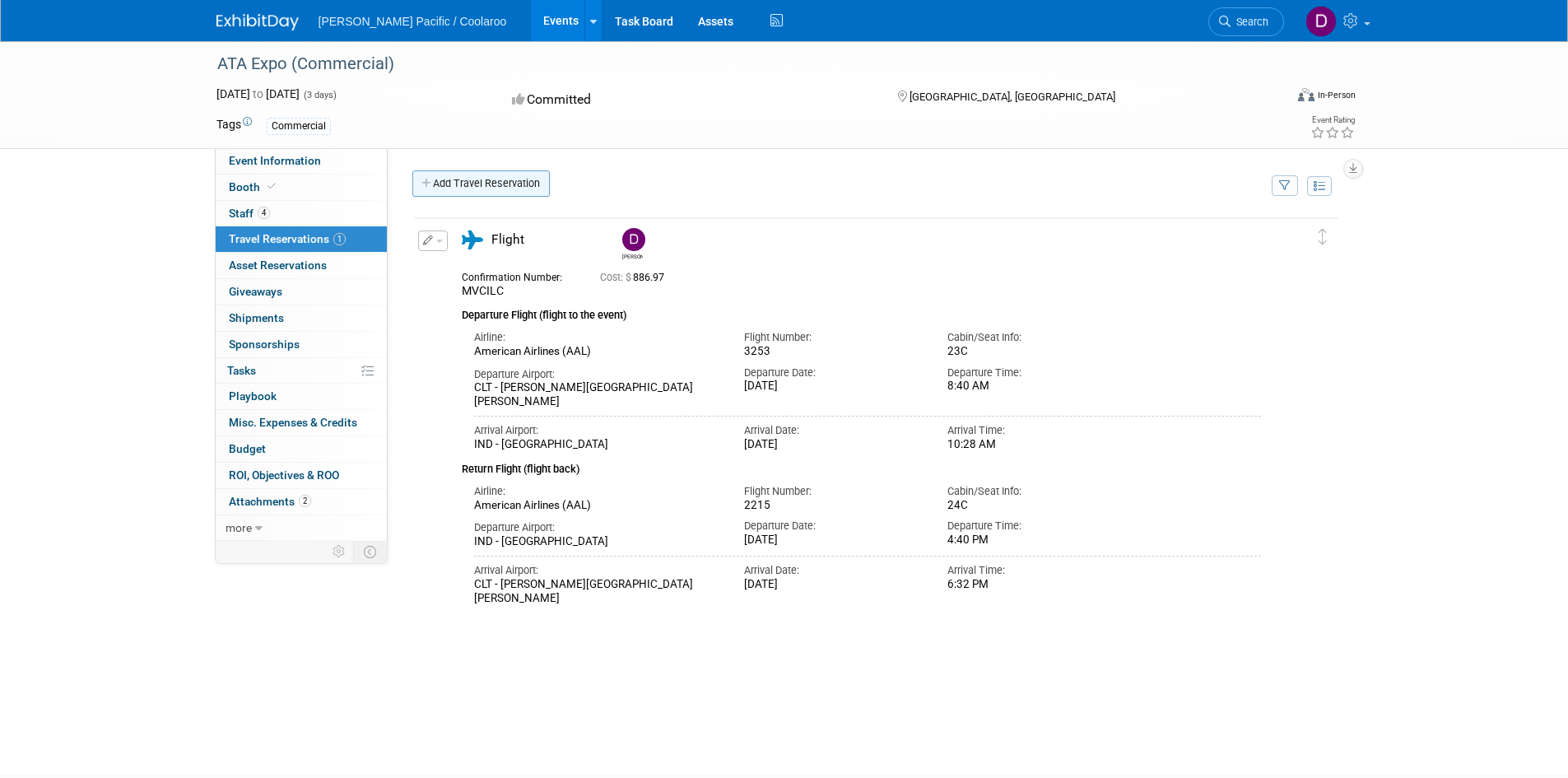
click at [474, 182] on link "Add Travel Reservation" at bounding box center [480, 183] width 138 height 26
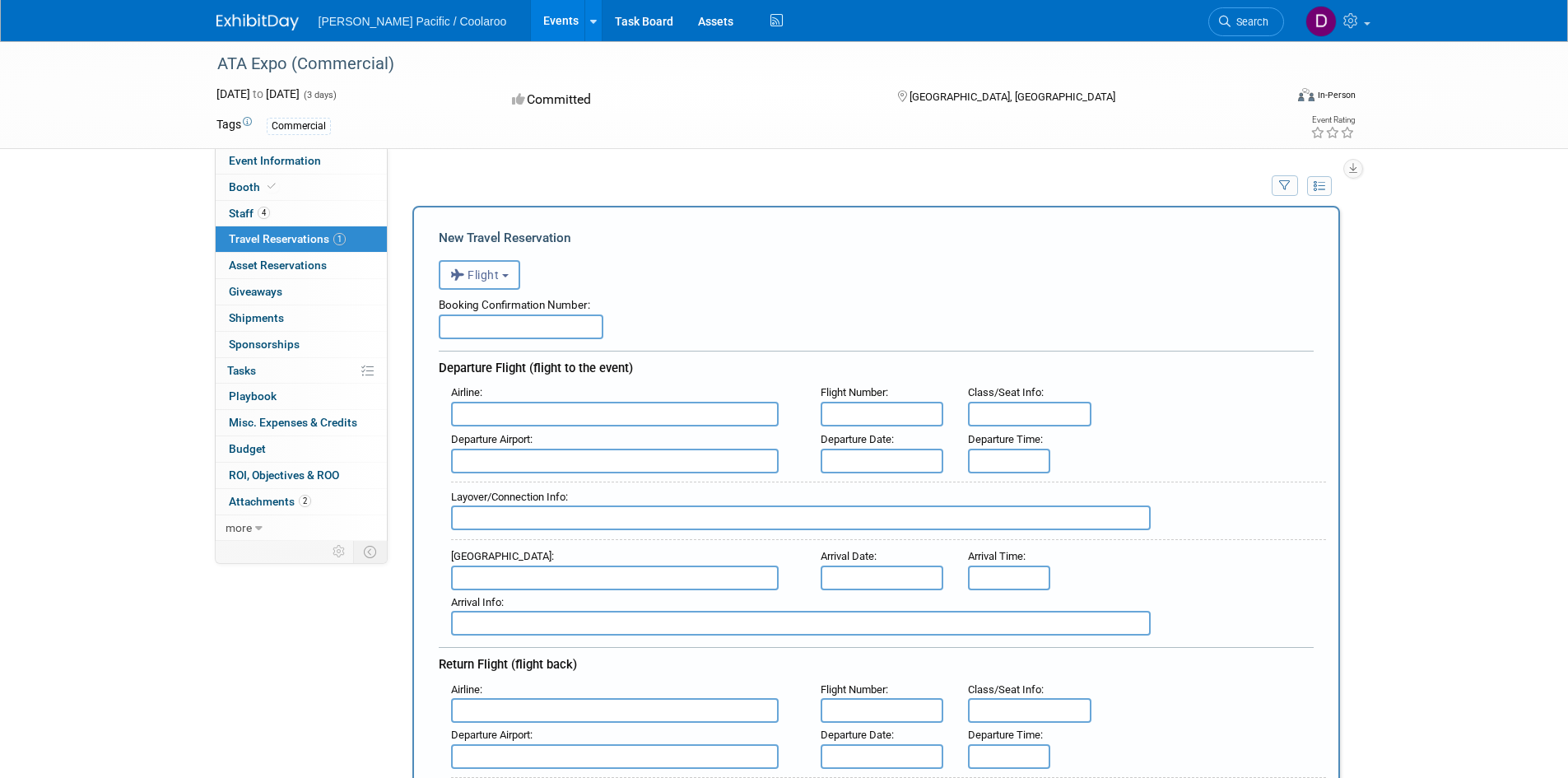
click at [480, 289] on button "Flight" at bounding box center [479, 275] width 81 height 30
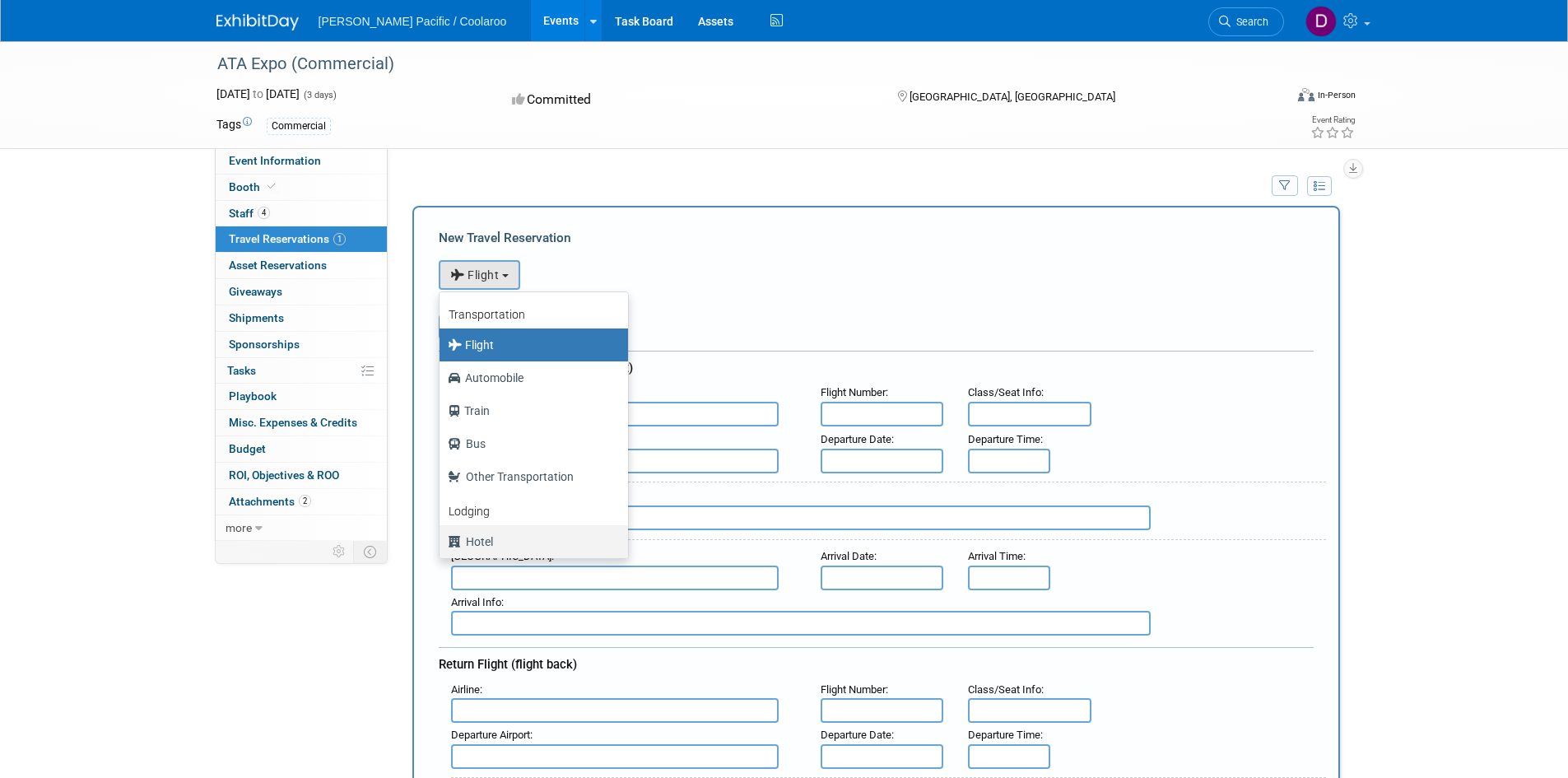
click at [477, 540] on label "Hotel" at bounding box center [530, 542] width 164 height 26
click at [442, 540] on input "Hotel" at bounding box center [437, 540] width 11 height 11
select select "6"
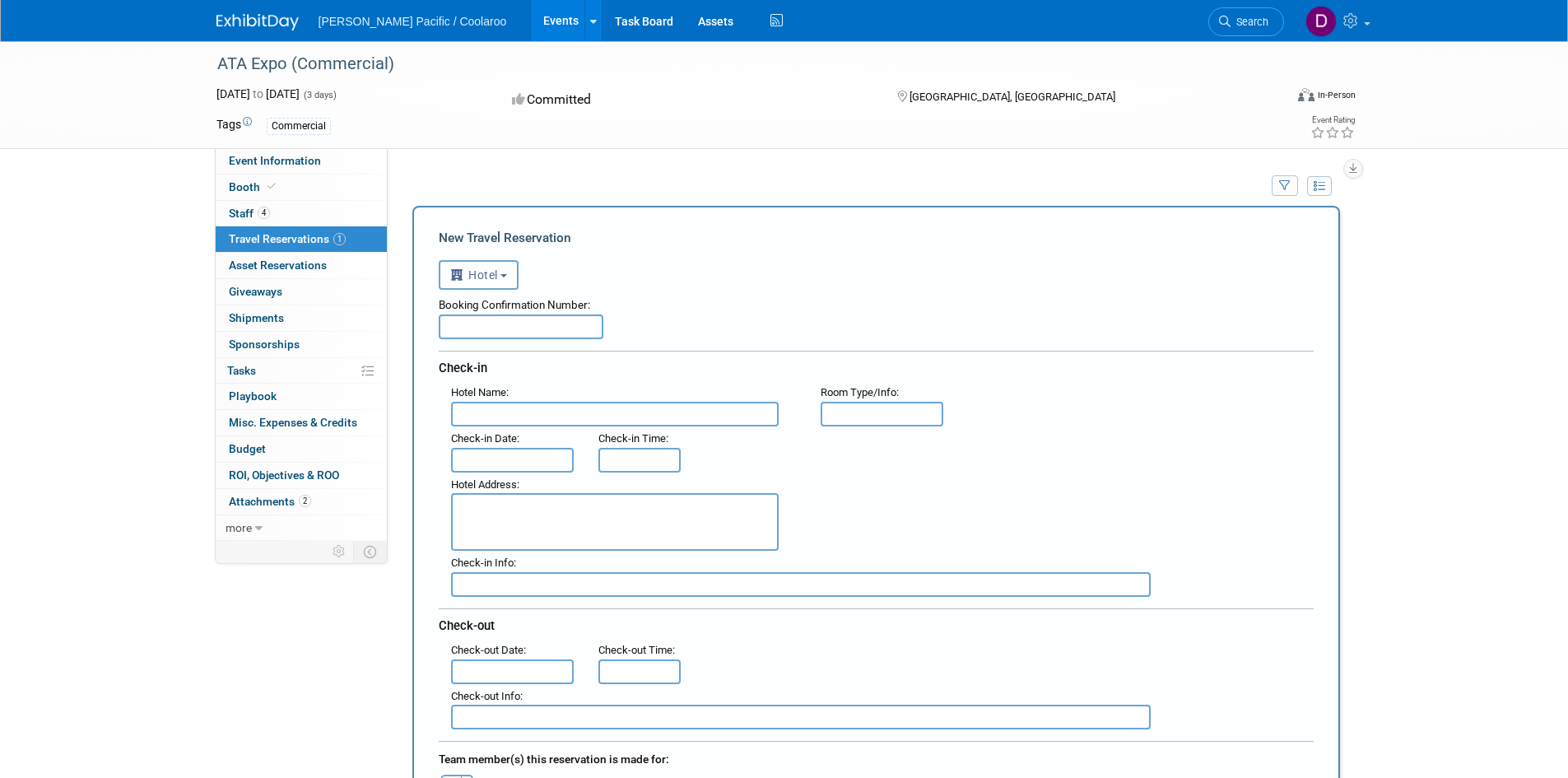
click at [507, 329] on input "text" at bounding box center [521, 327] width 165 height 25
paste input "48e667d3a-7"
type input "48e667d3a-7"
drag, startPoint x: 635, startPoint y: 409, endPoint x: 643, endPoint y: 417, distance: 11.3
click at [637, 410] on input "text" at bounding box center [614, 414] width 327 height 25
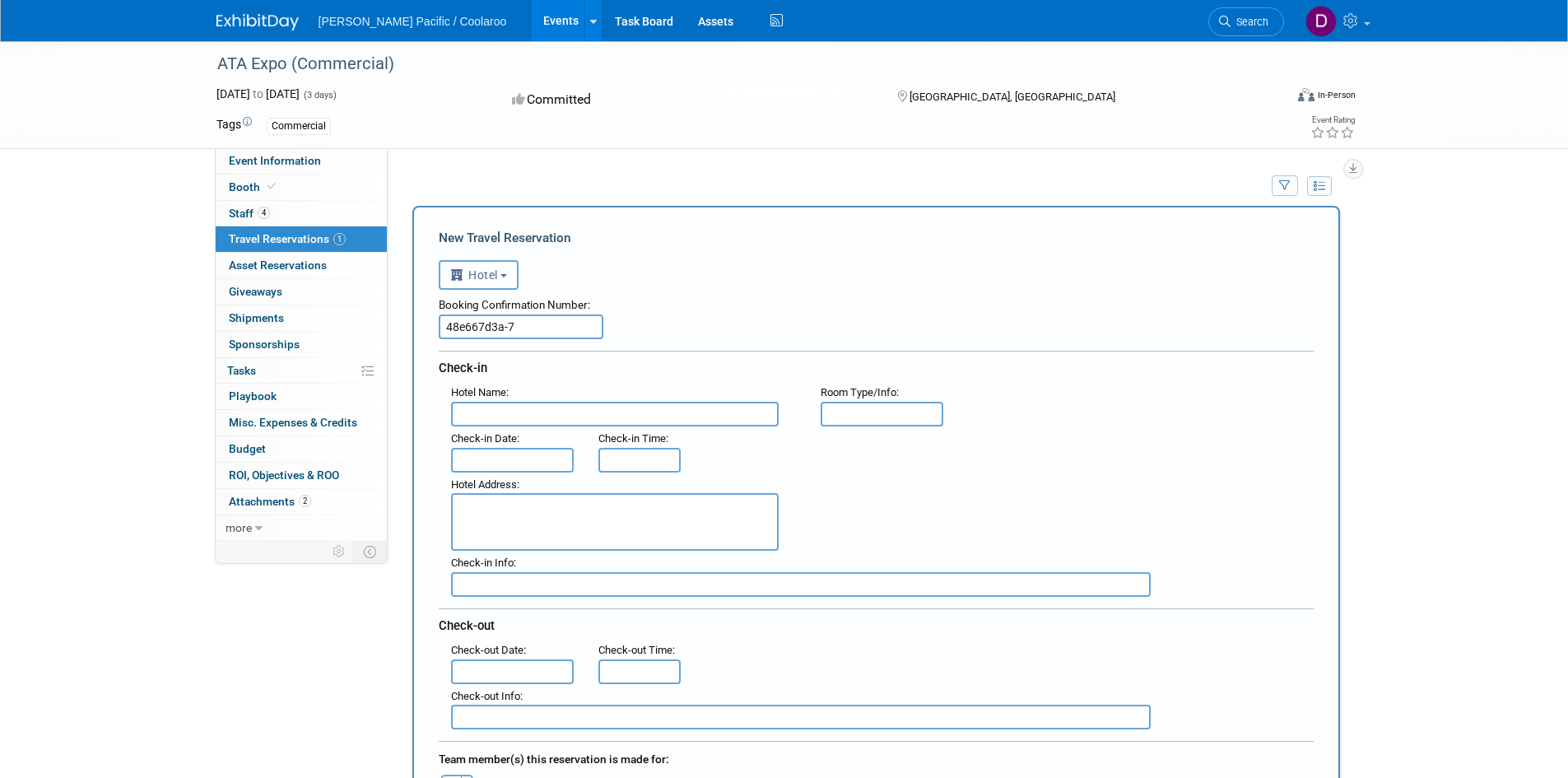
paste input "JW Marriott [GEOGRAPHIC_DATA]"
type input "JW Marriott [GEOGRAPHIC_DATA]"
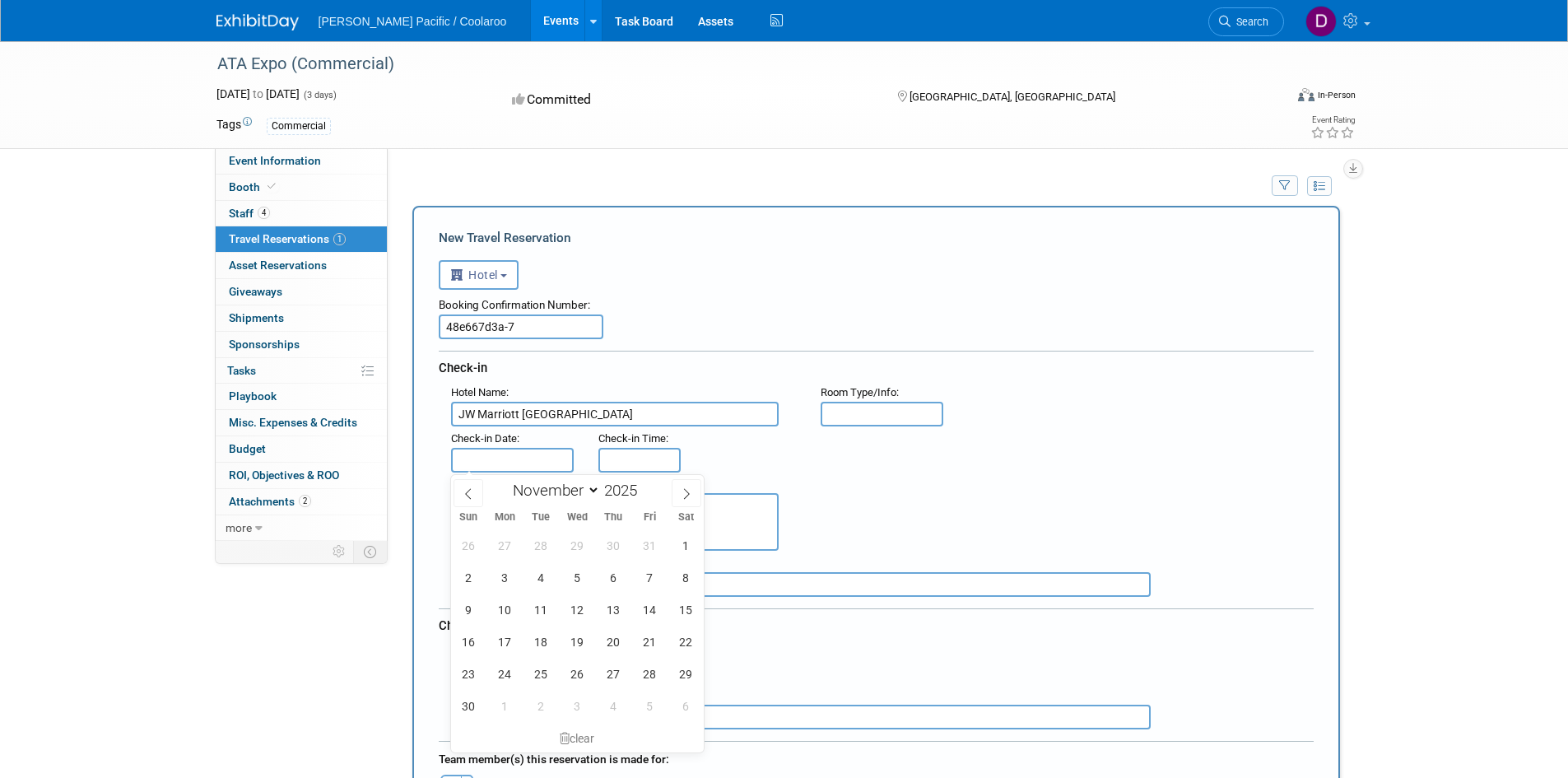
click at [512, 451] on input "text" at bounding box center [512, 460] width 123 height 25
click at [577, 582] on span "5" at bounding box center [577, 577] width 32 height 32
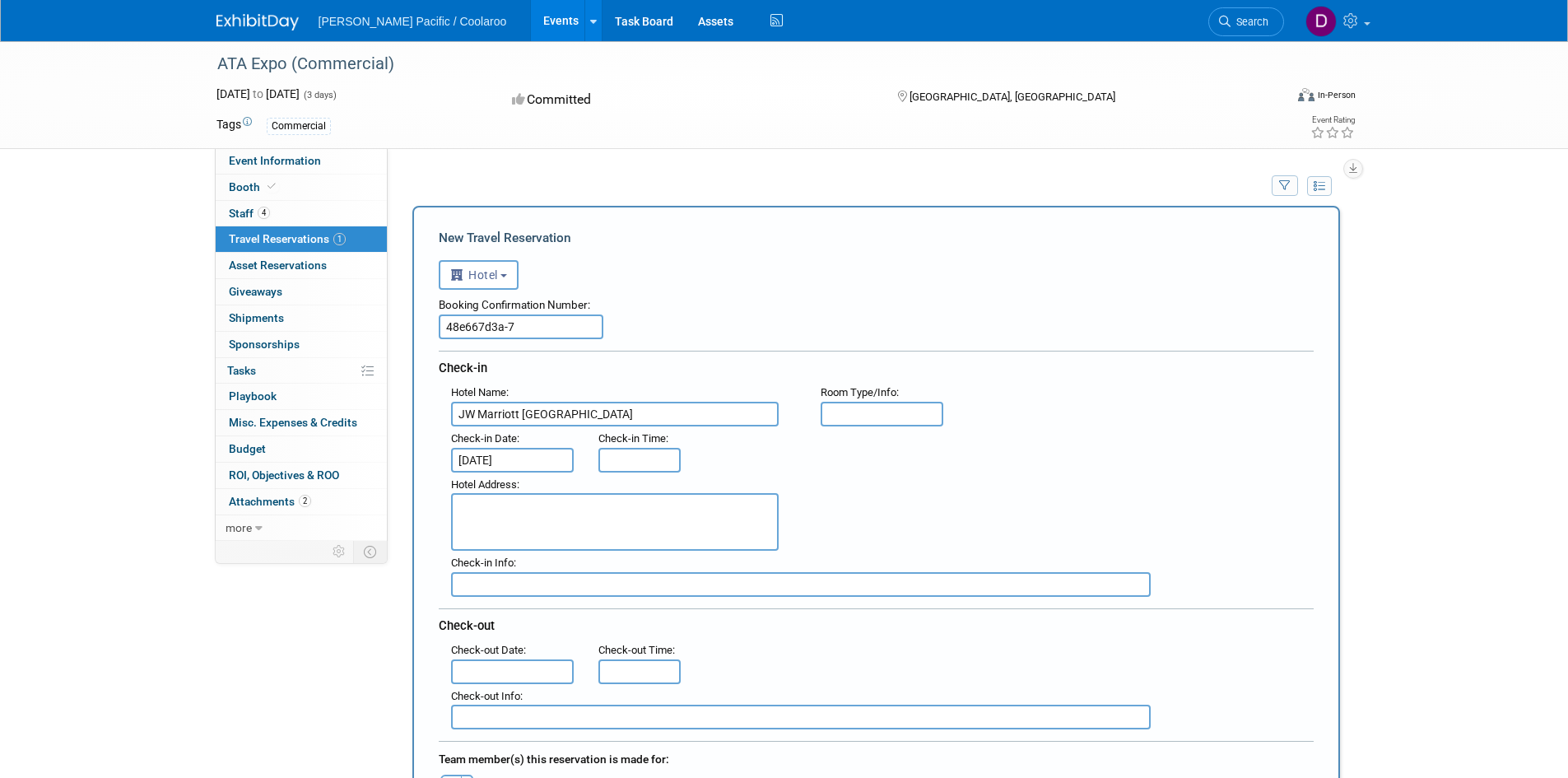
click at [0, 0] on span "27" at bounding box center [0, 0] width 0 height 0
type input "[DATE]"
click at [514, 519] on textarea at bounding box center [614, 522] width 327 height 57
paste textarea "[GEOGRAPHIC_DATA], [GEOGRAPHIC_DATA], [GEOGRAPHIC_DATA], [GEOGRAPHIC_DATA], [GE…"
click at [590, 503] on textarea "[GEOGRAPHIC_DATA], [GEOGRAPHIC_DATA], [GEOGRAPHIC_DATA], [GEOGRAPHIC_DATA], [GE…" at bounding box center [614, 522] width 327 height 57
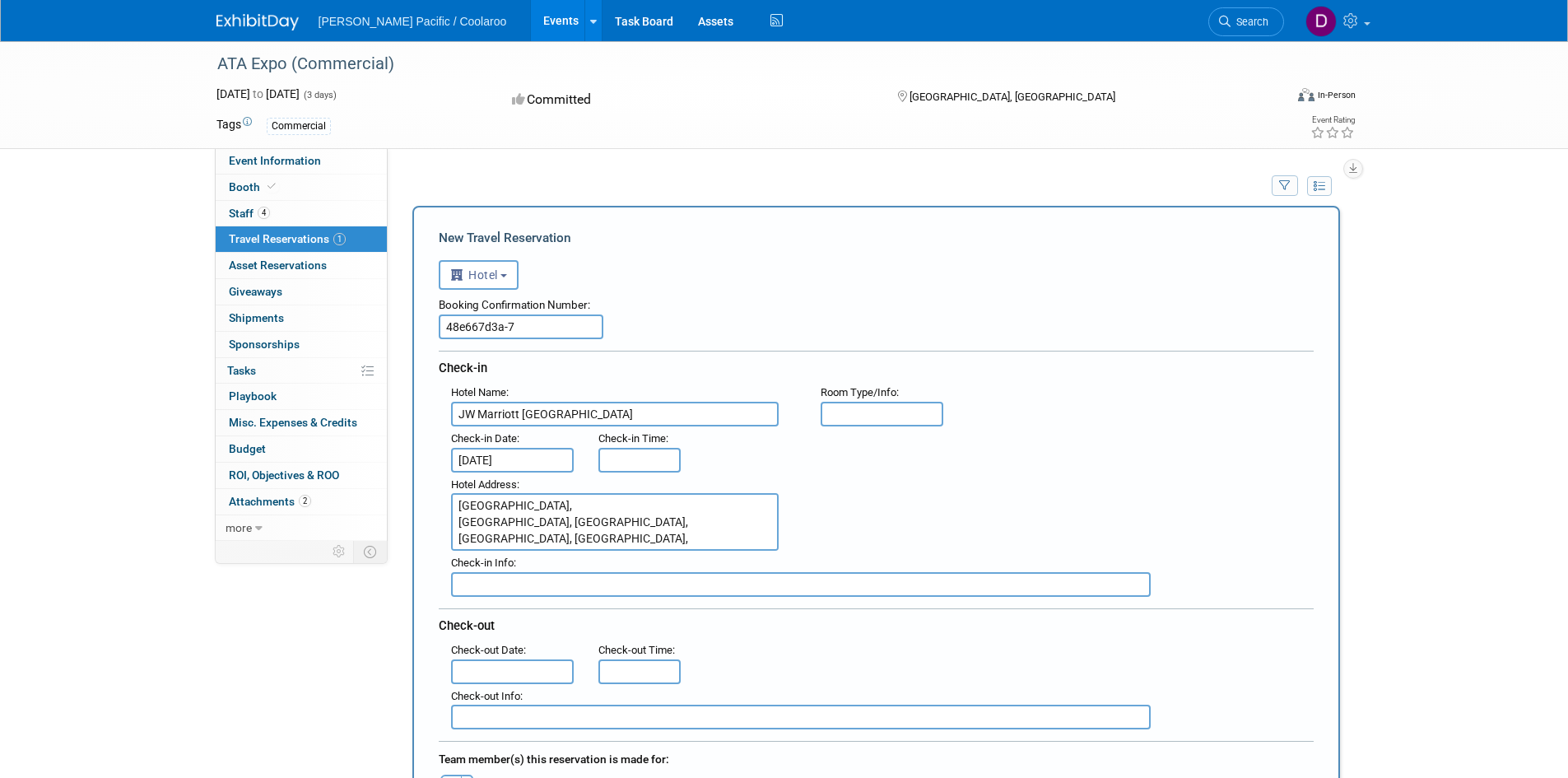
drag, startPoint x: 665, startPoint y: 521, endPoint x: 640, endPoint y: 521, distance: 25.0
click at [640, 521] on textarea "[GEOGRAPHIC_DATA], [GEOGRAPHIC_DATA], [GEOGRAPHIC_DATA], [GEOGRAPHIC_DATA], [GE…" at bounding box center [614, 522] width 327 height 57
drag, startPoint x: 750, startPoint y: 518, endPoint x: 640, endPoint y: 518, distance: 110.0
click at [640, 518] on textarea "[GEOGRAPHIC_DATA], [GEOGRAPHIC_DATA], [GEOGRAPHIC_DATA], [GEOGRAPHIC_DATA], [GE…" at bounding box center [614, 522] width 327 height 57
click at [676, 514] on textarea "[GEOGRAPHIC_DATA], [GEOGRAPHIC_DATA], [GEOGRAPHIC_DATA]" at bounding box center [614, 522] width 327 height 57
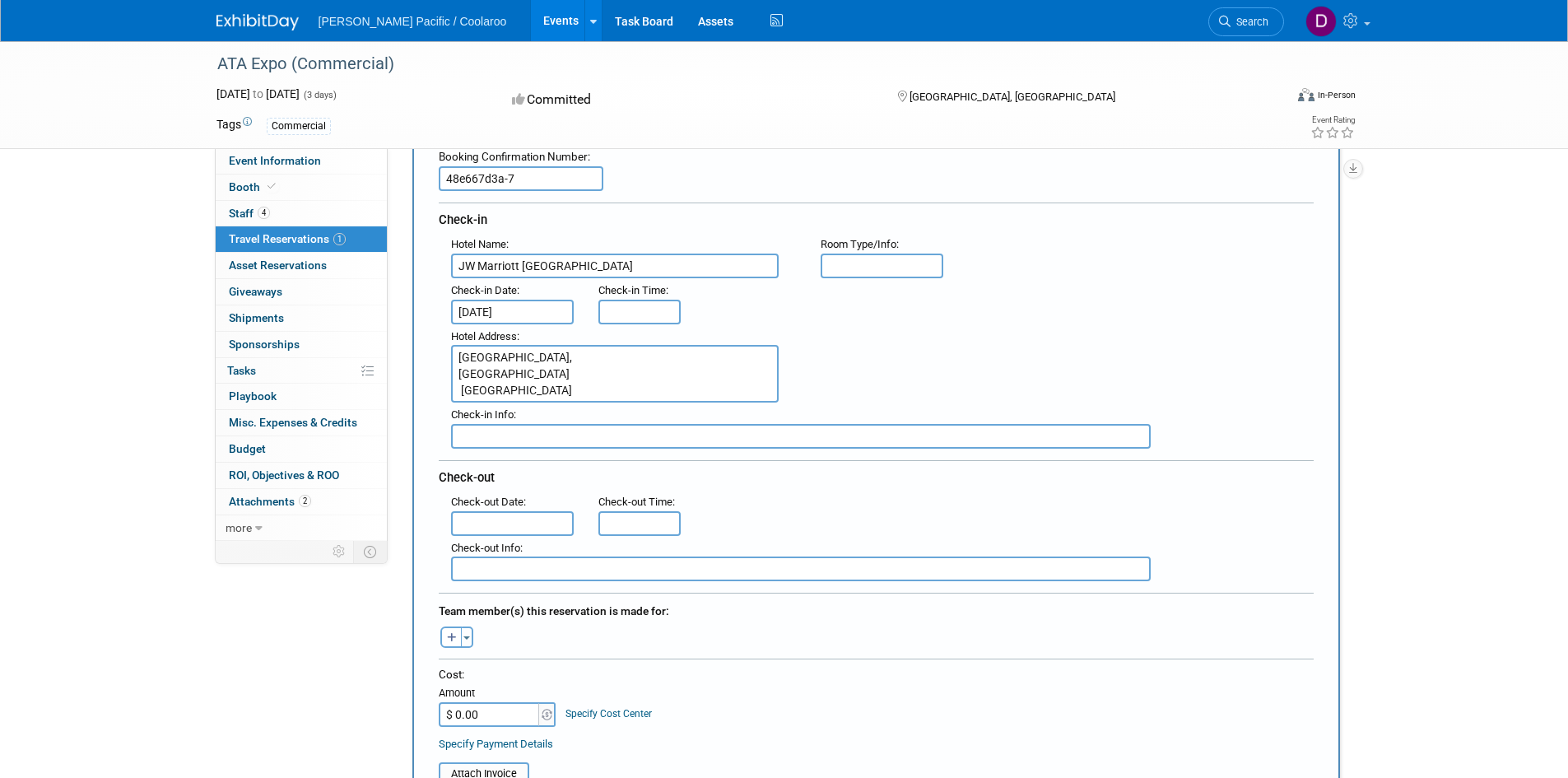
scroll to position [165, 0]
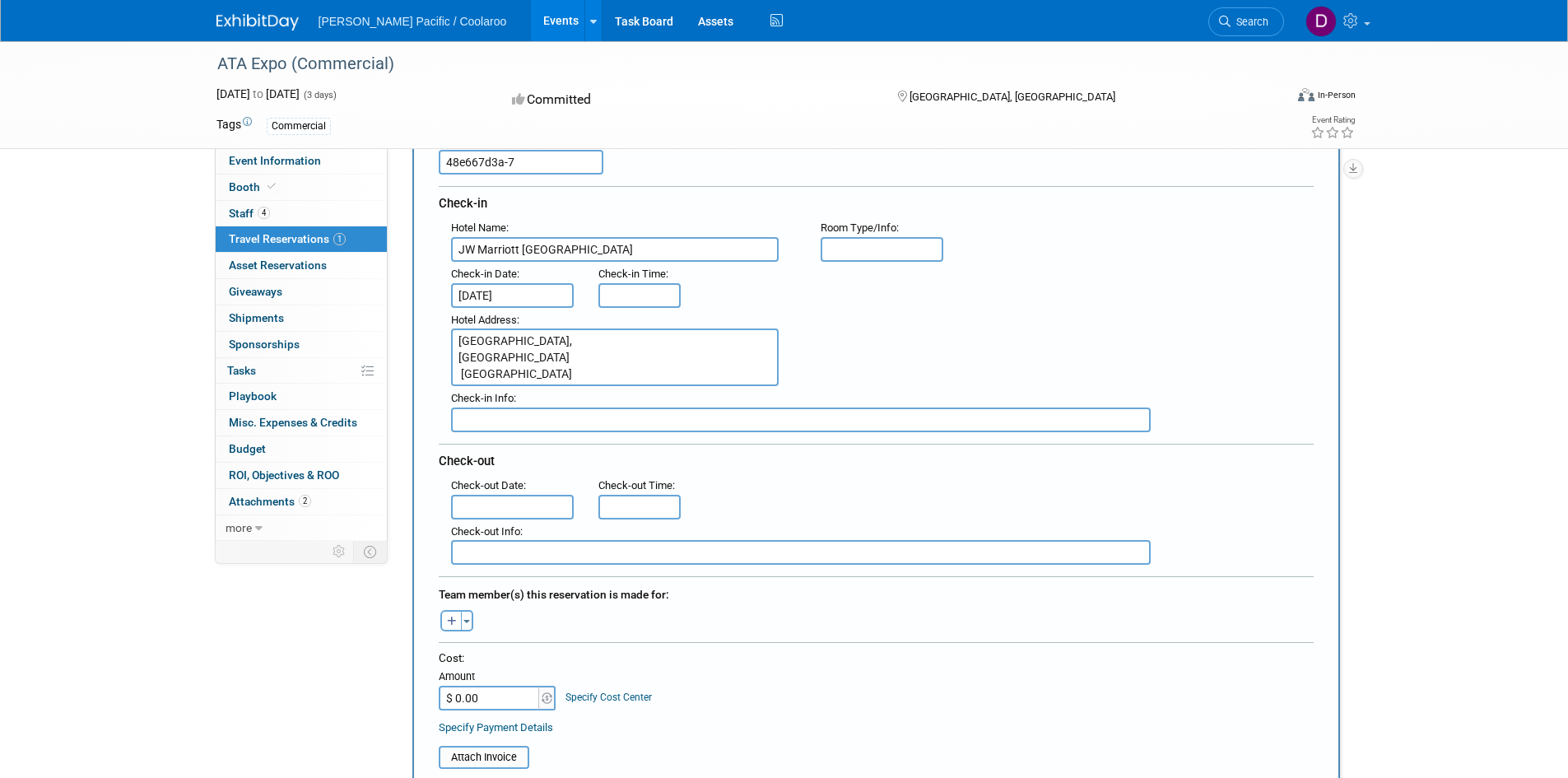
type textarea "[GEOGRAPHIC_DATA], [GEOGRAPHIC_DATA] [GEOGRAPHIC_DATA]"
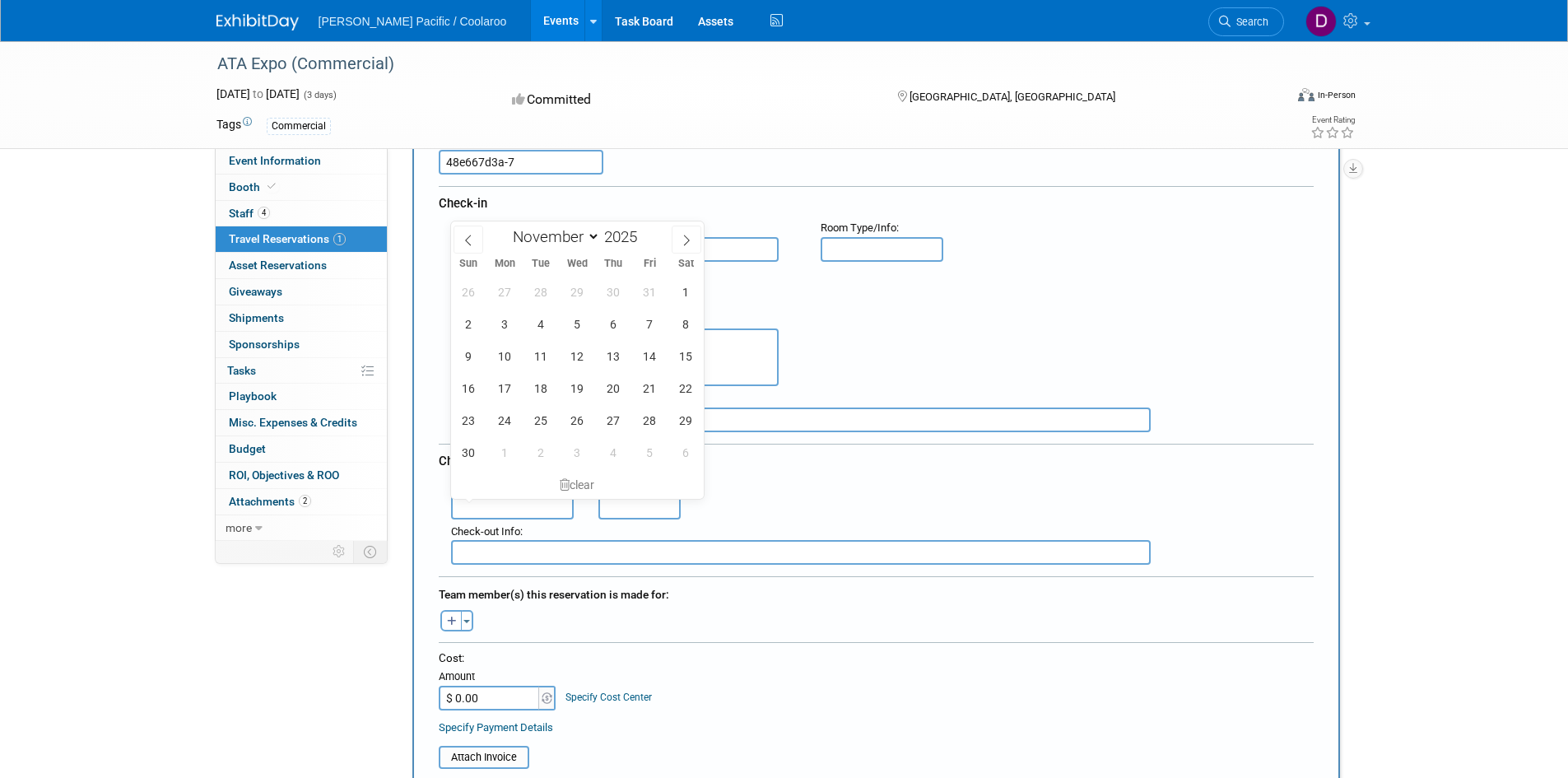
click at [548, 503] on input "text" at bounding box center [512, 507] width 123 height 25
click at [645, 332] on span "7" at bounding box center [649, 324] width 32 height 32
type input "[DATE]"
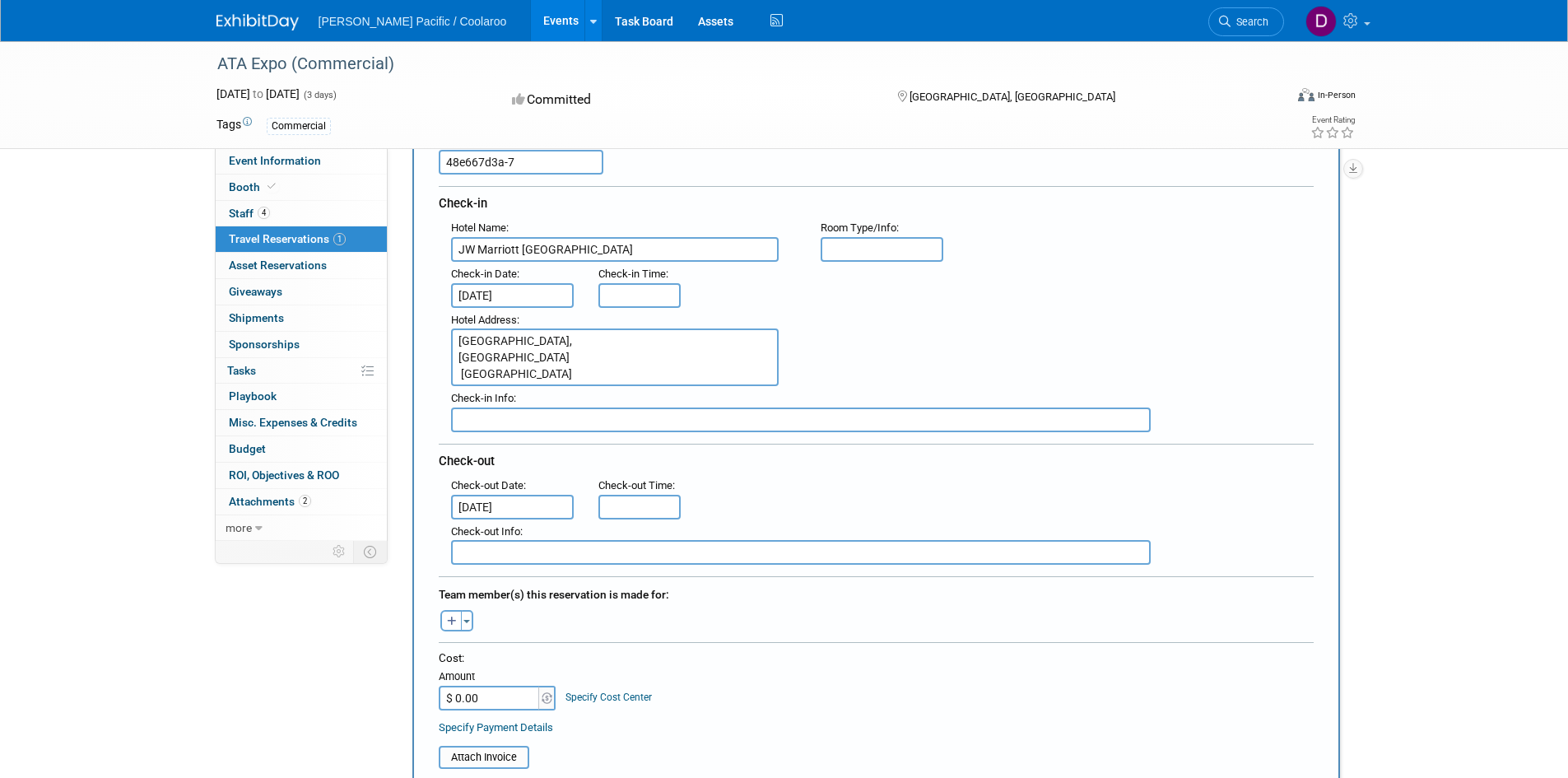
type input "11:00 AM"
click at [644, 499] on input "11:00 AM" at bounding box center [640, 507] width 82 height 25
click at [776, 659] on span at bounding box center [759, 657] width 111 height 29
click at [1033, 452] on div "Check-out" at bounding box center [876, 459] width 875 height 30
type input "3:00 PM"
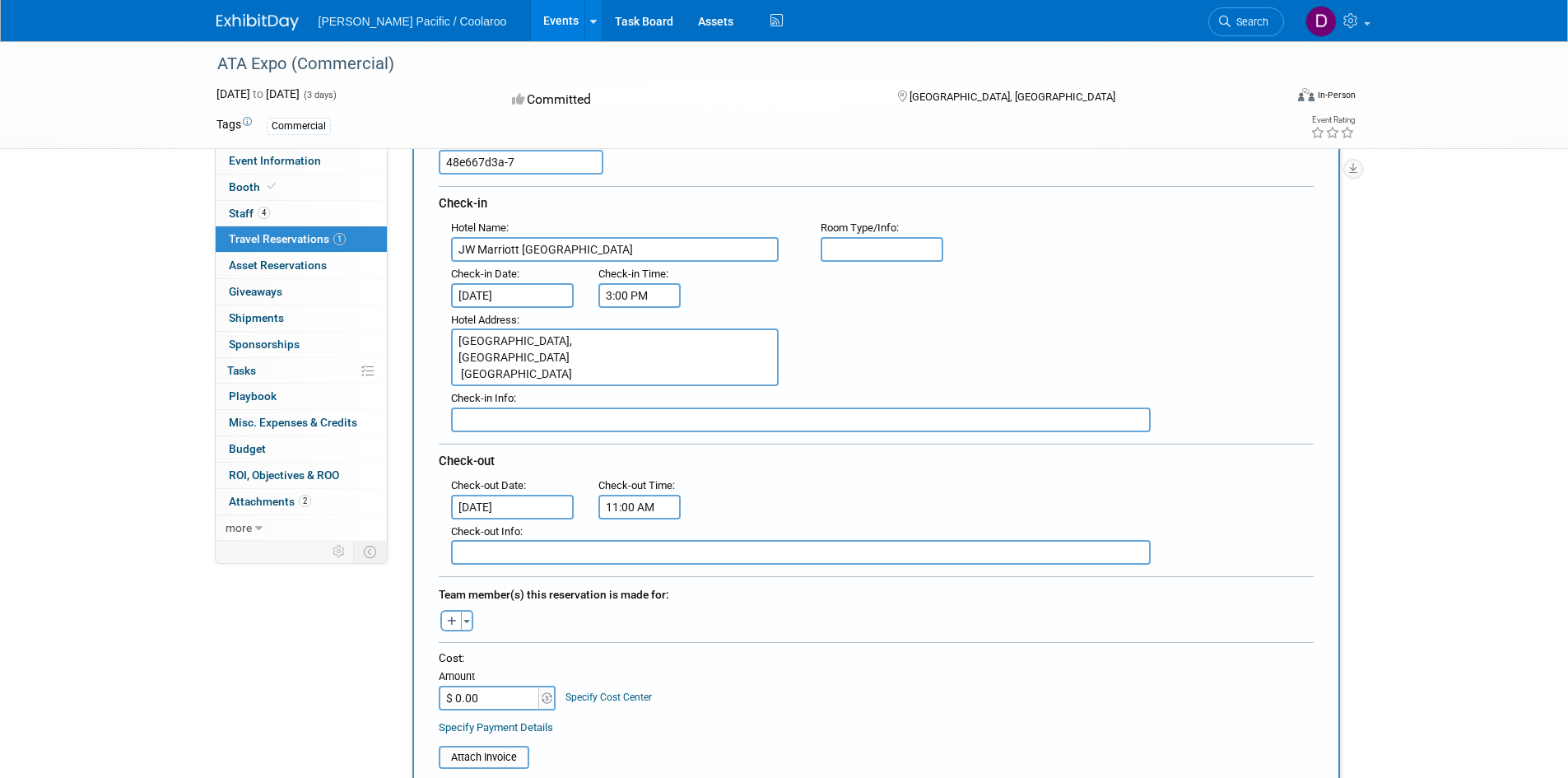
click at [632, 285] on input "3:00 PM" at bounding box center [640, 296] width 82 height 25
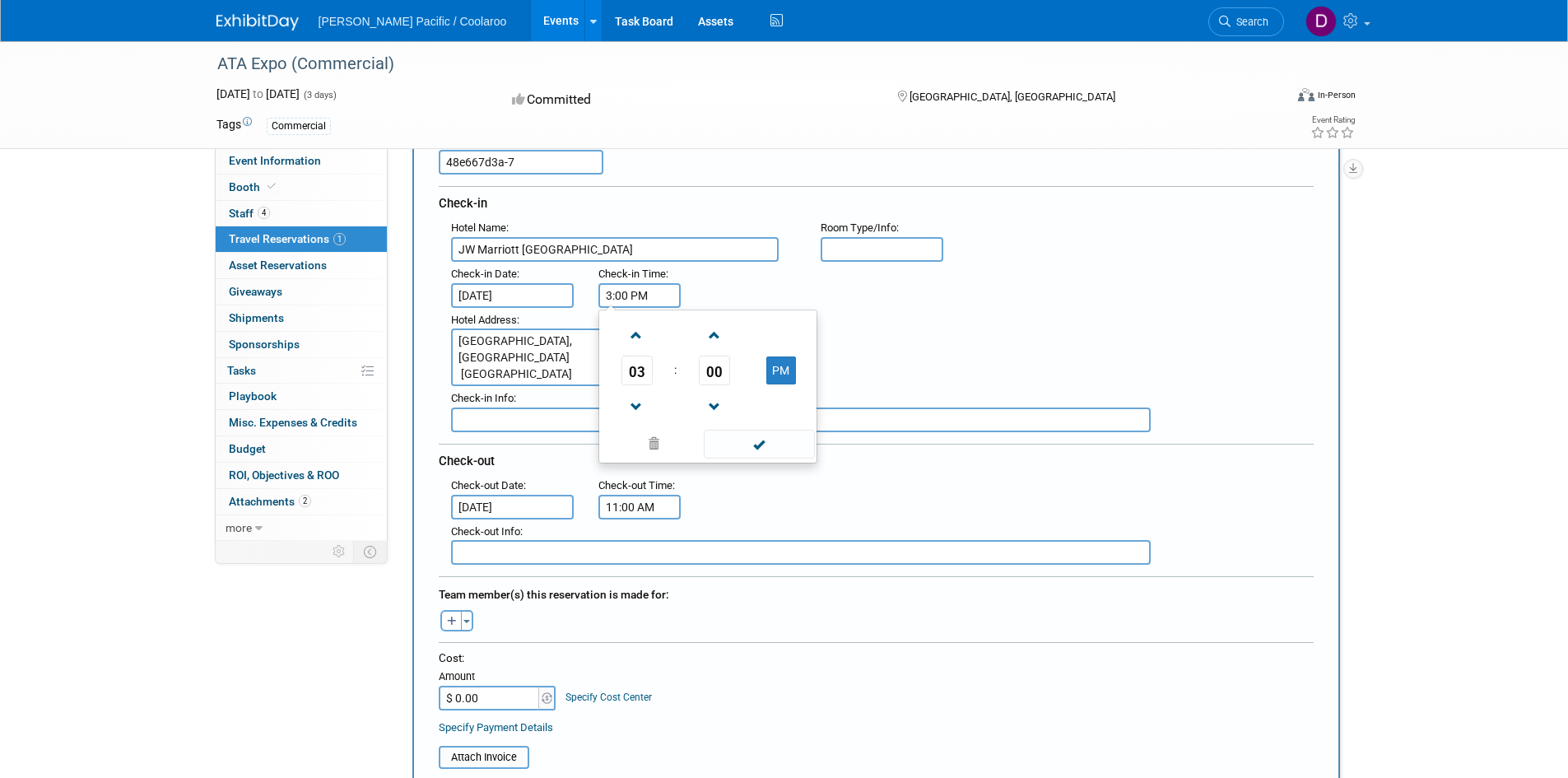
click at [760, 447] on span at bounding box center [759, 444] width 111 height 29
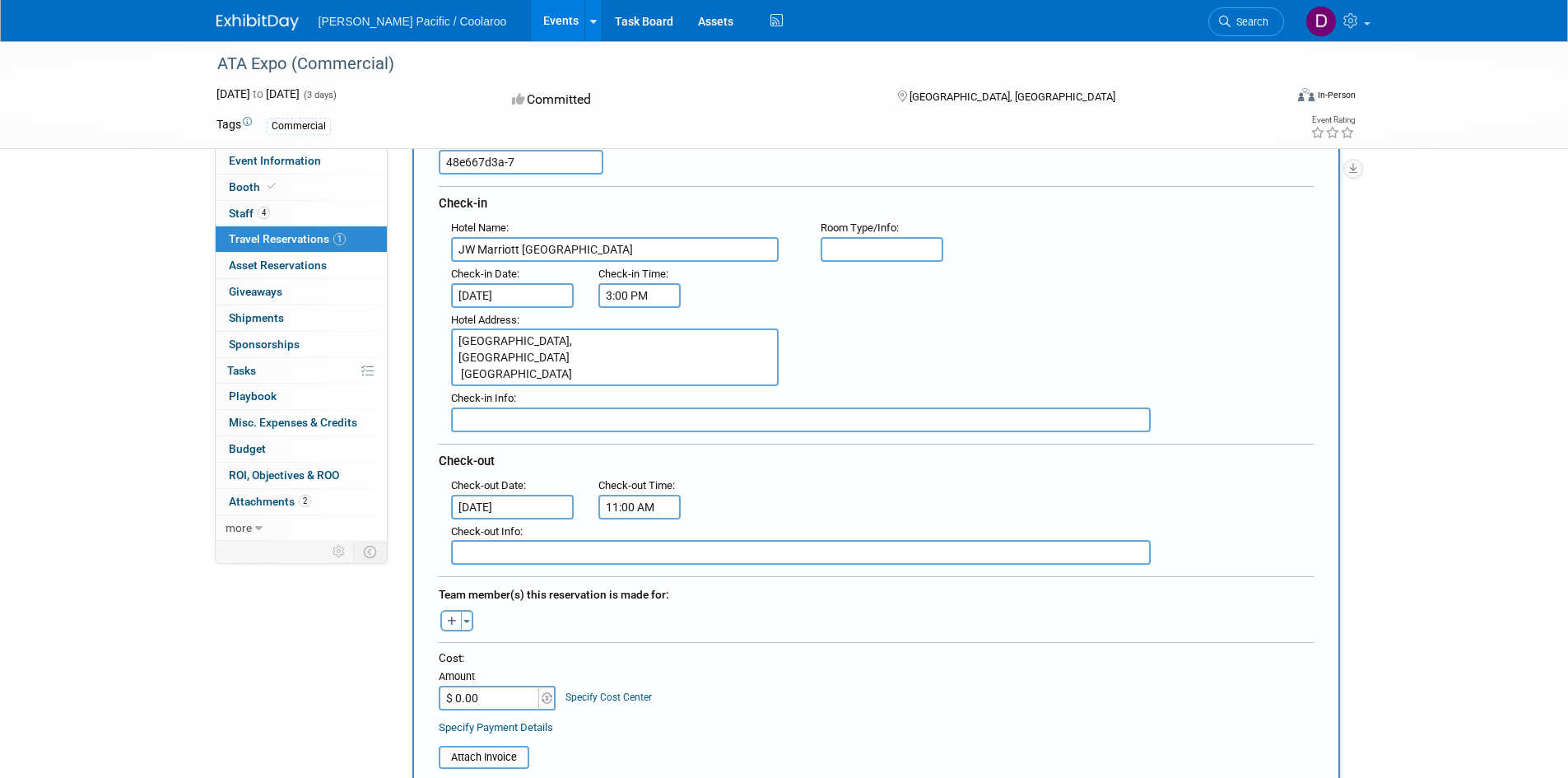
click at [931, 465] on div "Check-out" at bounding box center [876, 459] width 875 height 30
click at [455, 614] on button "button" at bounding box center [450, 620] width 21 height 21
select select
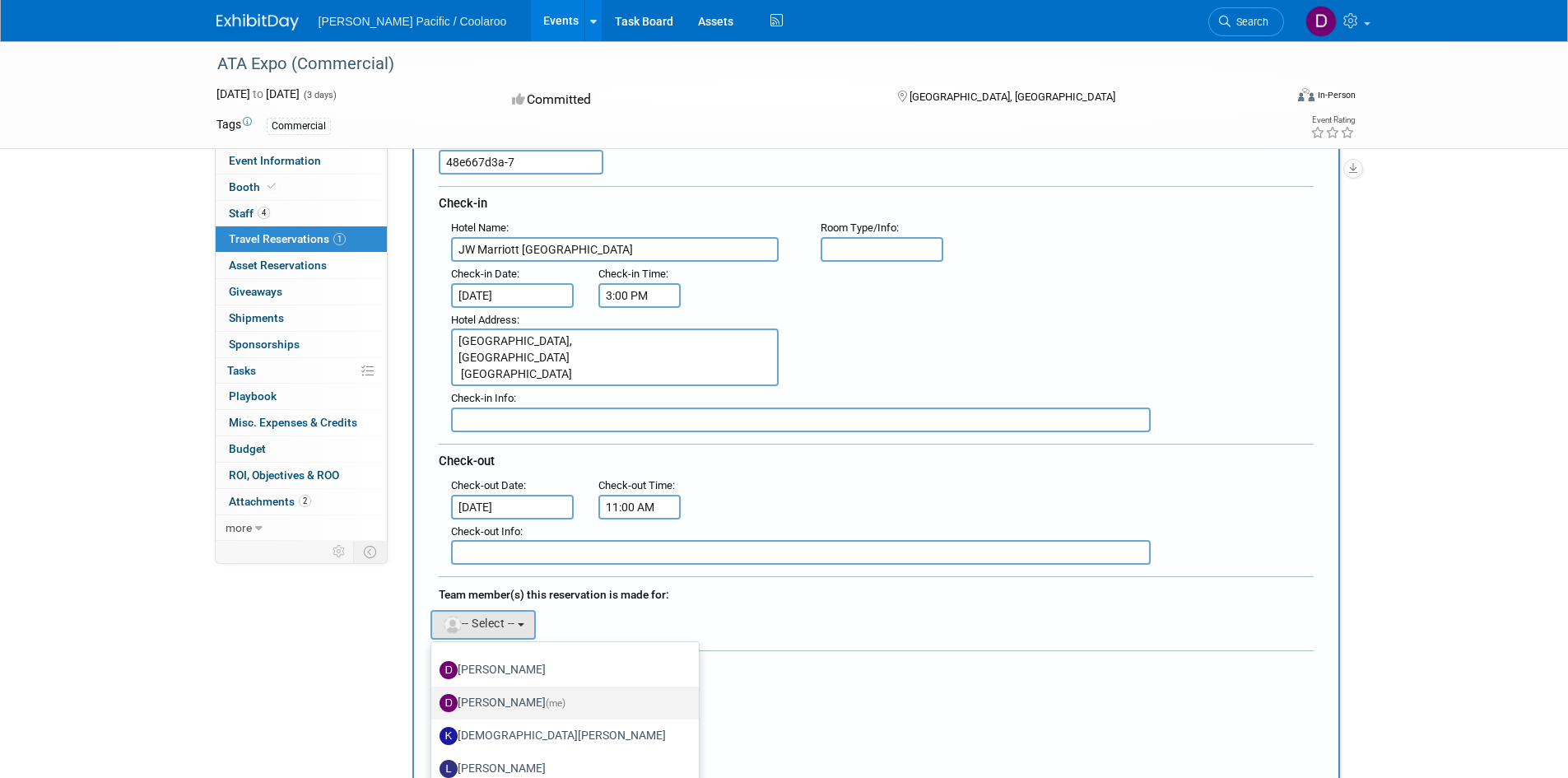
scroll to position [161, 0]
click at [507, 699] on label "[PERSON_NAME] (me)" at bounding box center [561, 702] width 242 height 26
click at [434, 699] on input "[PERSON_NAME] (me)" at bounding box center [428, 700] width 11 height 11
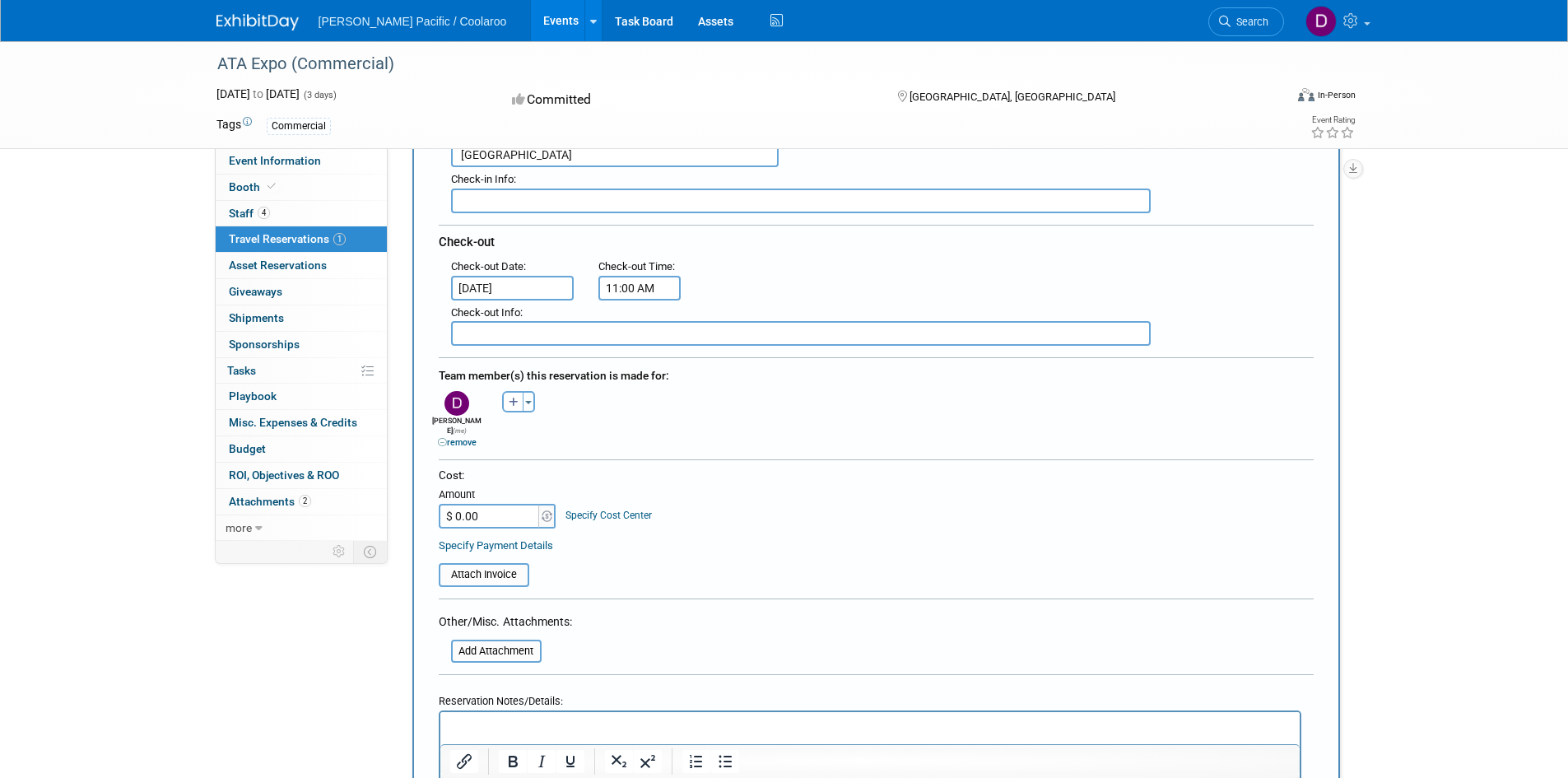
scroll to position [412, 0]
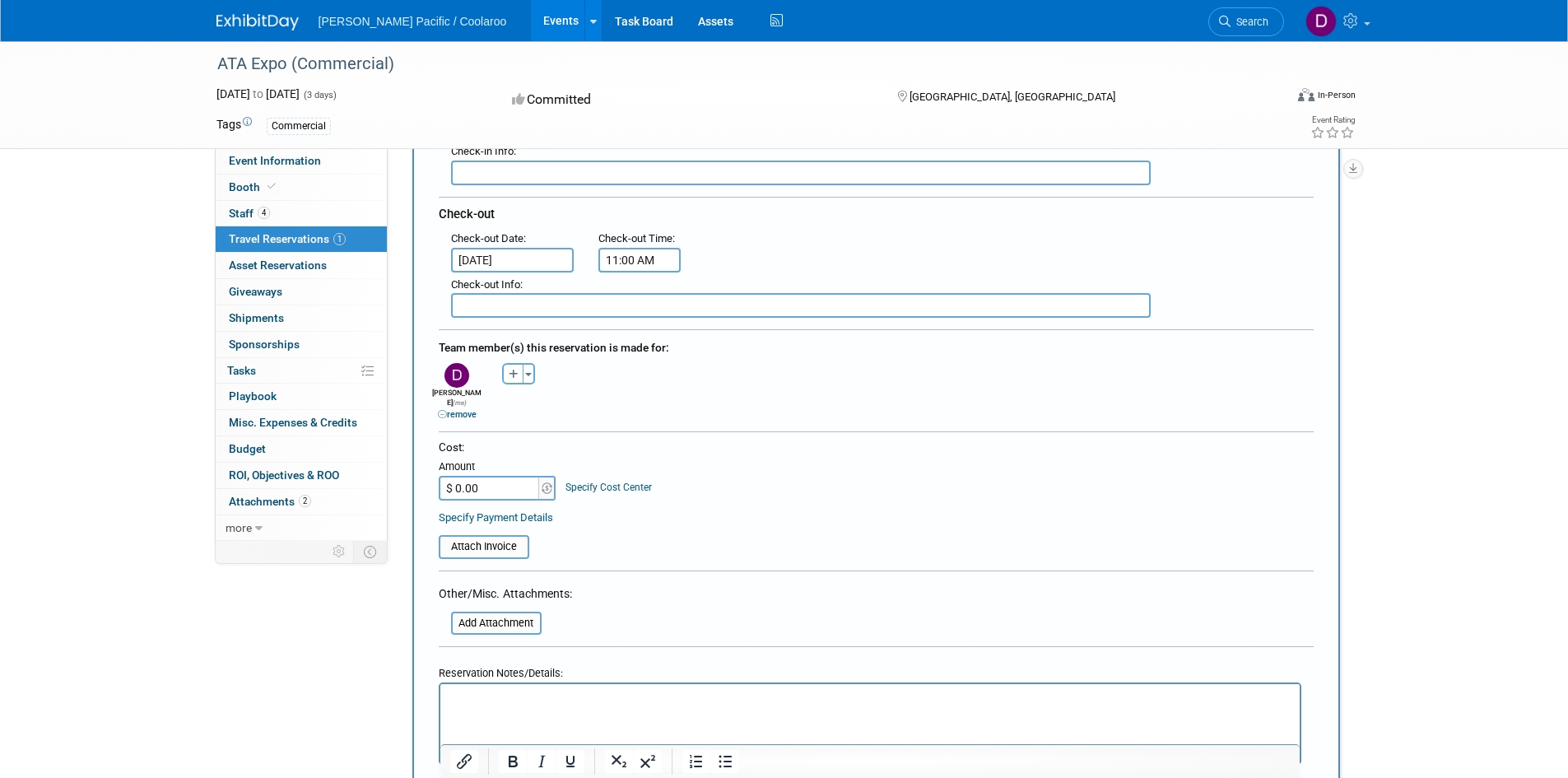
click at [499, 476] on input "$ 0.00" at bounding box center [490, 488] width 103 height 25
type input "$ 606.06"
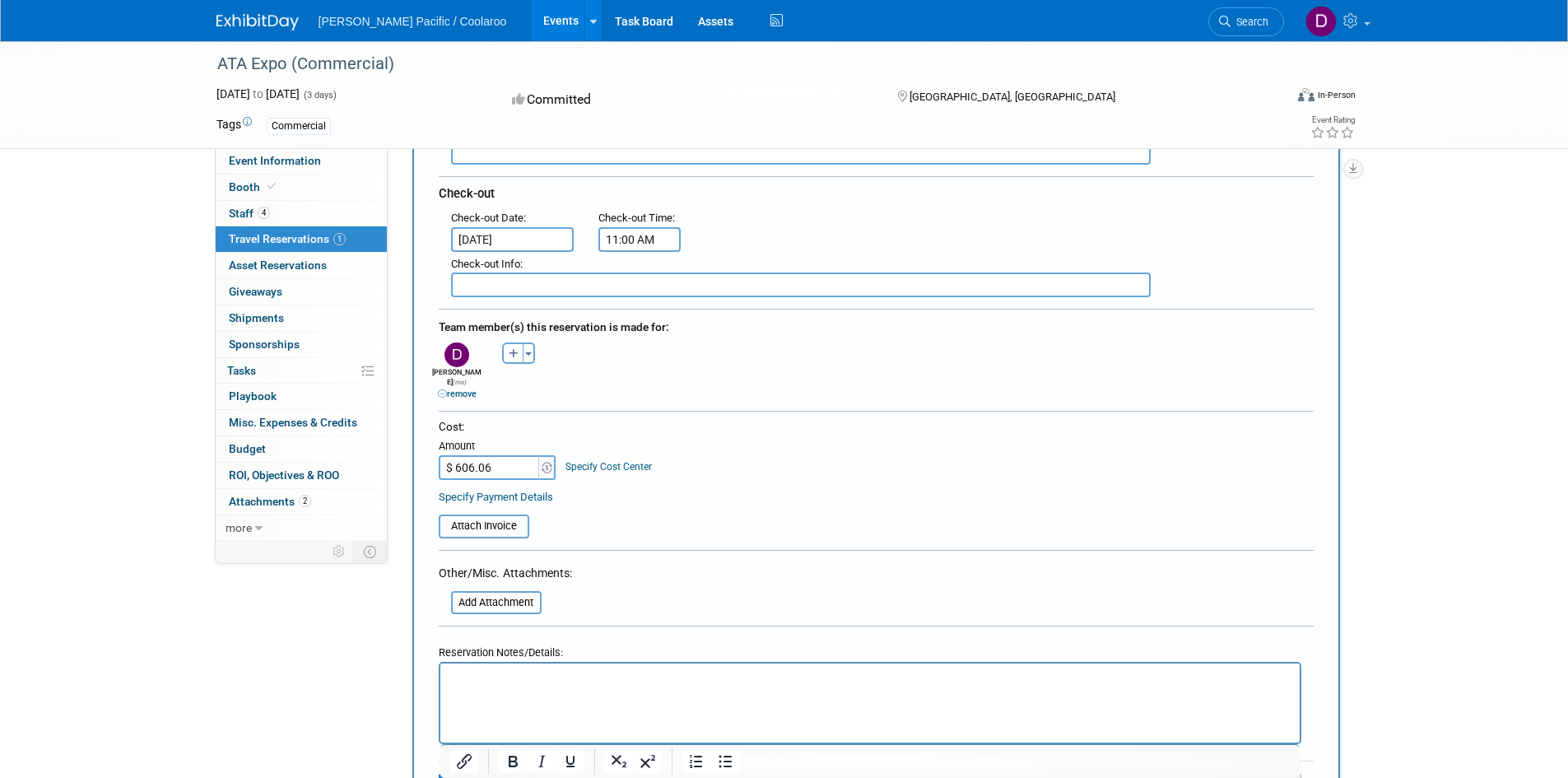
scroll to position [906, 0]
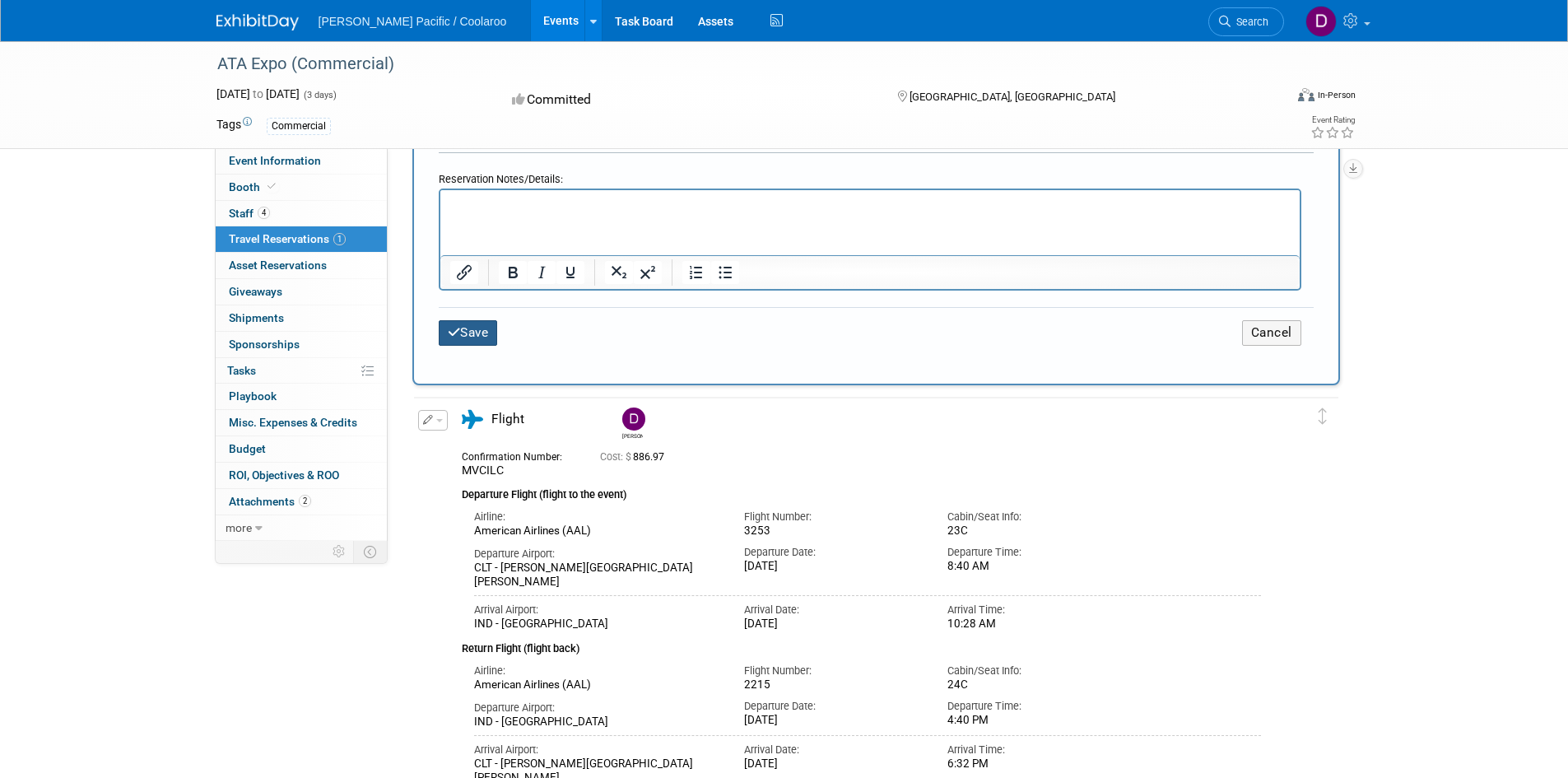
click at [471, 320] on button "Save" at bounding box center [468, 333] width 59 height 26
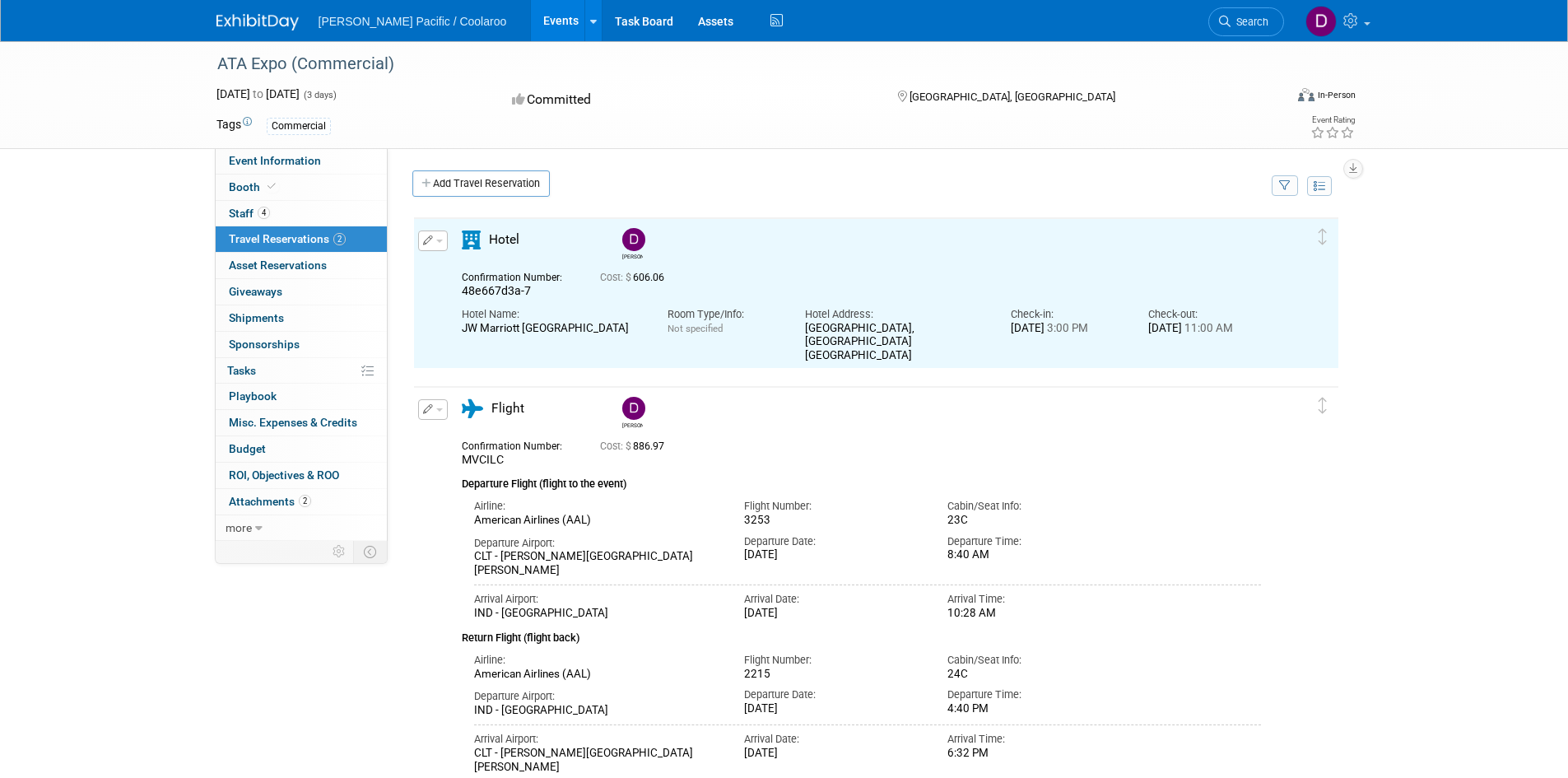
scroll to position [0, 0]
